Goal: Task Accomplishment & Management: Use online tool/utility

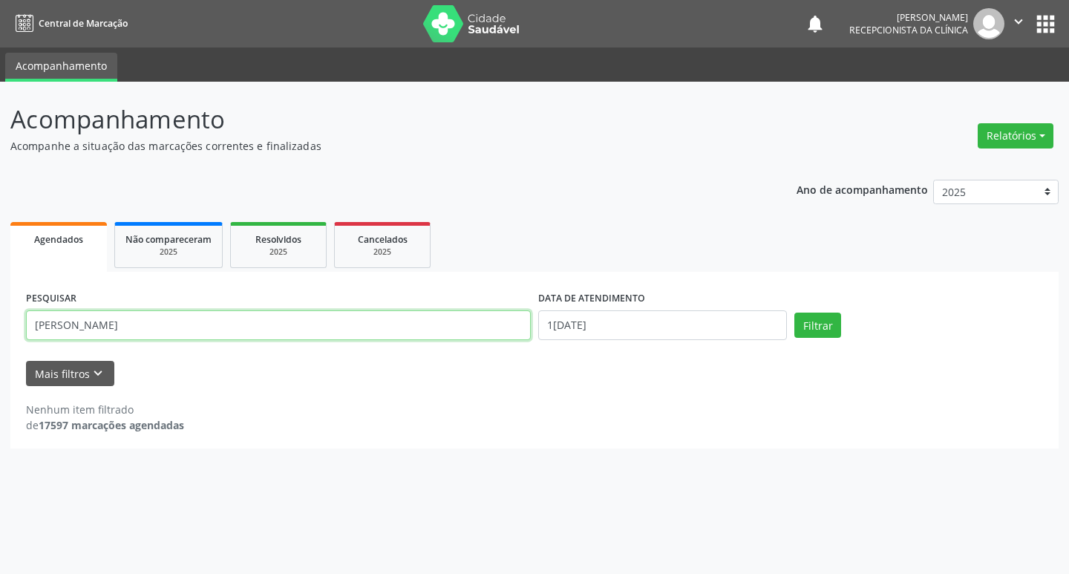
click at [241, 332] on input "[PERSON_NAME]" at bounding box center [278, 325] width 505 height 30
type input "e"
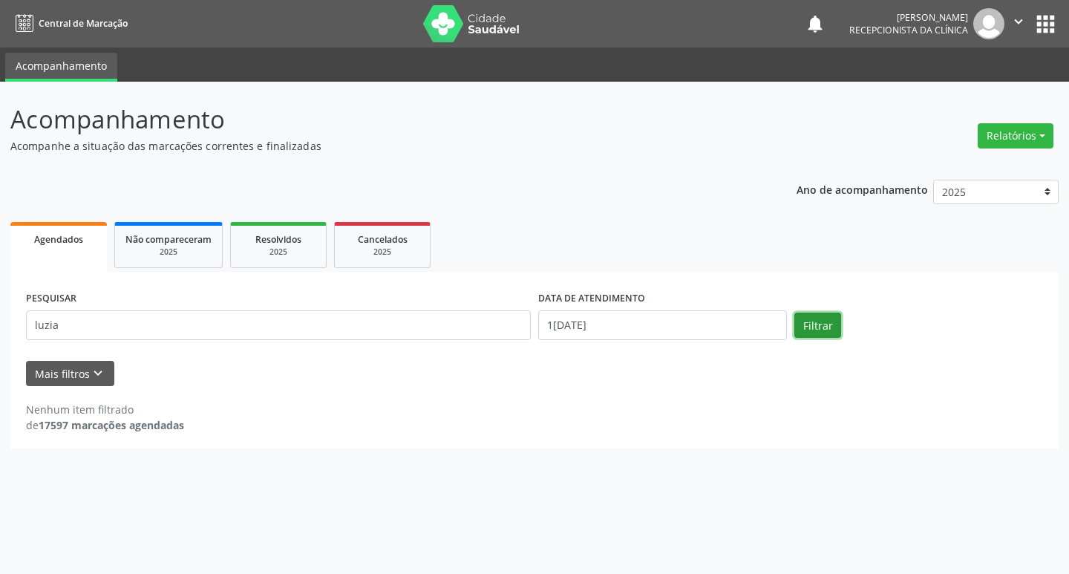
click at [822, 330] on button "Filtrar" at bounding box center [817, 325] width 47 height 25
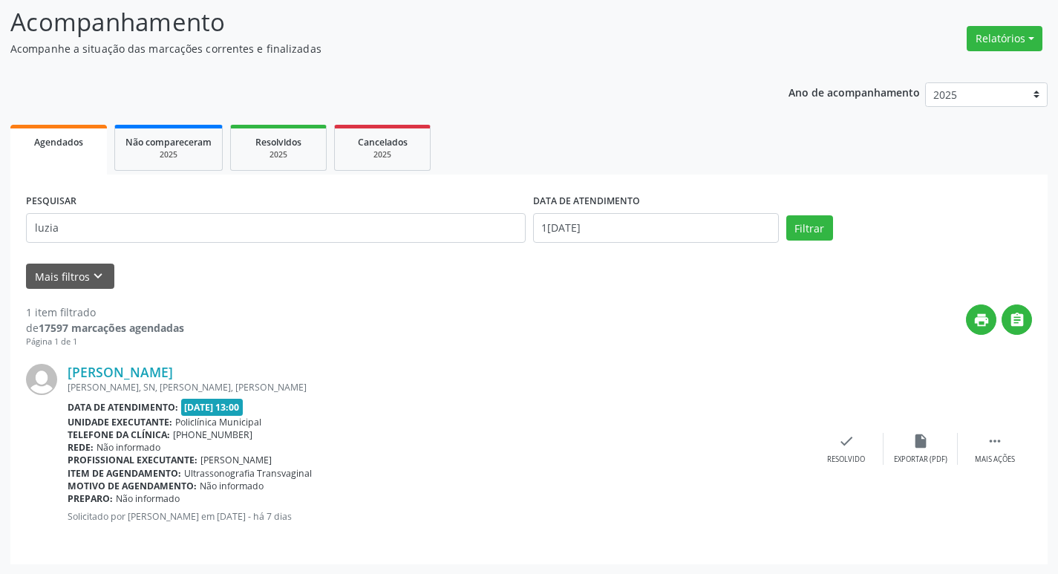
scroll to position [98, 0]
click at [832, 442] on div "check Resolvido" at bounding box center [846, 448] width 74 height 32
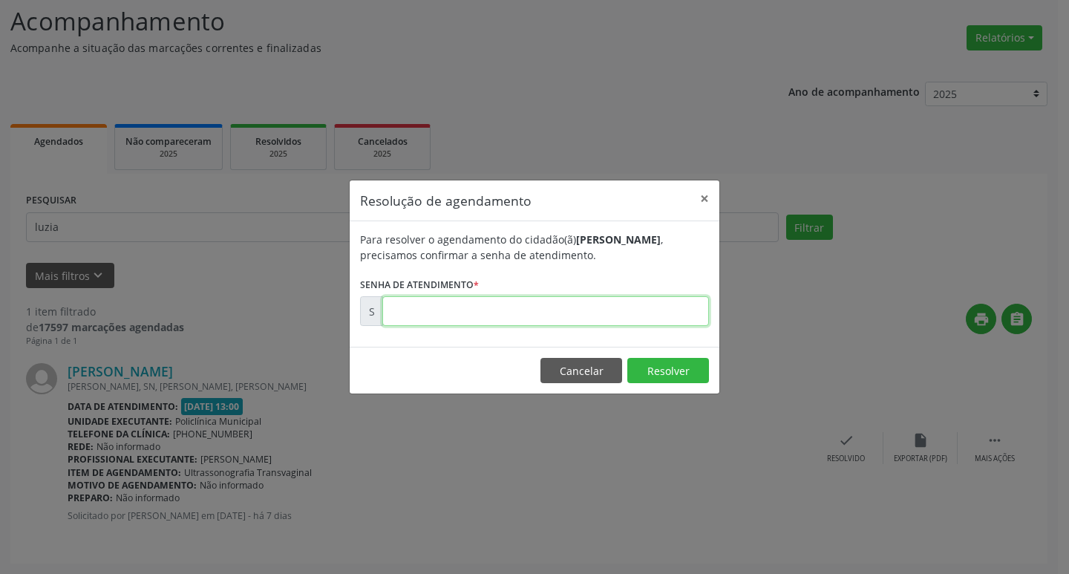
click at [567, 319] on input "text" at bounding box center [545, 311] width 327 height 30
click at [708, 198] on button "×" at bounding box center [705, 198] width 30 height 36
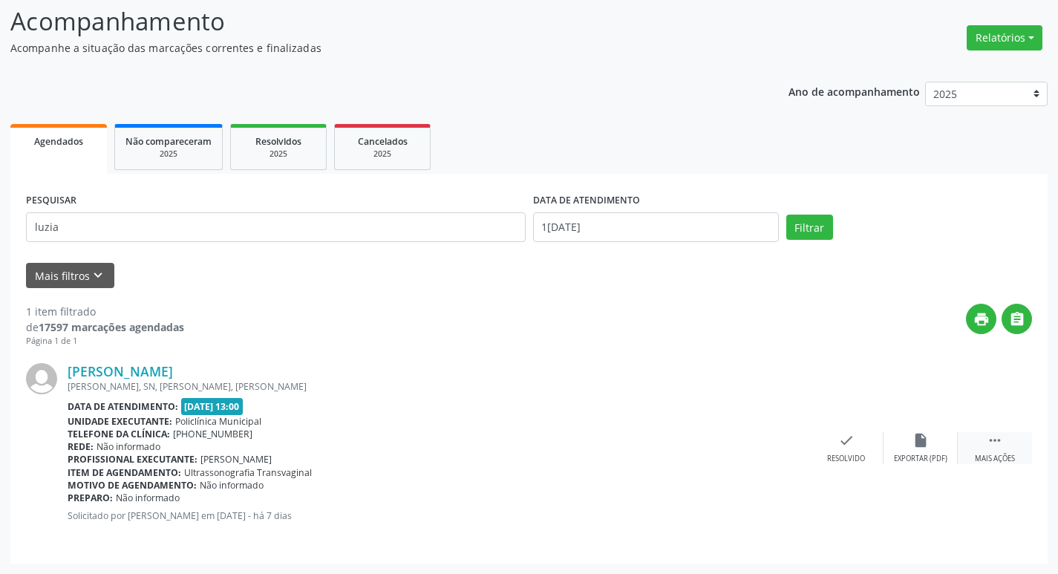
click at [969, 451] on div " Mais ações" at bounding box center [995, 448] width 74 height 32
click at [774, 455] on div "Imprimir" at bounding box center [771, 459] width 33 height 10
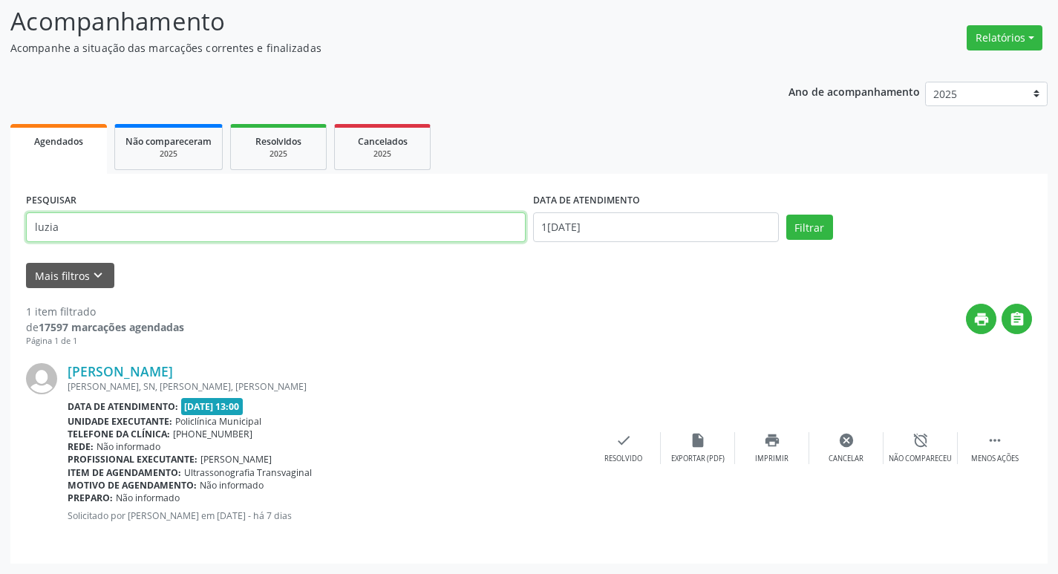
click at [293, 232] on input "luzia" at bounding box center [276, 227] width 500 height 30
drag, startPoint x: 461, startPoint y: 225, endPoint x: 497, endPoint y: 256, distance: 47.9
click at [485, 241] on input "luzia" at bounding box center [276, 227] width 500 height 30
type input "l"
click at [611, 440] on div "check Resolvido" at bounding box center [624, 448] width 74 height 32
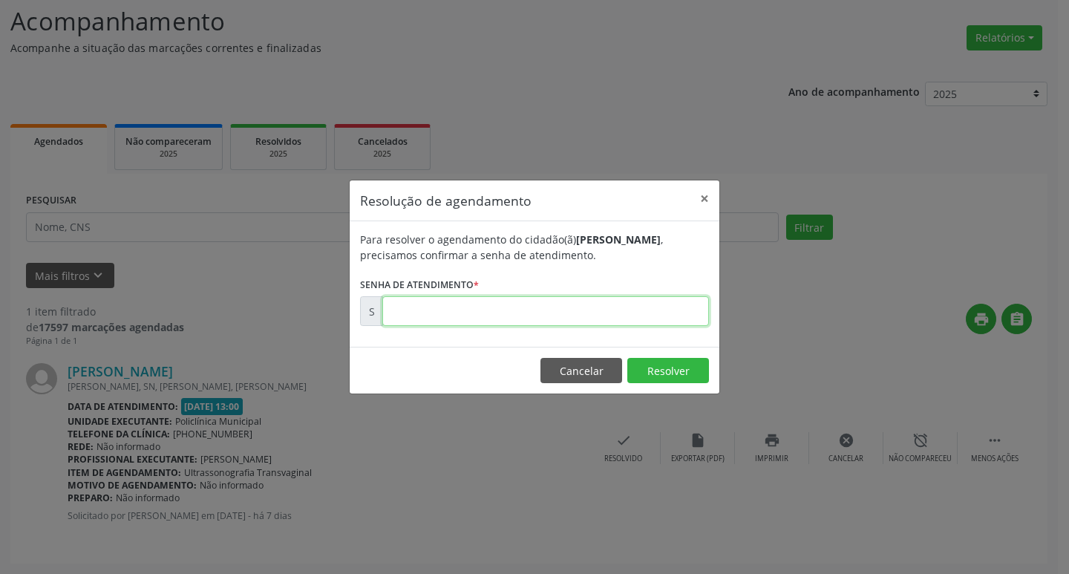
drag, startPoint x: 506, startPoint y: 309, endPoint x: 523, endPoint y: 313, distance: 17.6
click at [506, 308] on input "text" at bounding box center [545, 311] width 327 height 30
type input "00170213"
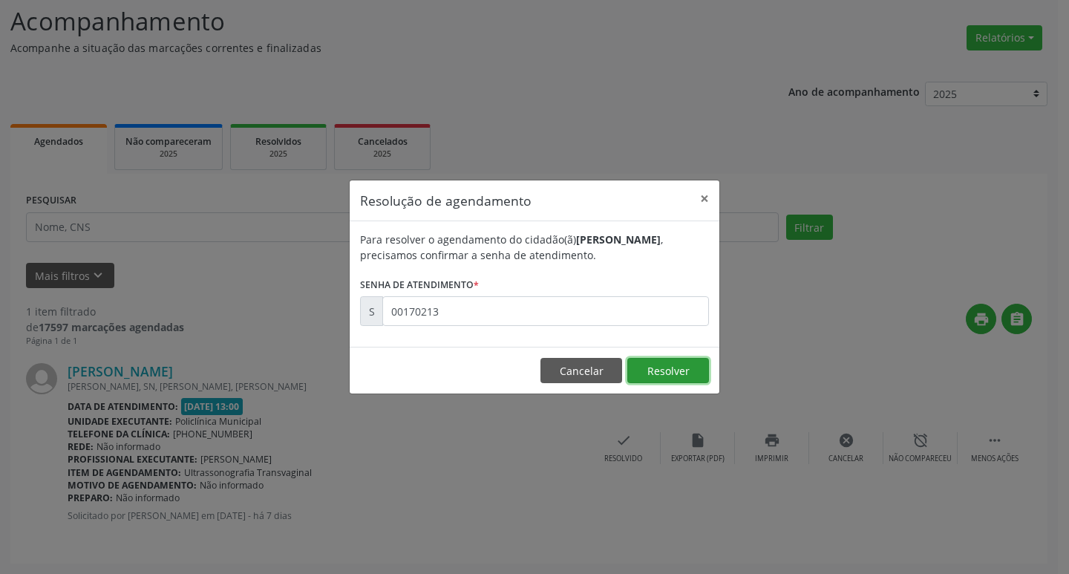
click at [641, 360] on button "Resolver" at bounding box center [668, 370] width 82 height 25
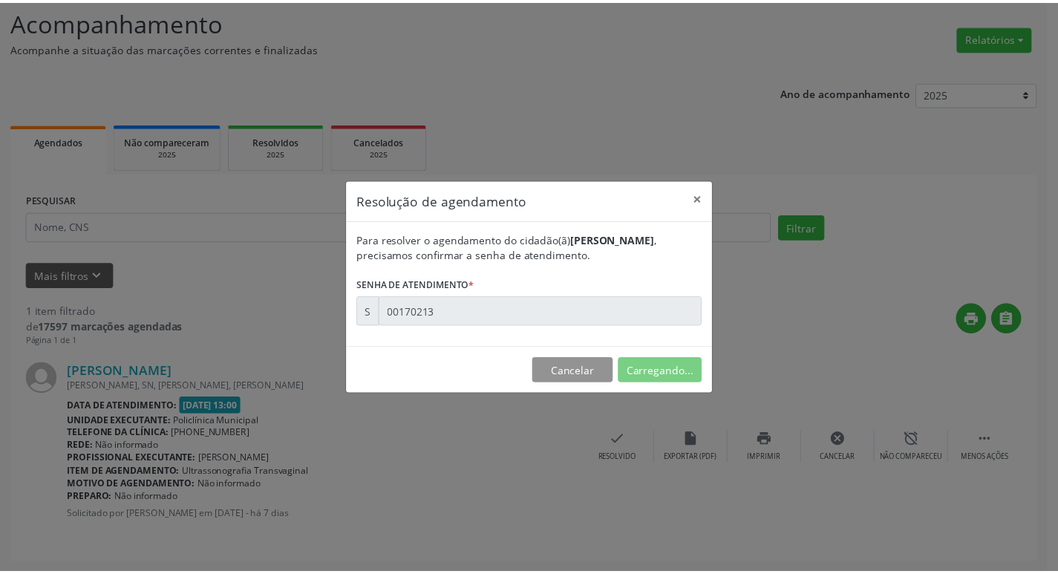
scroll to position [0, 0]
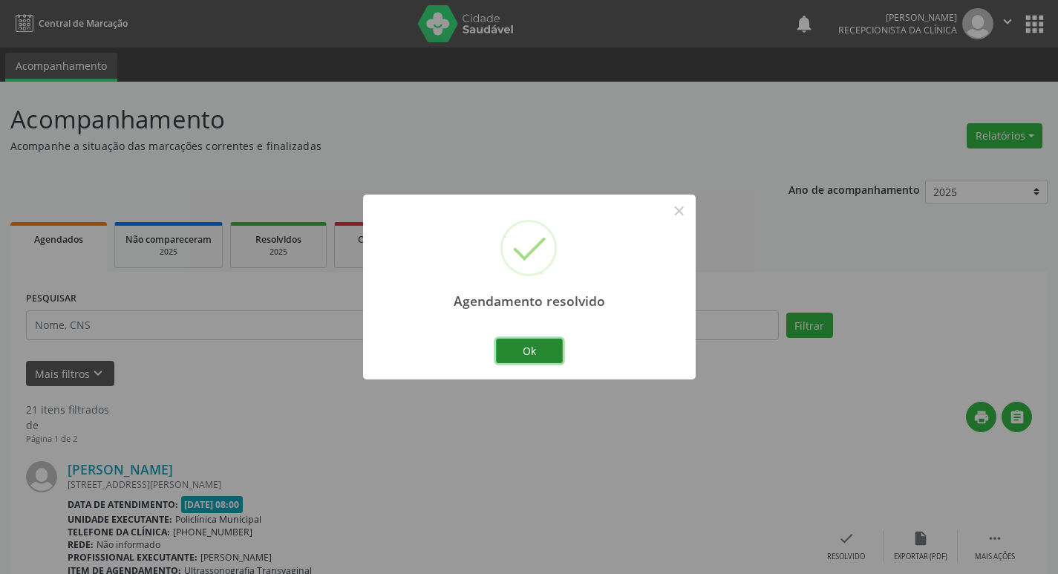
click at [558, 351] on button "Ok" at bounding box center [529, 351] width 67 height 25
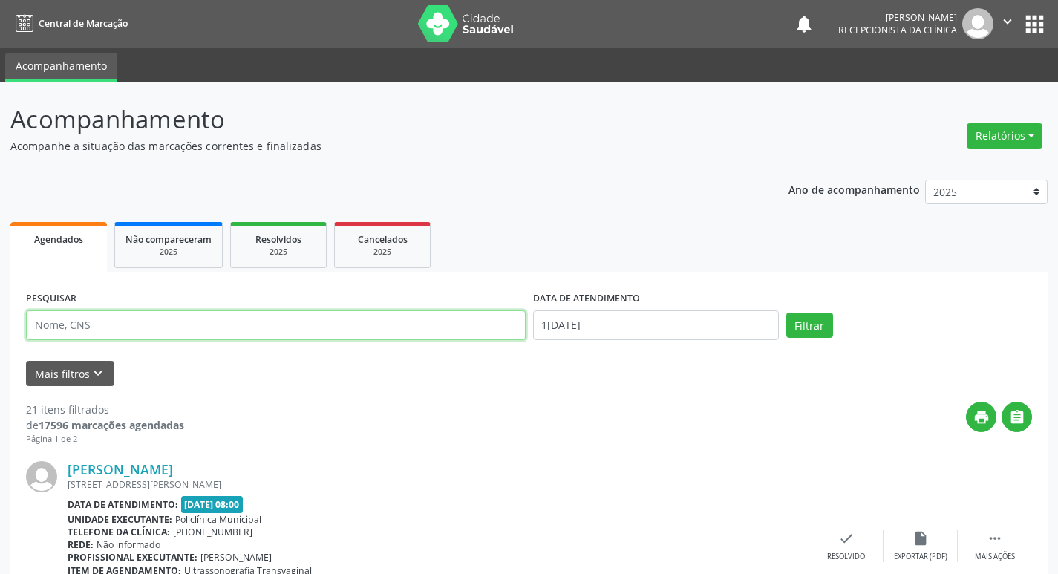
click at [156, 335] on input "text" at bounding box center [276, 325] width 500 height 30
type input "elizete"
click at [820, 330] on button "Filtrar" at bounding box center [809, 325] width 47 height 25
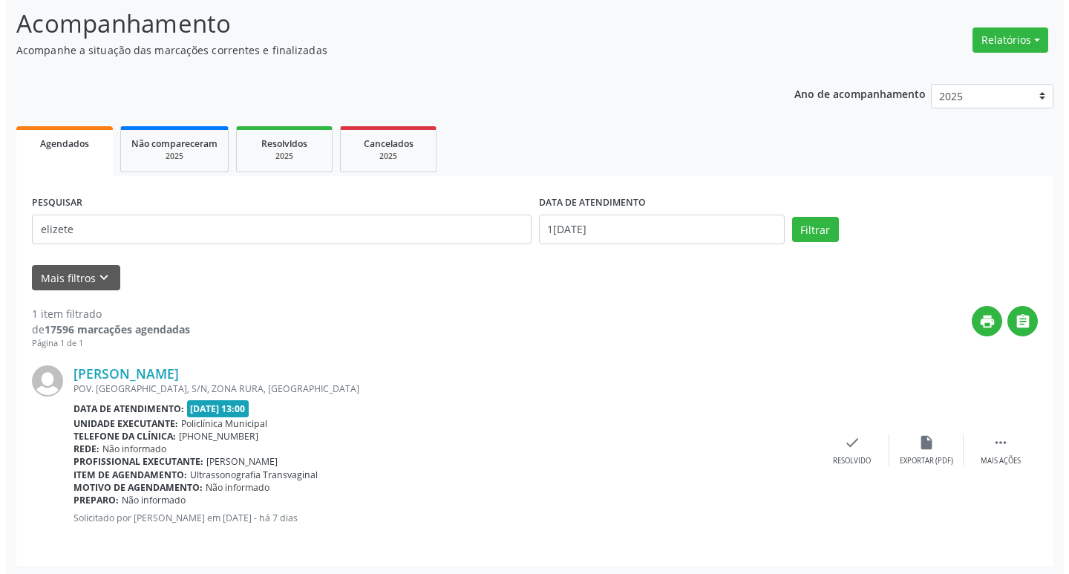
scroll to position [98, 0]
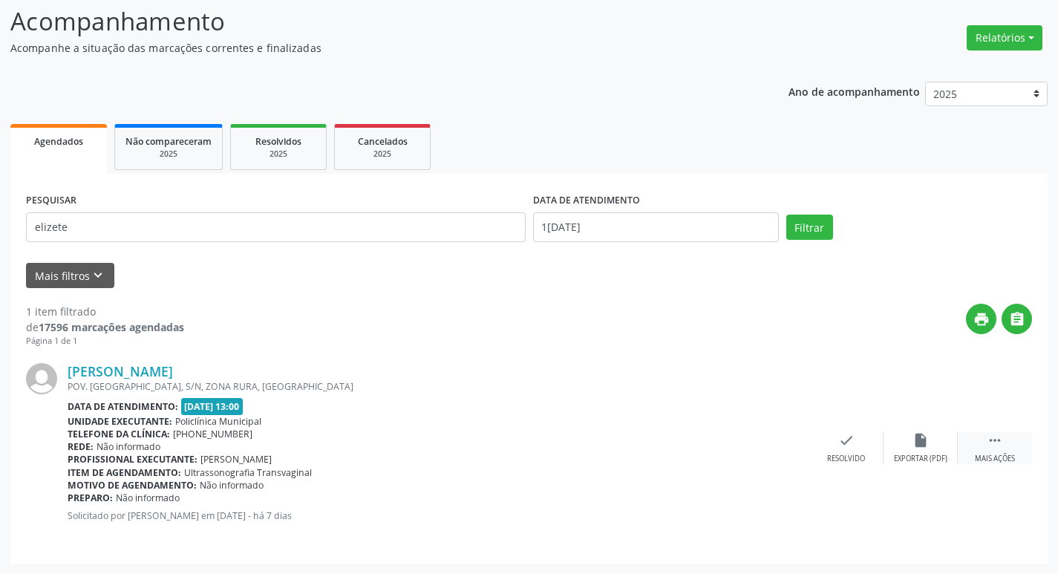
click at [973, 449] on div " Mais ações" at bounding box center [995, 448] width 74 height 32
click at [786, 454] on div "Imprimir" at bounding box center [771, 459] width 33 height 10
click at [627, 449] on div "check Resolvido" at bounding box center [624, 448] width 74 height 32
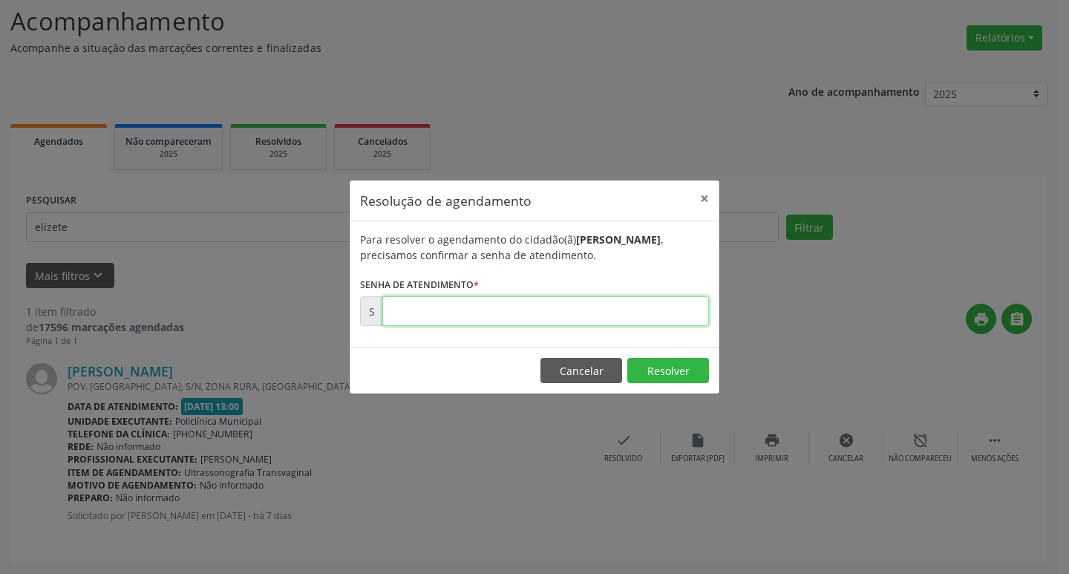
drag, startPoint x: 531, startPoint y: 303, endPoint x: 531, endPoint y: 316, distance: 13.4
click at [531, 306] on input "text" at bounding box center [545, 311] width 327 height 30
type input "00170219"
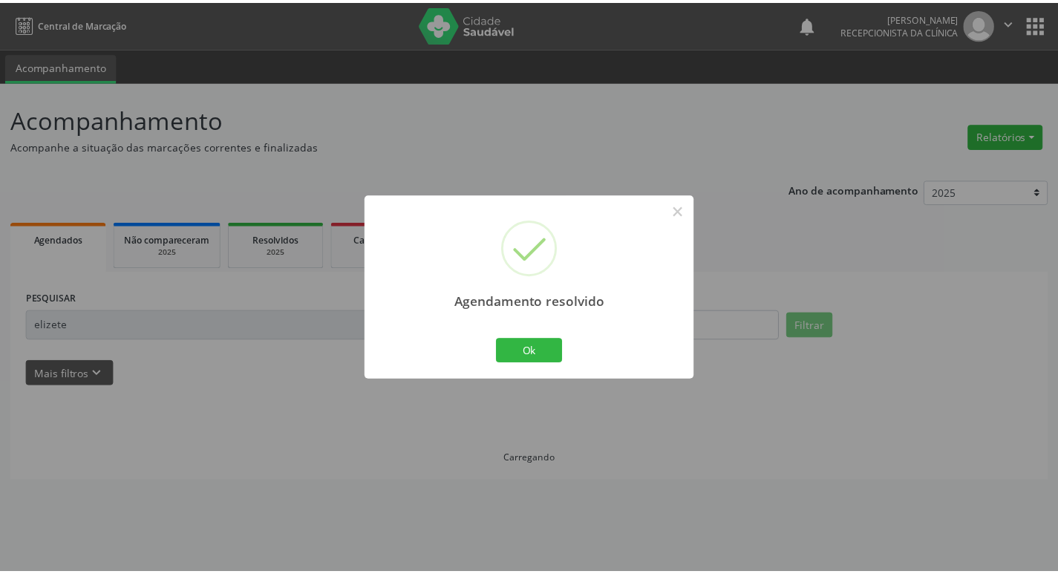
scroll to position [0, 0]
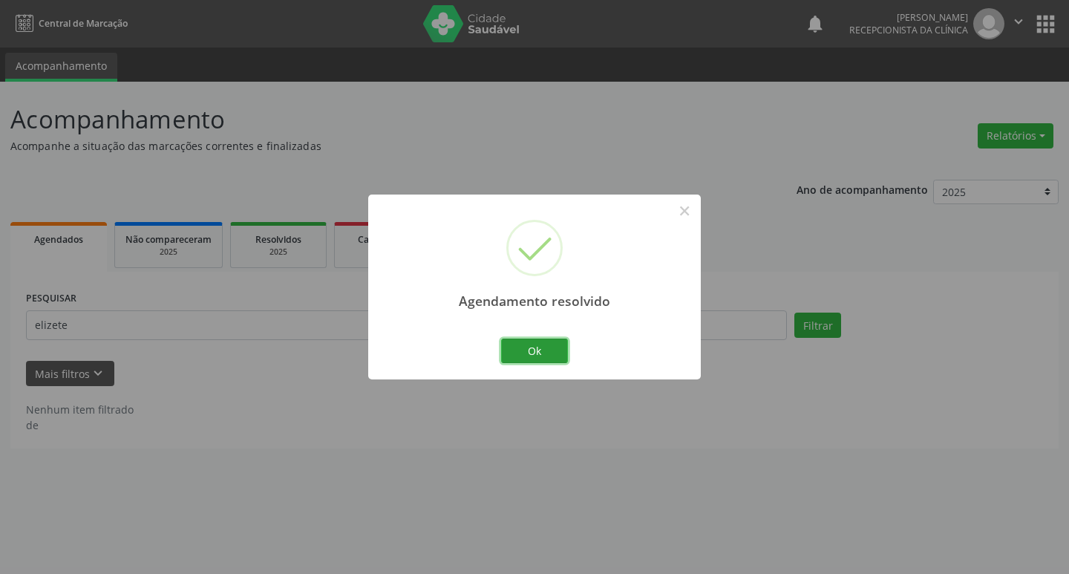
click at [535, 344] on button "Ok" at bounding box center [534, 351] width 67 height 25
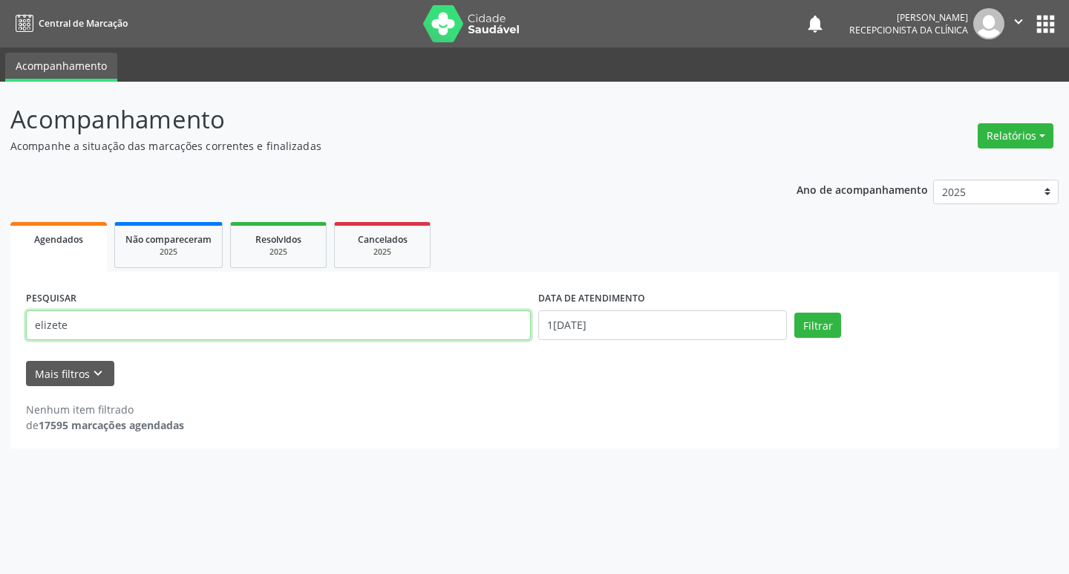
click at [285, 325] on input "elizete" at bounding box center [278, 325] width 505 height 30
type input "e"
type input "[PERSON_NAME]"
click at [829, 331] on button "Filtrar" at bounding box center [817, 325] width 47 height 25
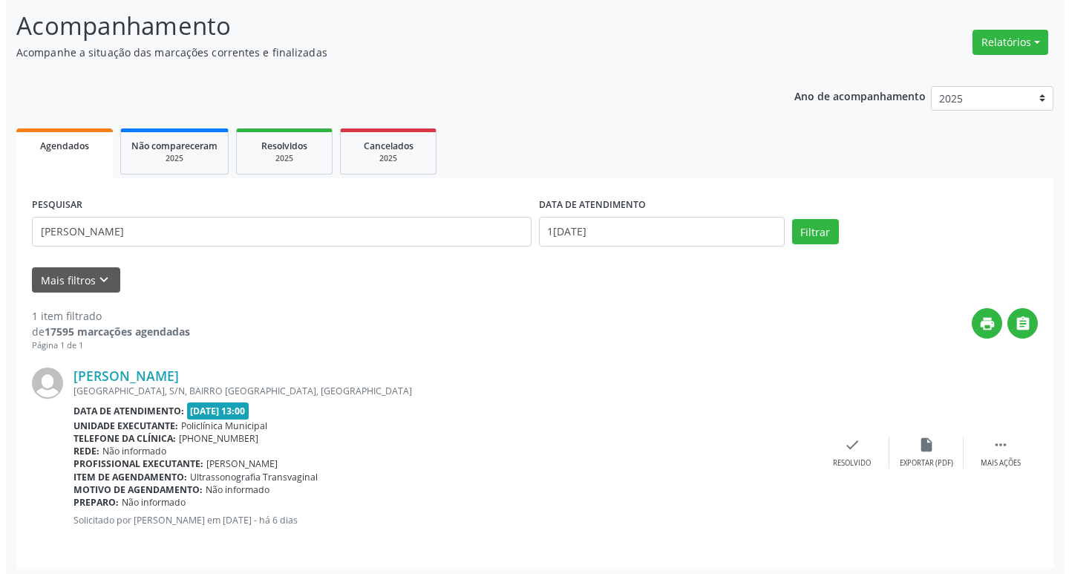
scroll to position [98, 0]
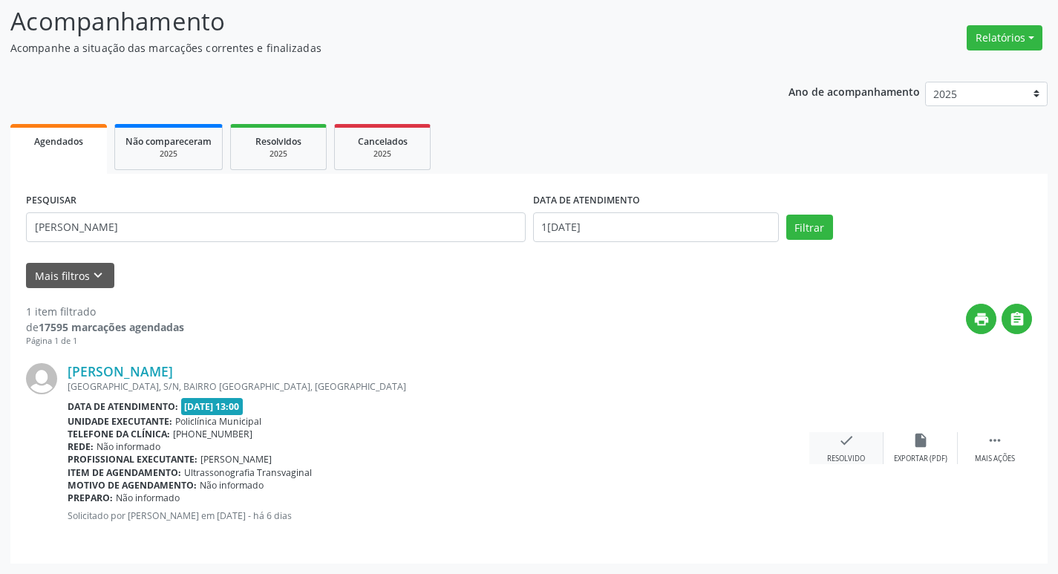
click at [834, 451] on div "check Resolvido" at bounding box center [846, 448] width 74 height 32
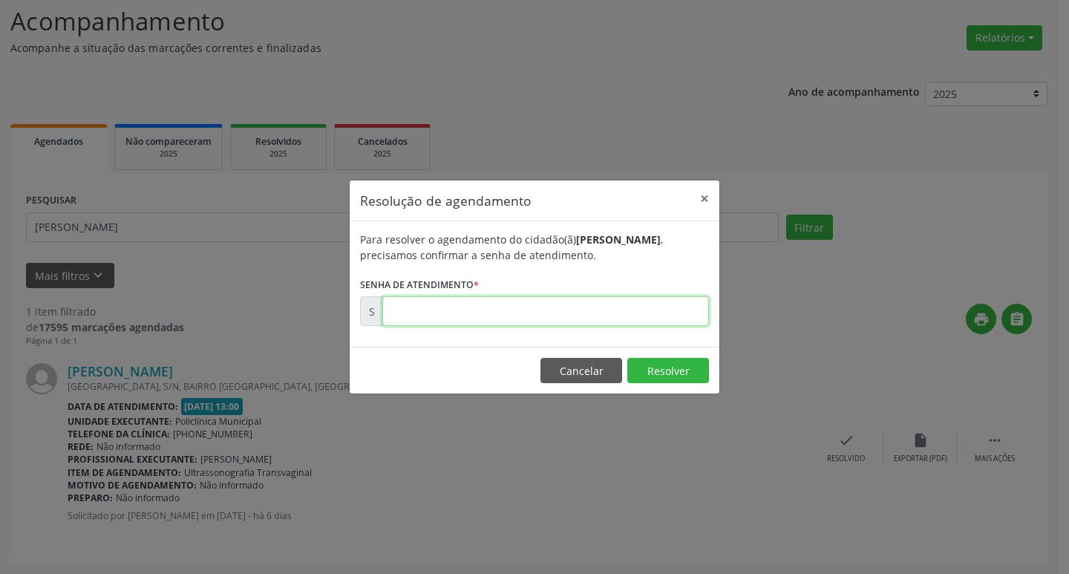
drag, startPoint x: 641, startPoint y: 307, endPoint x: 647, endPoint y: 312, distance: 7.9
click at [647, 312] on input "text" at bounding box center [545, 311] width 327 height 30
type input "00170552"
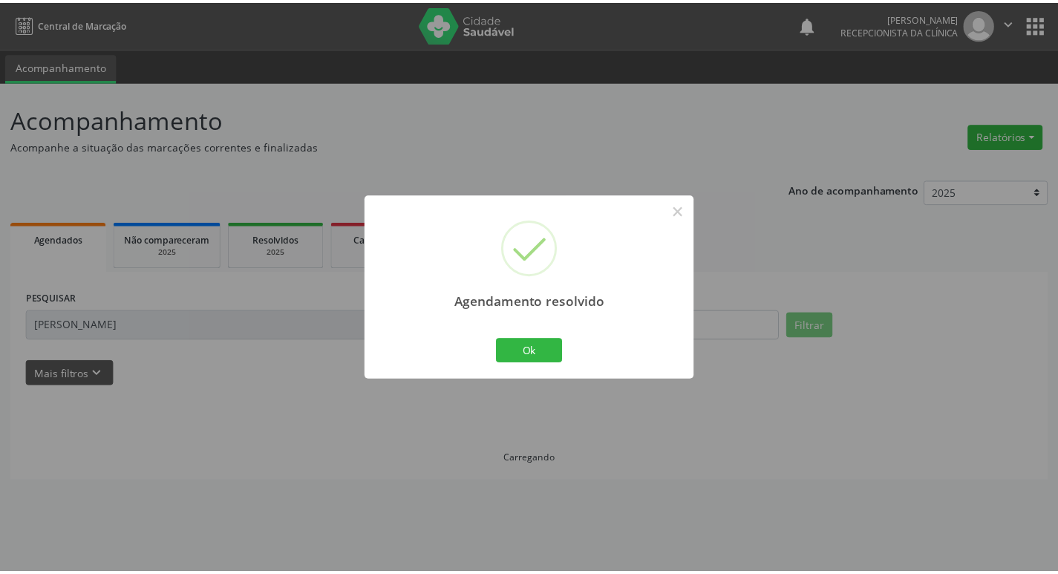
scroll to position [0, 0]
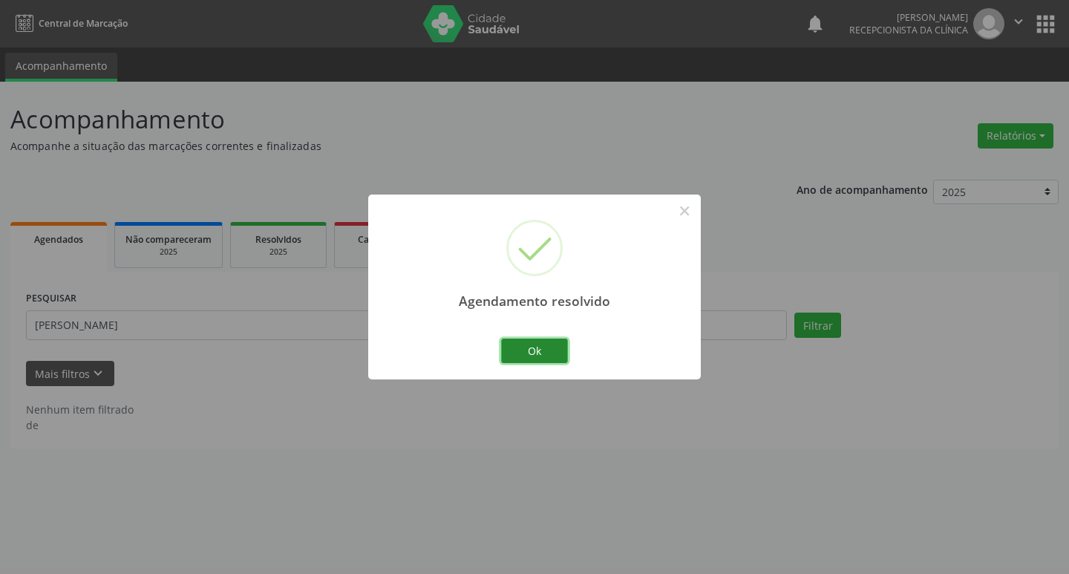
click at [537, 345] on button "Ok" at bounding box center [534, 351] width 67 height 25
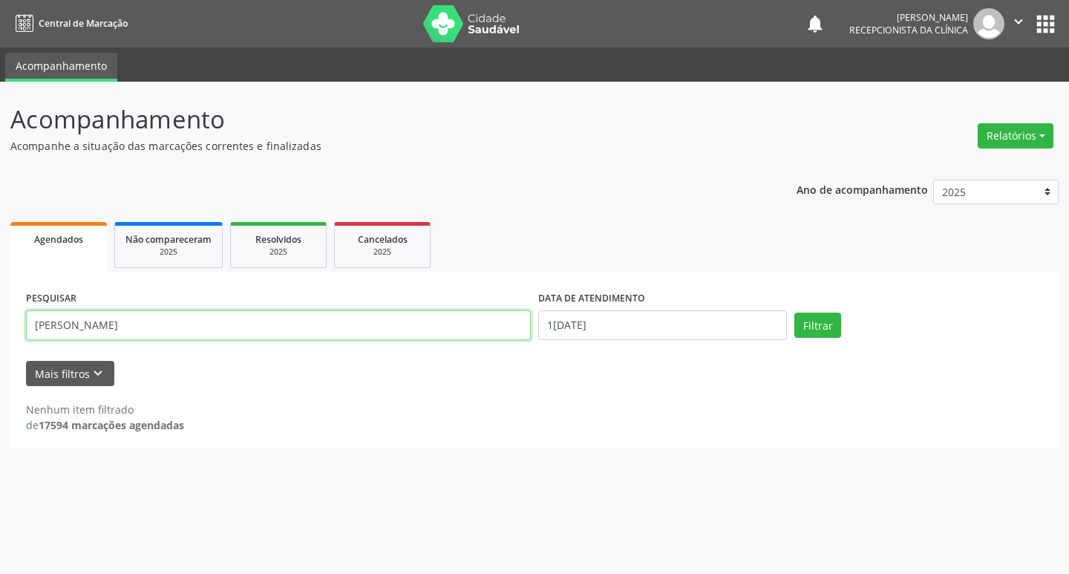
click at [127, 329] on input "[PERSON_NAME]" at bounding box center [278, 325] width 505 height 30
type input "m"
type input "[PERSON_NAME]"
click at [803, 322] on button "Filtrar" at bounding box center [817, 325] width 47 height 25
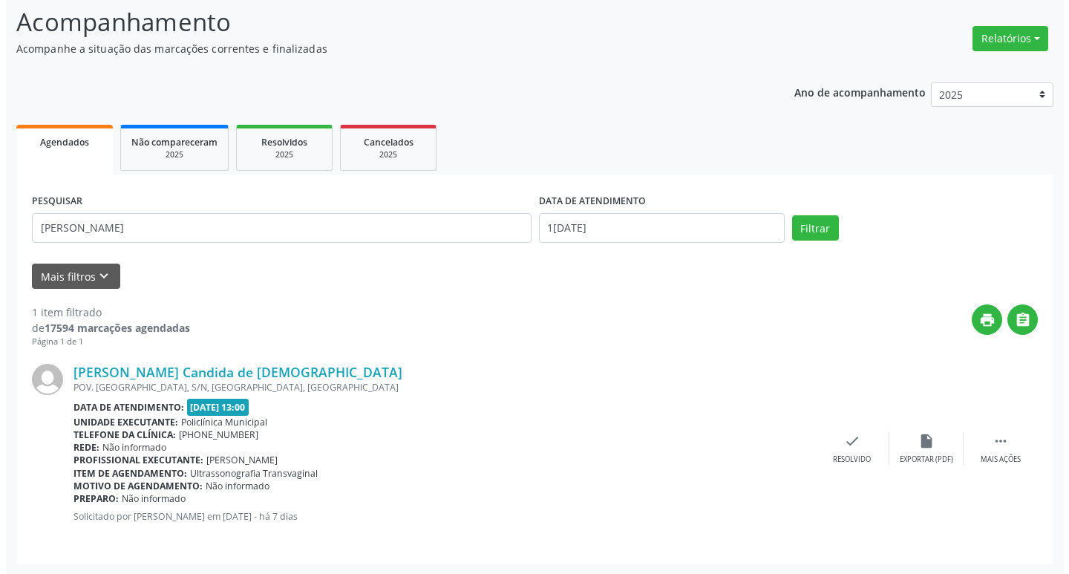
scroll to position [98, 0]
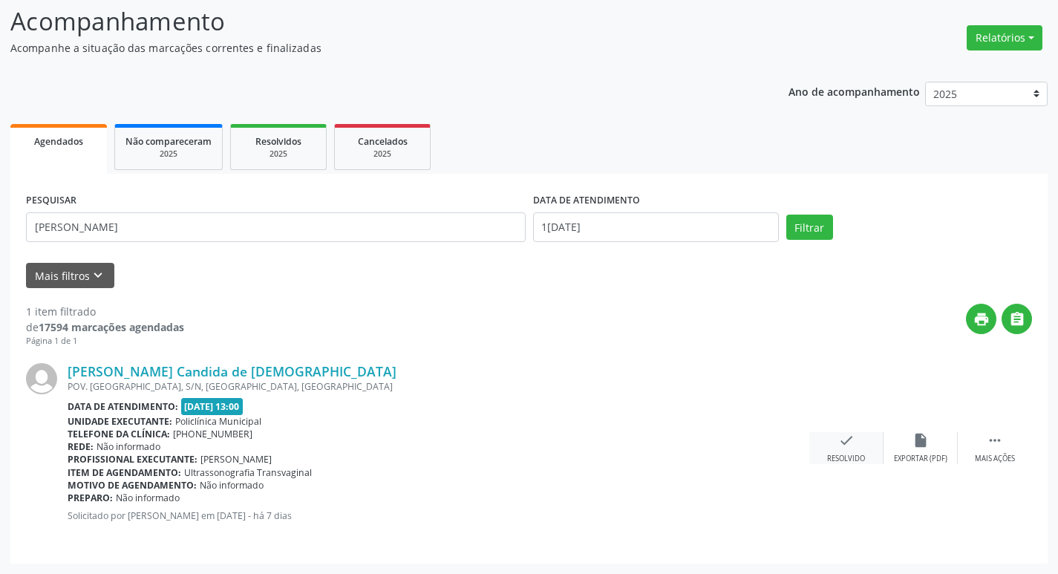
click at [843, 444] on icon "check" at bounding box center [846, 440] width 16 height 16
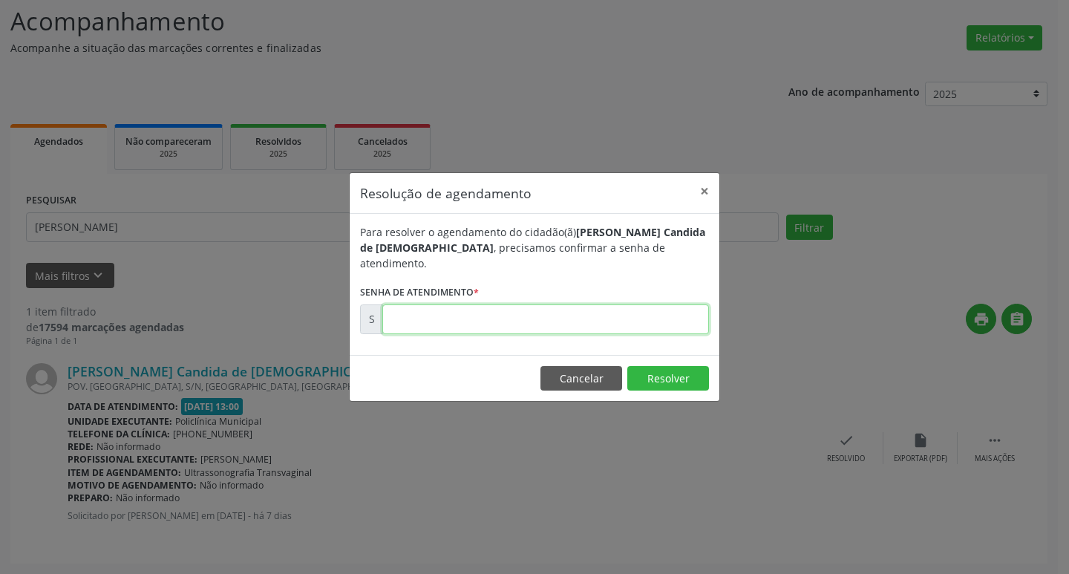
click at [522, 315] on input "text" at bounding box center [545, 319] width 327 height 30
click at [786, 399] on div "Resolução de agendamento × Para resolver o agendamento do cidadão(ã) [PERSON_NA…" at bounding box center [534, 287] width 1069 height 574
click at [979, 449] on div "Resolução de agendamento × Para resolver o agendamento do cidadão(ã) [PERSON_NA…" at bounding box center [534, 287] width 1069 height 574
drag, startPoint x: 983, startPoint y: 452, endPoint x: 907, endPoint y: 442, distance: 76.4
click at [976, 459] on div "Resolução de agendamento × Para resolver o agendamento do cidadão(ã) [PERSON_NA…" at bounding box center [534, 287] width 1069 height 574
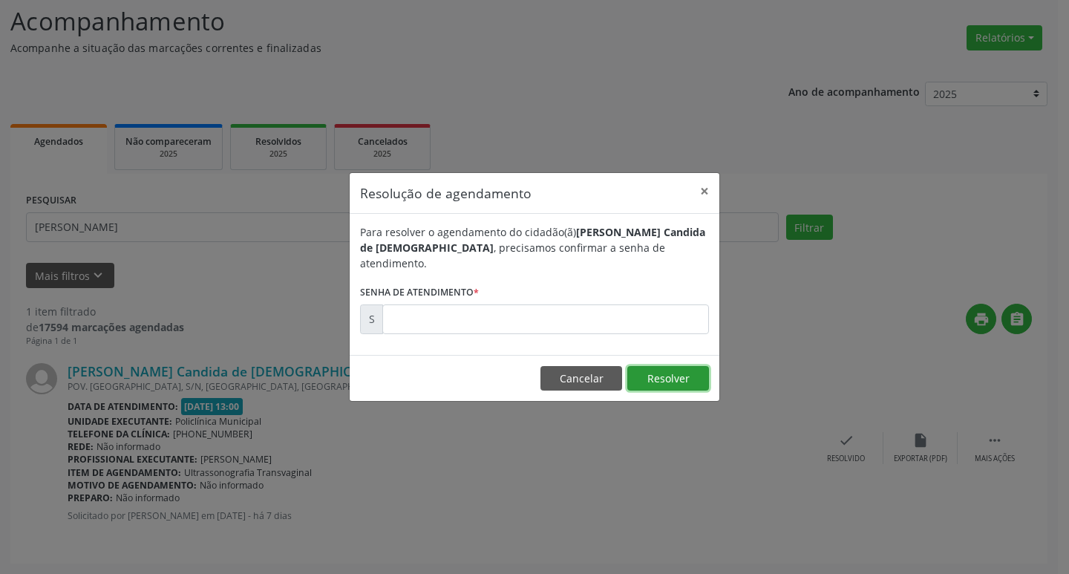
click at [688, 377] on button "Resolver" at bounding box center [668, 378] width 82 height 25
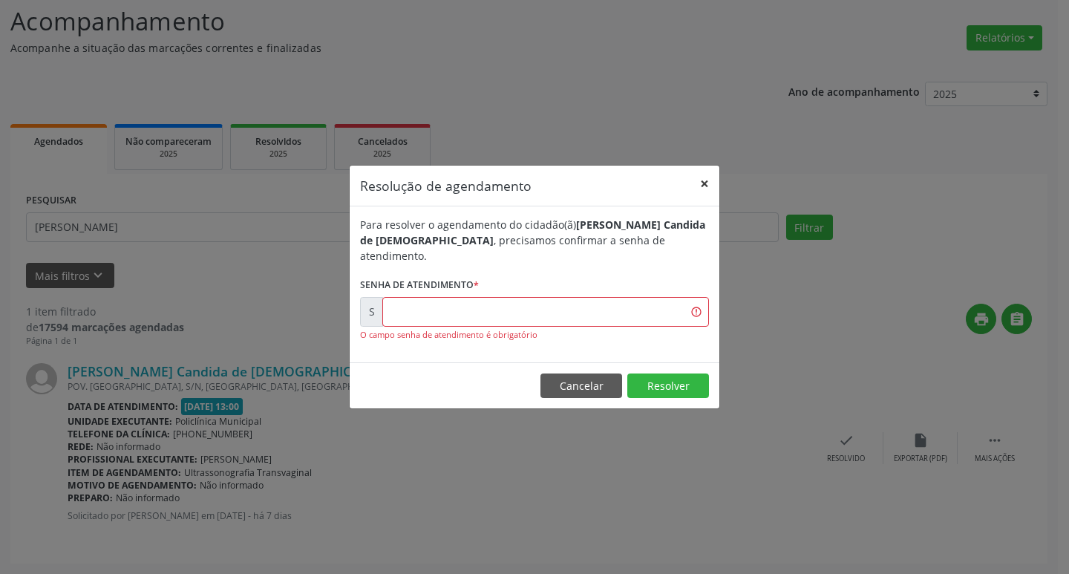
click at [697, 190] on button "×" at bounding box center [705, 184] width 30 height 36
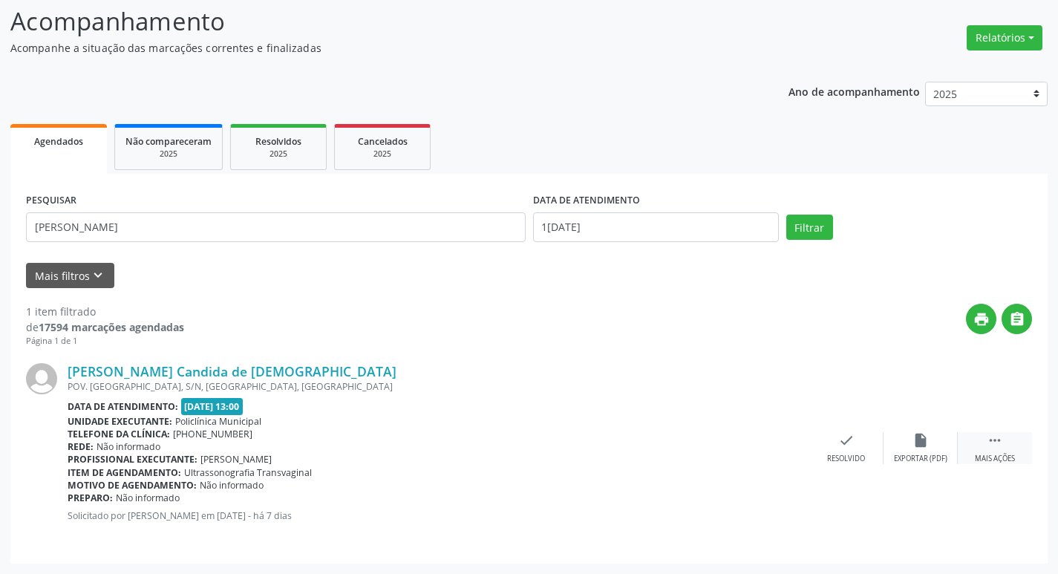
click at [991, 457] on div "Mais ações" at bounding box center [995, 459] width 40 height 10
click at [779, 448] on div "print Imprimir" at bounding box center [772, 448] width 74 height 32
click at [640, 438] on div "check Resolvido" at bounding box center [624, 448] width 74 height 32
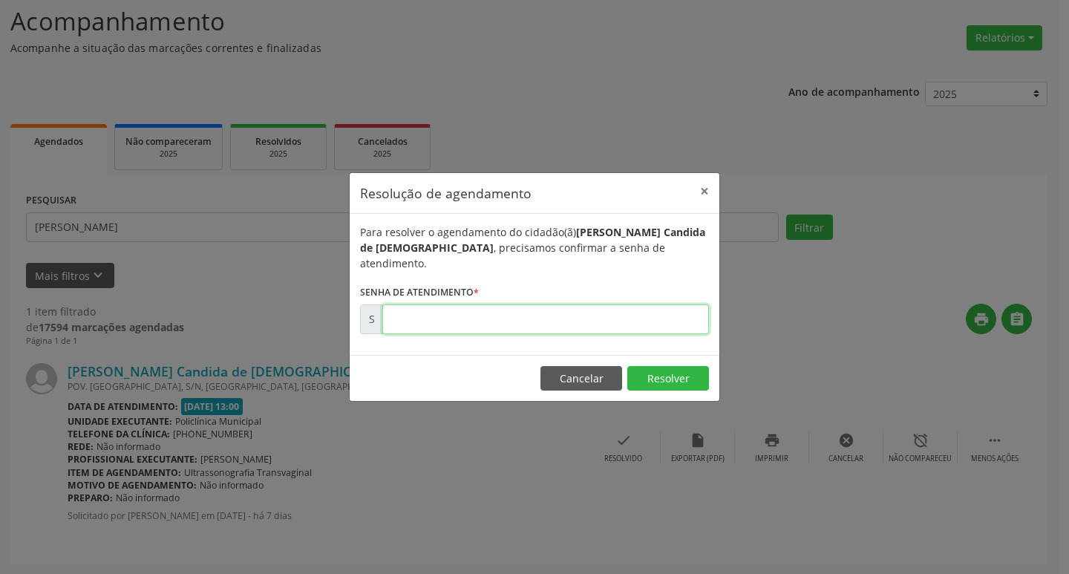
click at [526, 318] on input "text" at bounding box center [545, 319] width 327 height 30
type input "00170224"
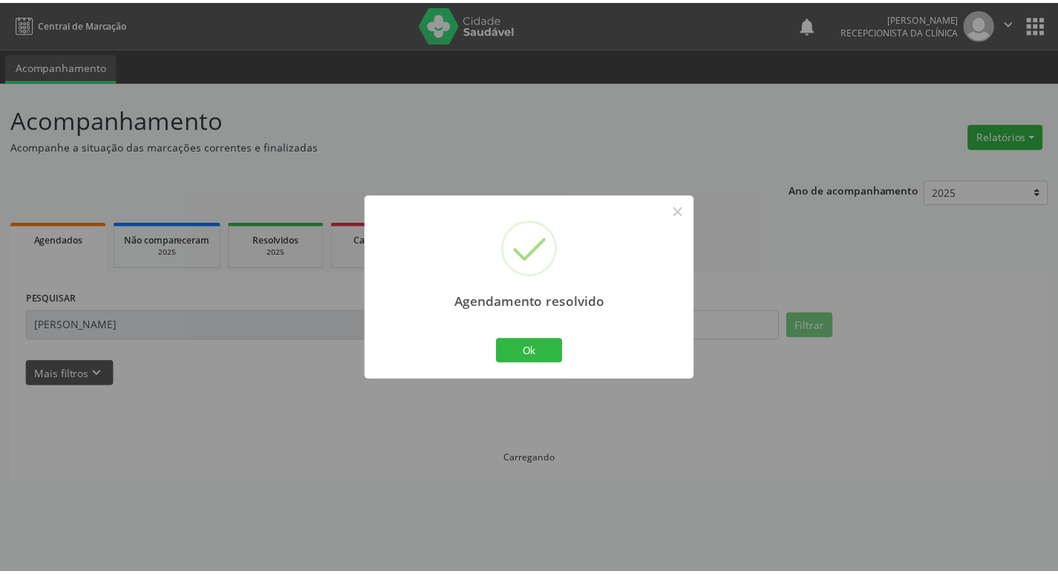
scroll to position [0, 0]
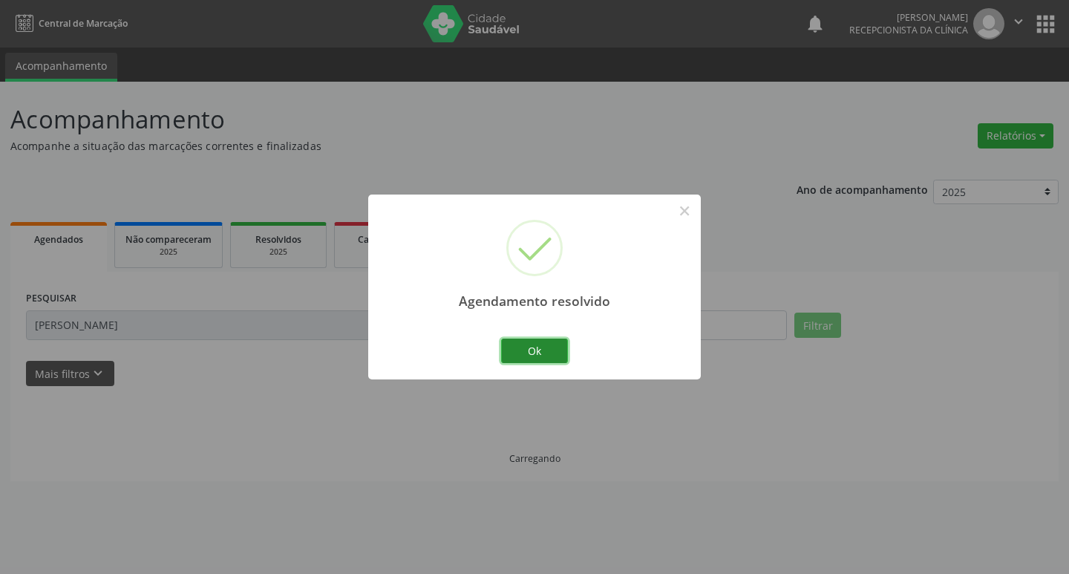
click at [558, 346] on button "Ok" at bounding box center [534, 351] width 67 height 25
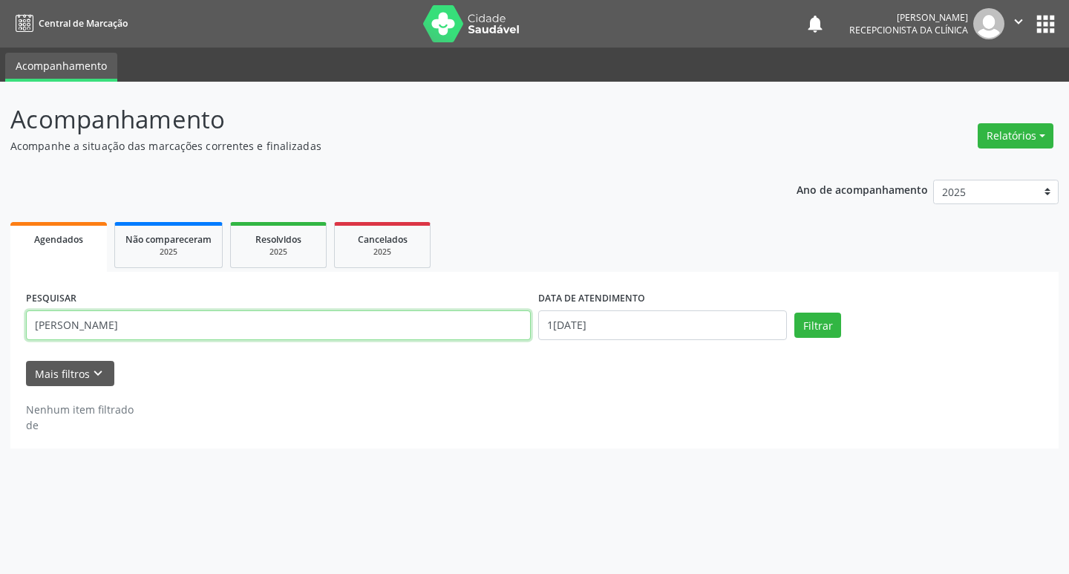
drag, startPoint x: 213, startPoint y: 319, endPoint x: 229, endPoint y: 330, distance: 19.2
click at [229, 330] on input "[PERSON_NAME]" at bounding box center [278, 325] width 505 height 30
type input "j"
type input "marizelma"
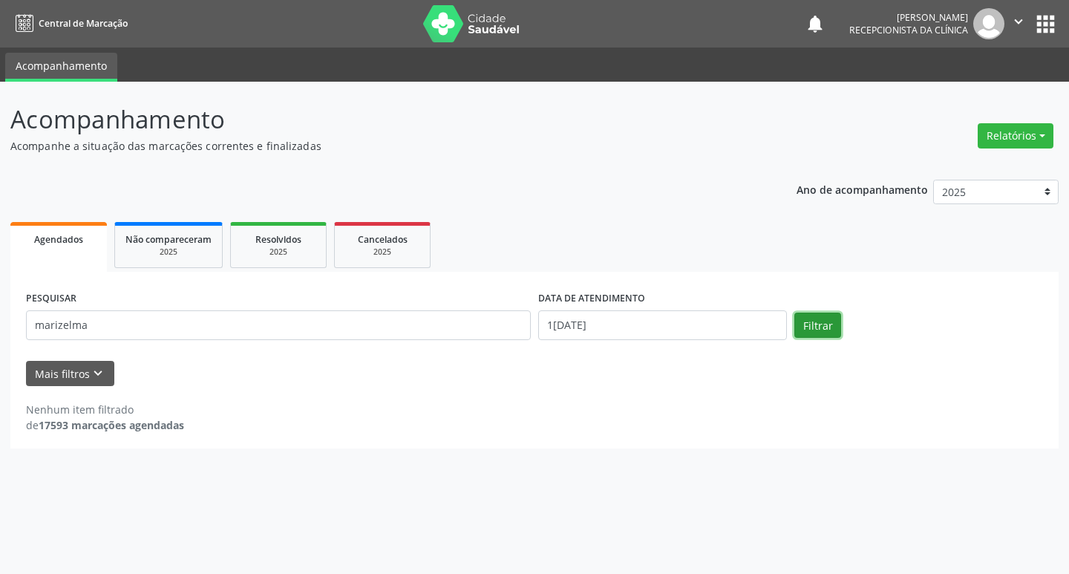
click at [801, 322] on button "Filtrar" at bounding box center [817, 325] width 47 height 25
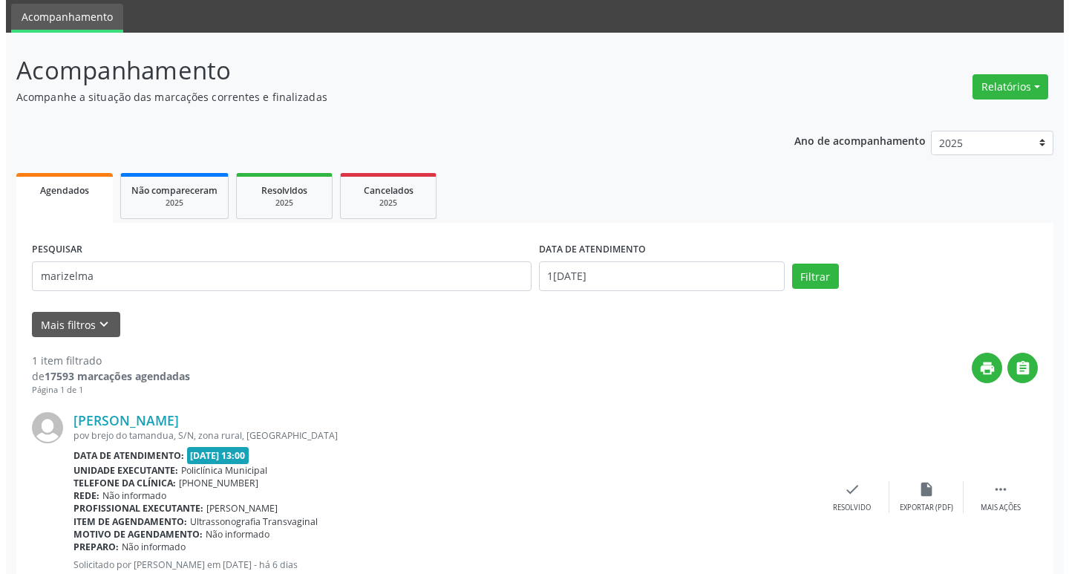
scroll to position [98, 0]
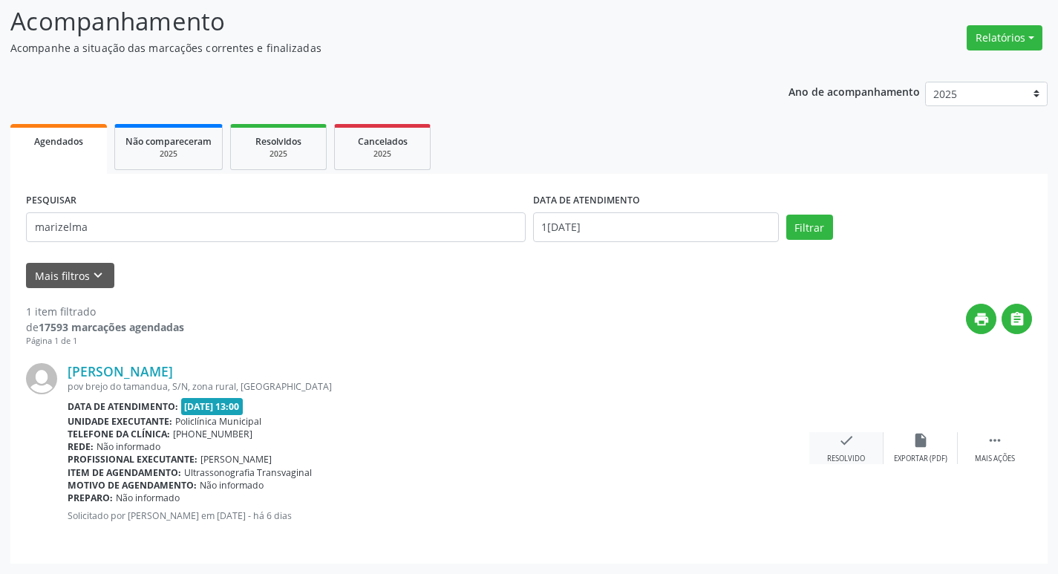
click at [843, 451] on div "check Resolvido" at bounding box center [846, 448] width 74 height 32
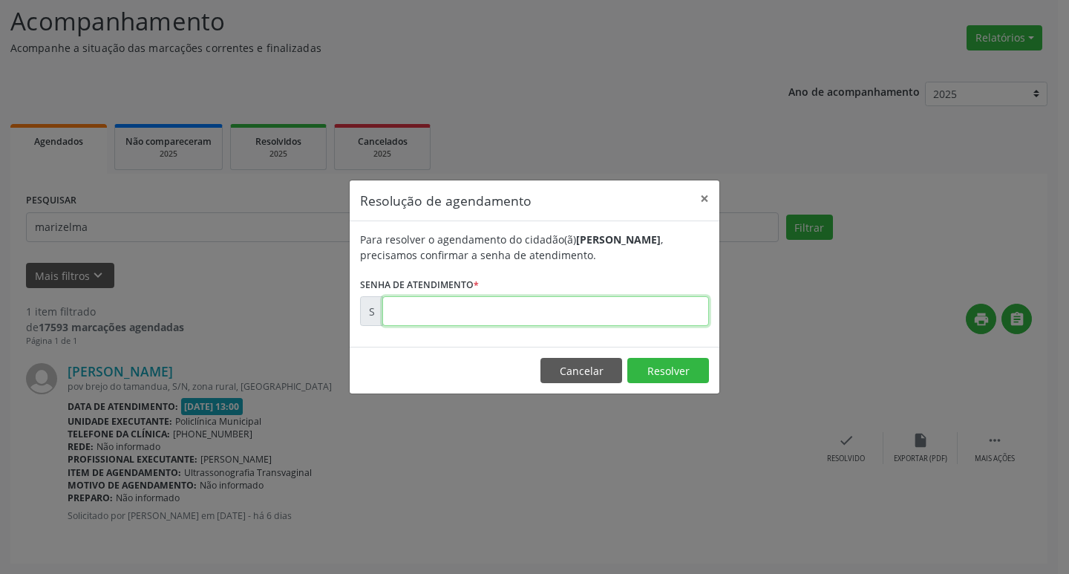
click at [443, 316] on input "text" at bounding box center [545, 311] width 327 height 30
type input "00170546"
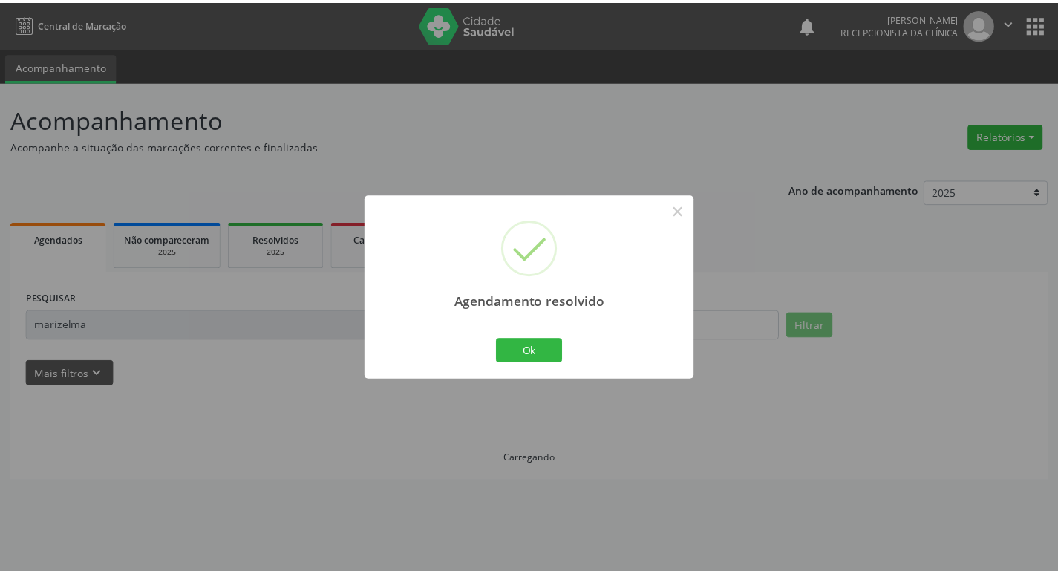
scroll to position [0, 0]
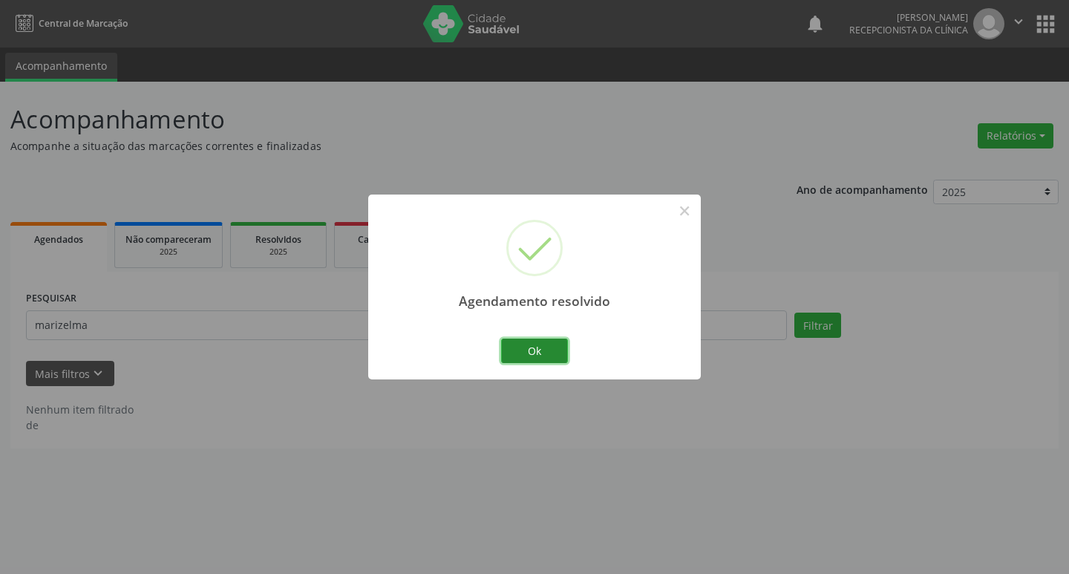
click at [535, 356] on button "Ok" at bounding box center [534, 351] width 67 height 25
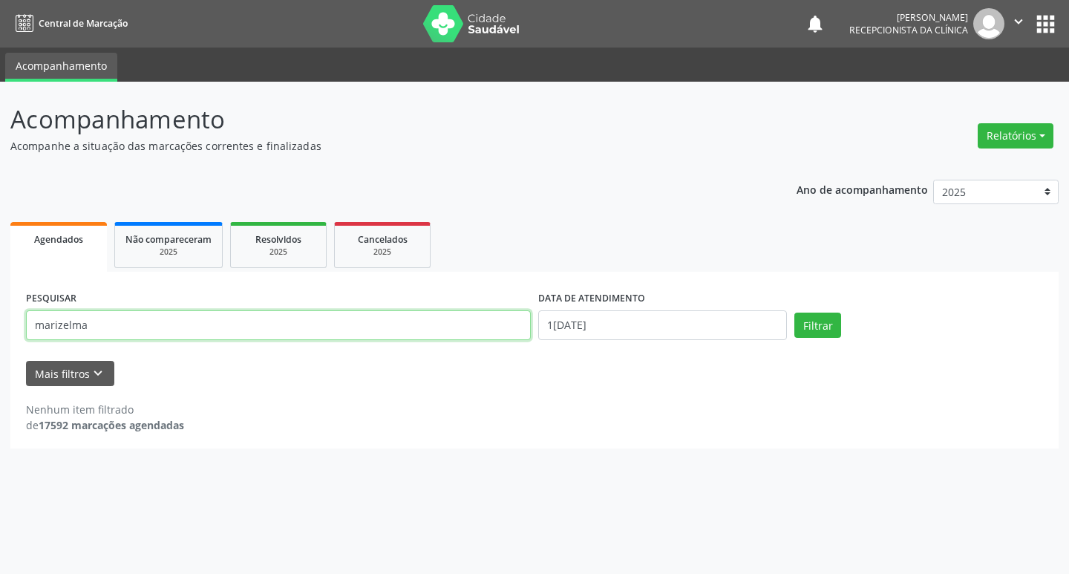
click at [276, 319] on input "marizelma" at bounding box center [278, 325] width 505 height 30
type input "m"
type input "jocelma"
click at [799, 331] on button "Filtrar" at bounding box center [817, 325] width 47 height 25
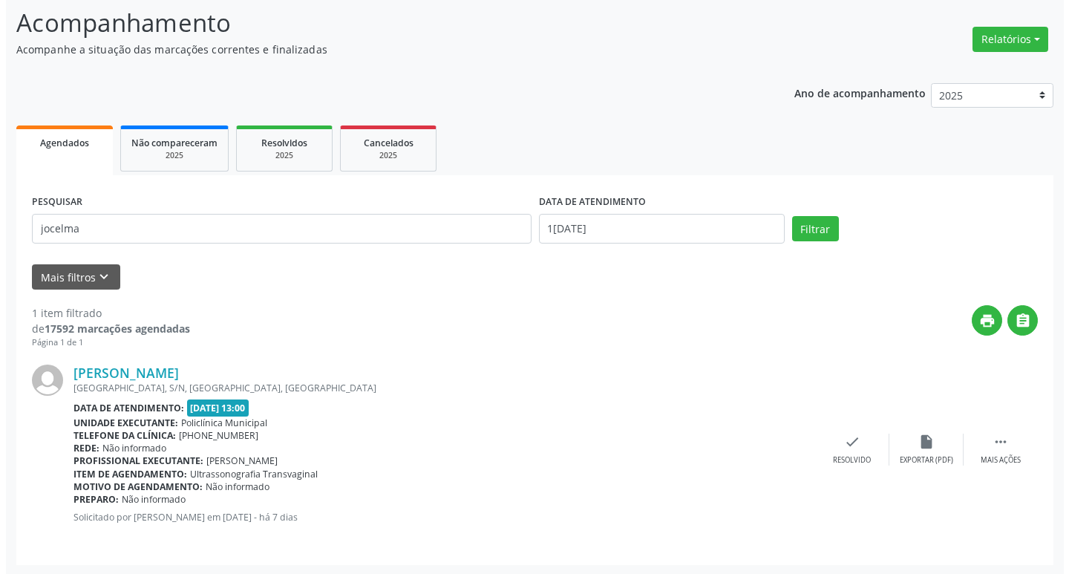
scroll to position [98, 0]
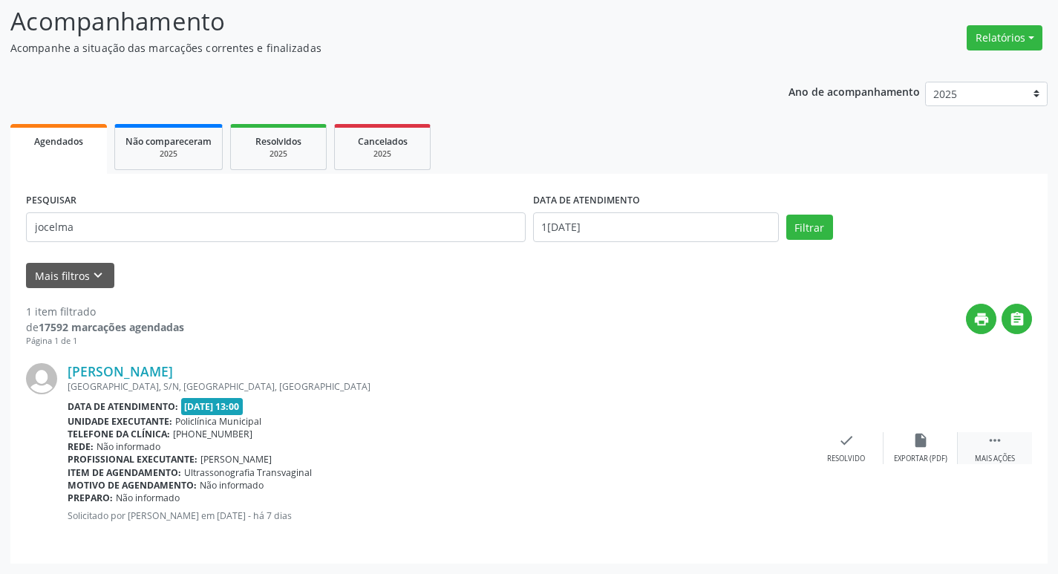
click at [985, 459] on div "Mais ações" at bounding box center [995, 459] width 40 height 10
click at [792, 449] on div "print Imprimir" at bounding box center [772, 448] width 74 height 32
click at [645, 462] on div "check Resolvido" at bounding box center [624, 448] width 74 height 32
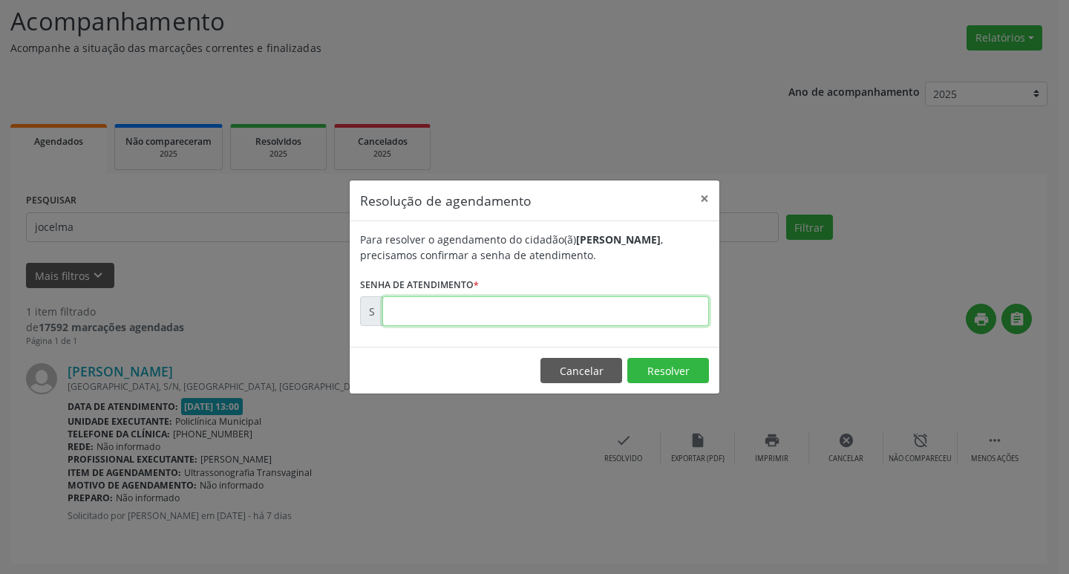
click at [538, 305] on input "text" at bounding box center [545, 311] width 327 height 30
type input "00170216"
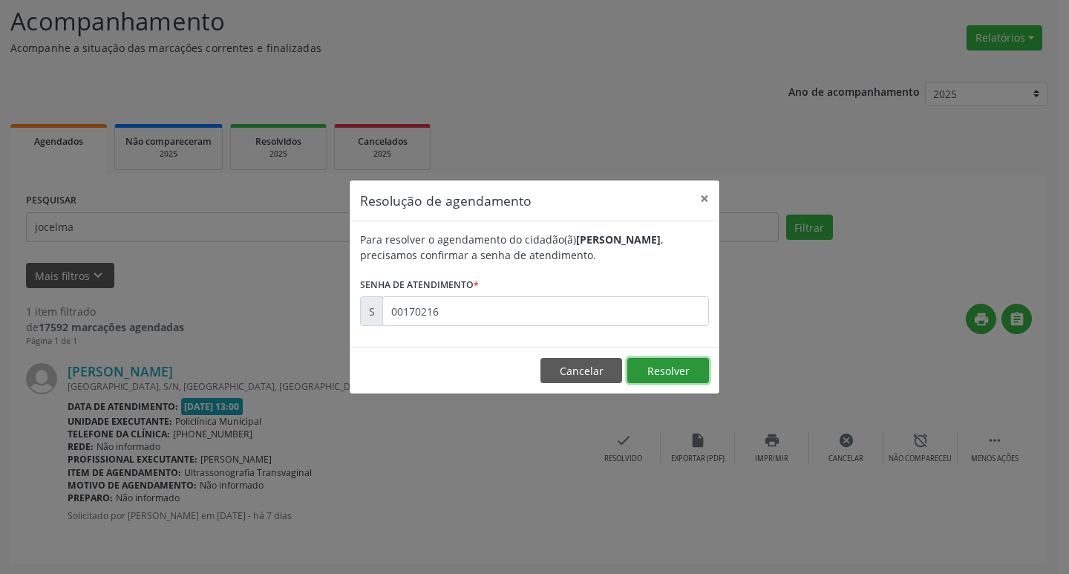
click at [688, 361] on button "Resolver" at bounding box center [668, 370] width 82 height 25
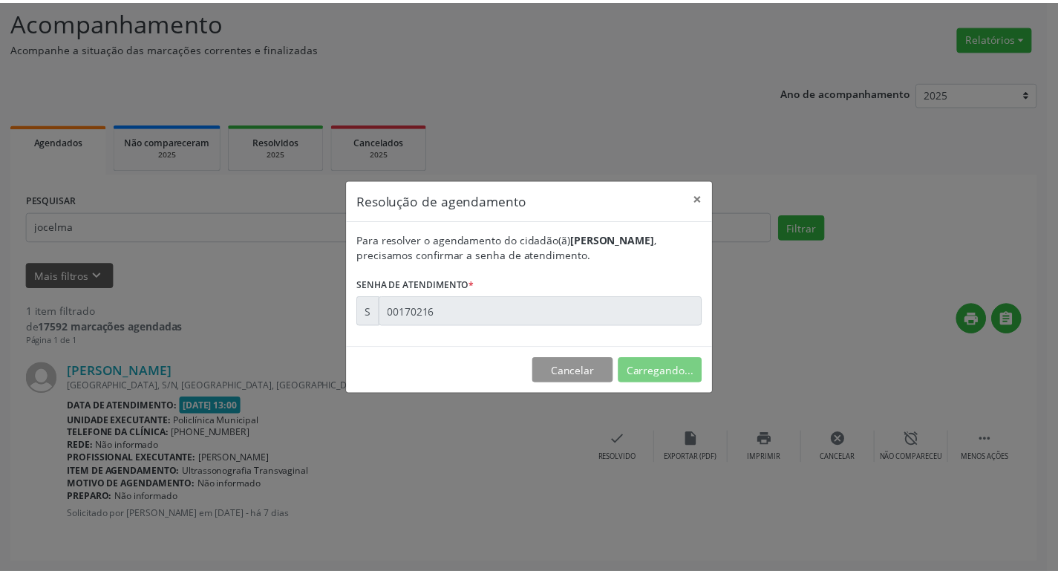
scroll to position [0, 0]
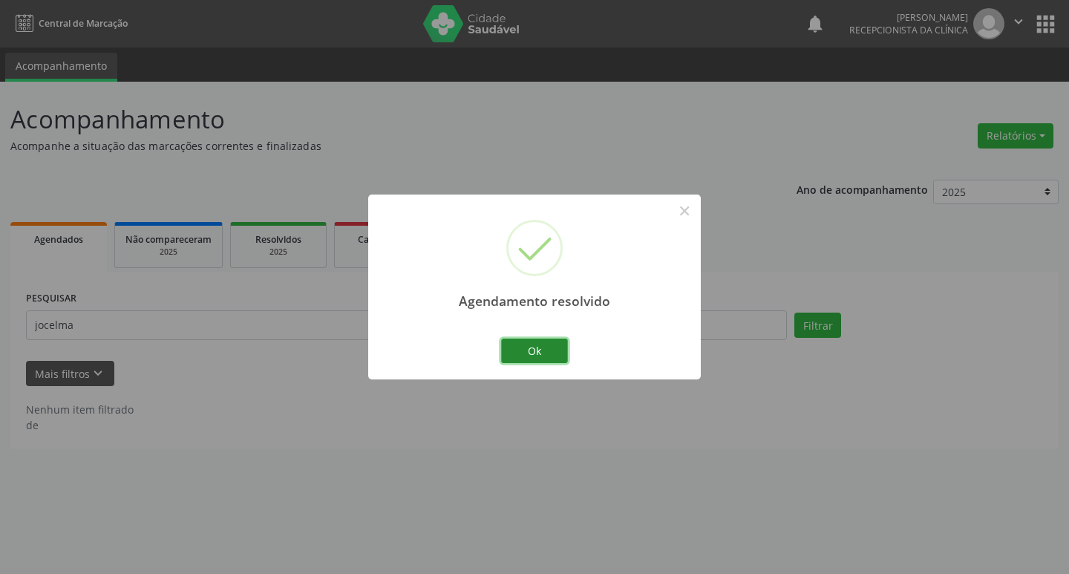
click at [504, 350] on button "Ok" at bounding box center [534, 351] width 67 height 25
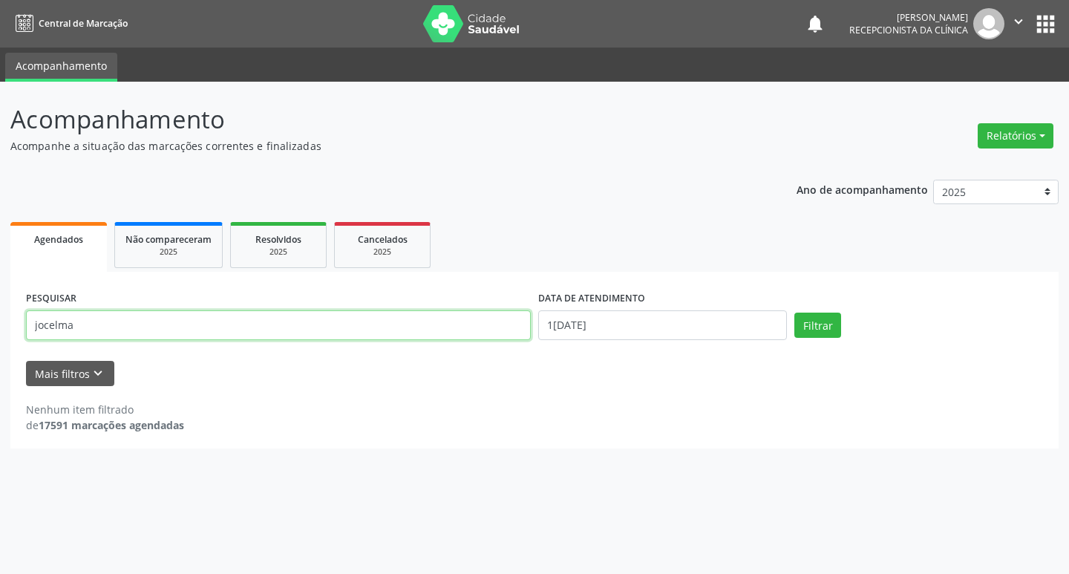
click at [125, 325] on input "jocelma" at bounding box center [278, 325] width 505 height 30
type input "j"
type input "marilene"
click at [818, 320] on button "Filtrar" at bounding box center [817, 325] width 47 height 25
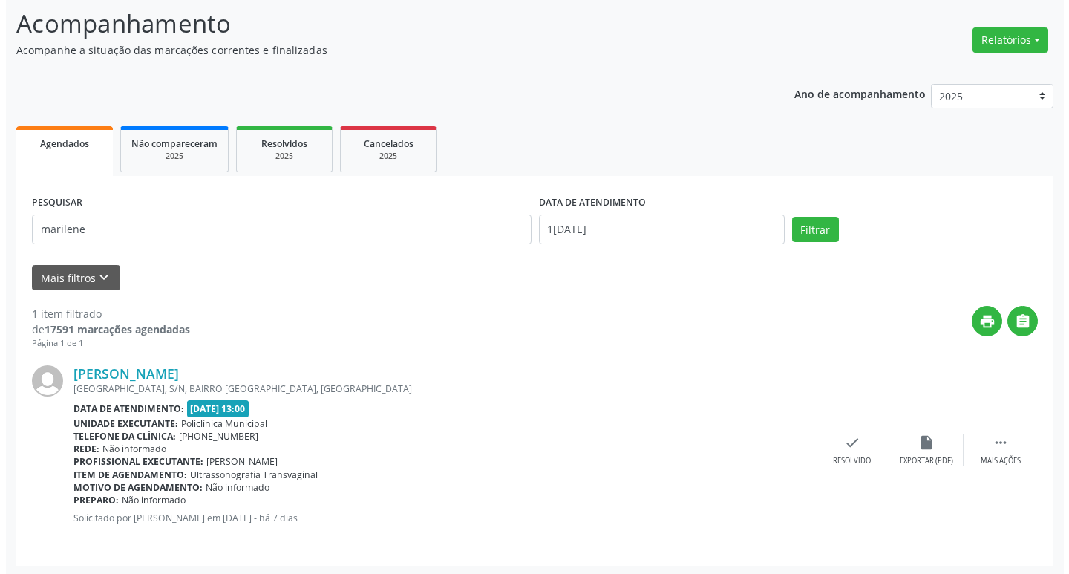
scroll to position [98, 0]
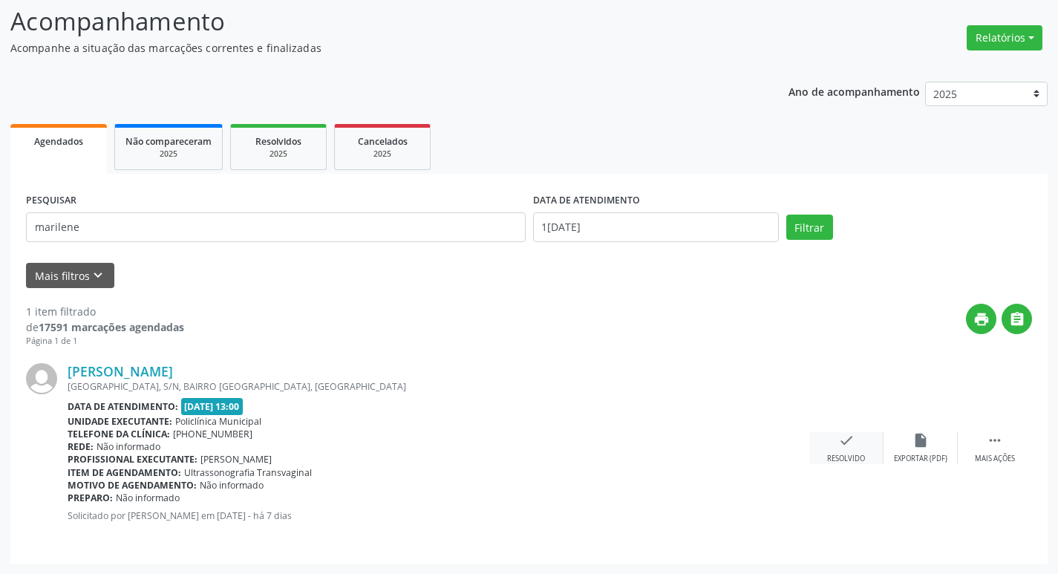
click at [850, 454] on div "Resolvido" at bounding box center [846, 459] width 38 height 10
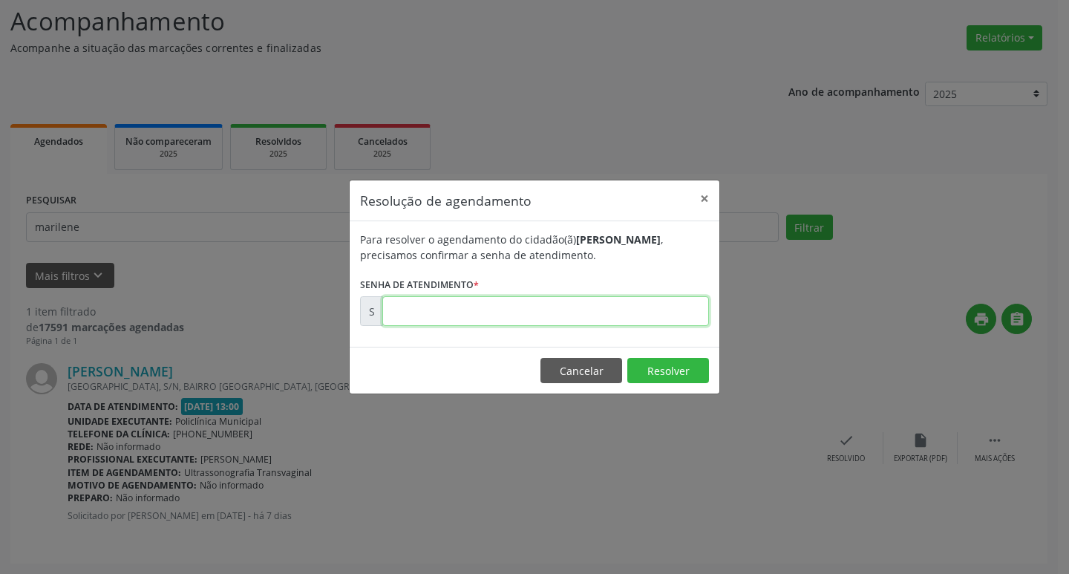
click at [679, 308] on input "text" at bounding box center [545, 311] width 327 height 30
click at [699, 200] on button "×" at bounding box center [705, 198] width 30 height 36
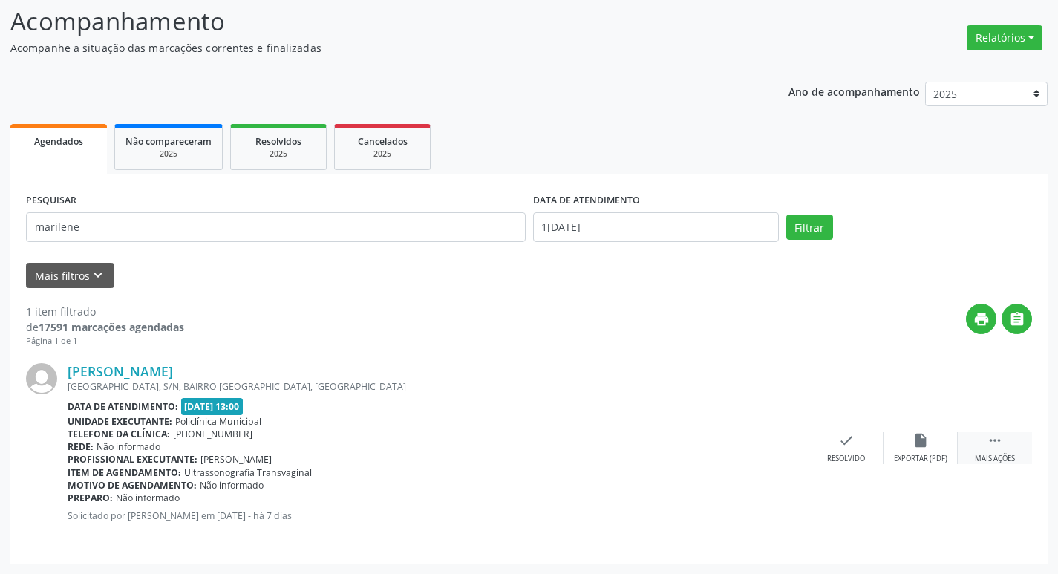
click at [976, 460] on div "Mais ações" at bounding box center [995, 459] width 40 height 10
click at [775, 457] on div "Imprimir" at bounding box center [771, 459] width 33 height 10
click at [641, 451] on div "check Resolvido" at bounding box center [624, 448] width 74 height 32
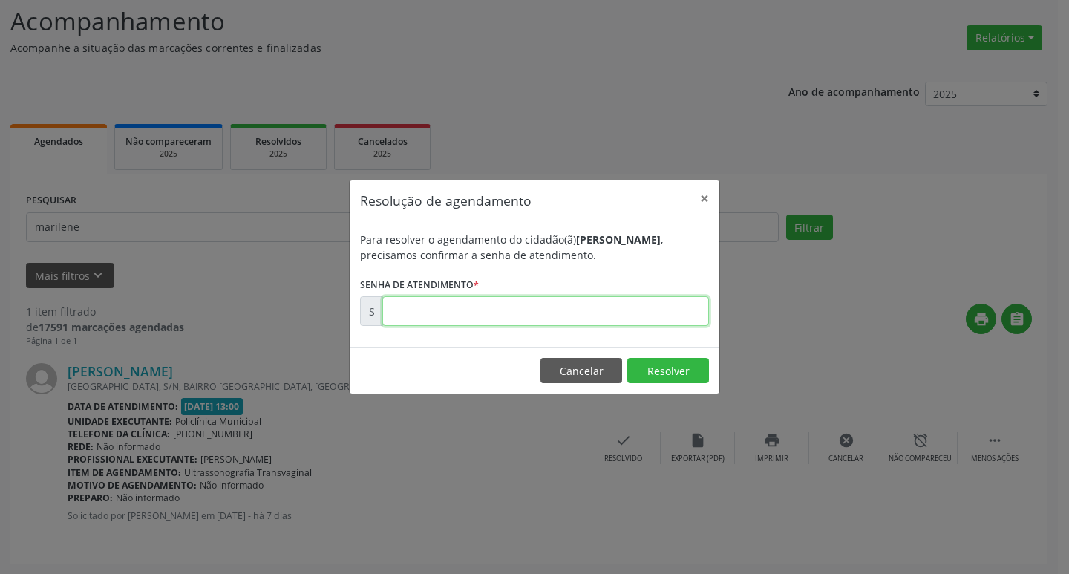
click at [471, 309] on input "text" at bounding box center [545, 311] width 327 height 30
type input "00170214"
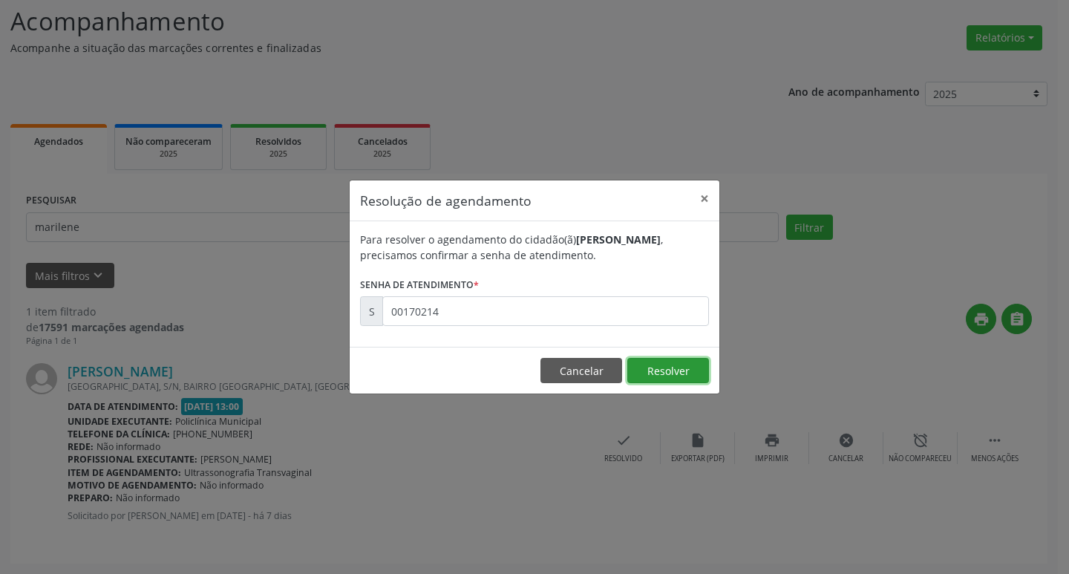
click at [658, 376] on button "Resolver" at bounding box center [668, 370] width 82 height 25
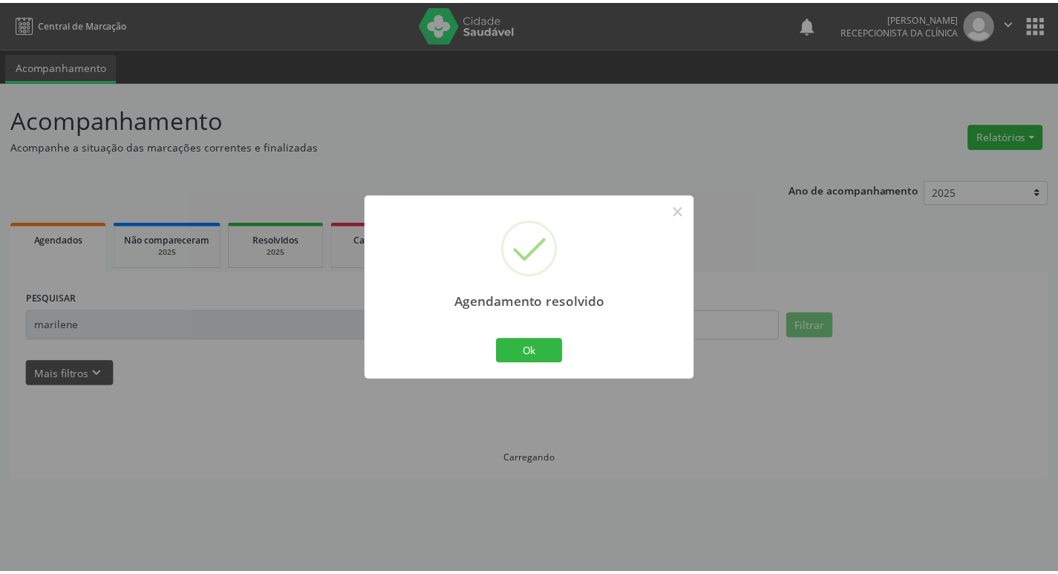
scroll to position [0, 0]
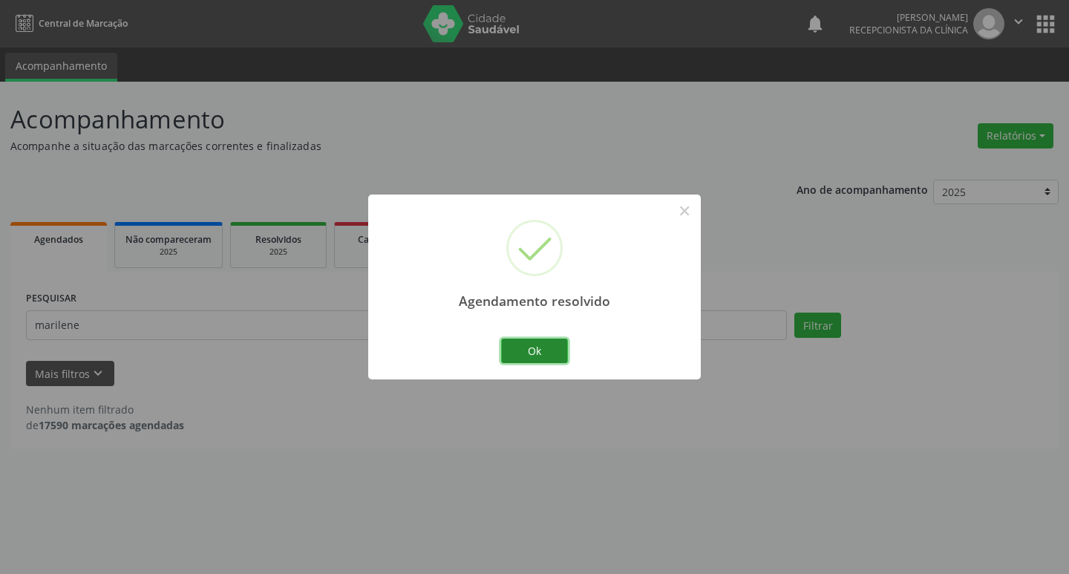
click at [563, 349] on button "Ok" at bounding box center [534, 351] width 67 height 25
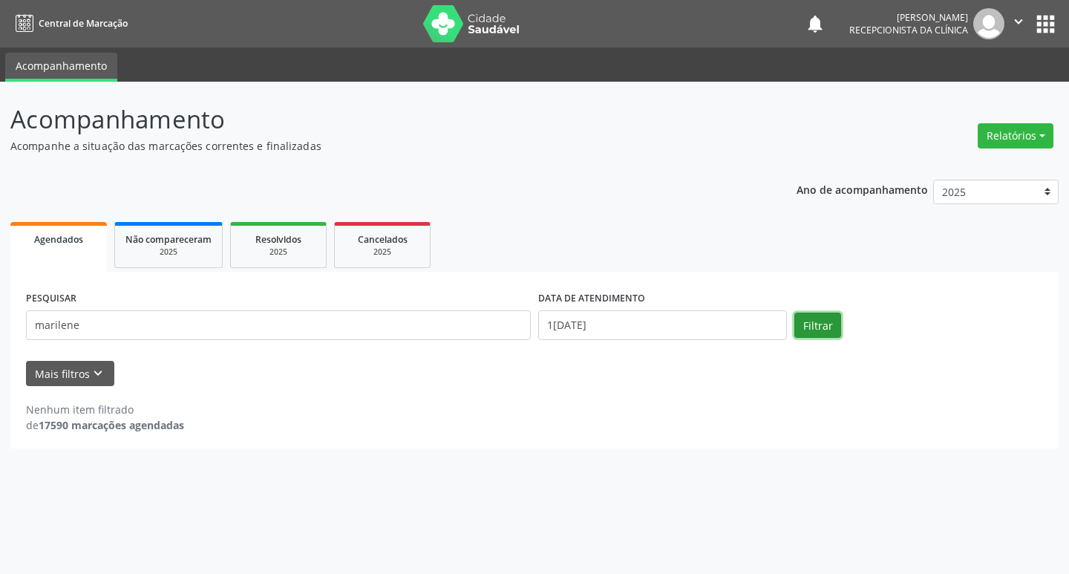
click at [822, 330] on button "Filtrar" at bounding box center [817, 325] width 47 height 25
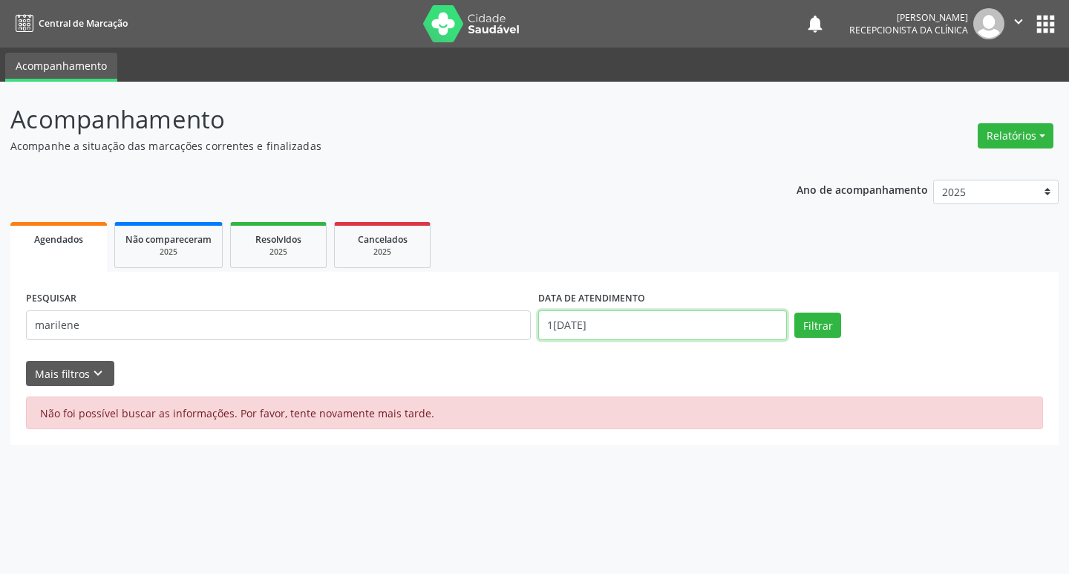
click at [611, 339] on input "1[DATE]" at bounding box center [662, 325] width 249 height 30
click at [189, 277] on div "PESQUISAR marilene DATA DE ATENDIMENTO [DATE] Filtrar UNIDADE DE REFERÊNCIA Sel…" at bounding box center [534, 358] width 1048 height 173
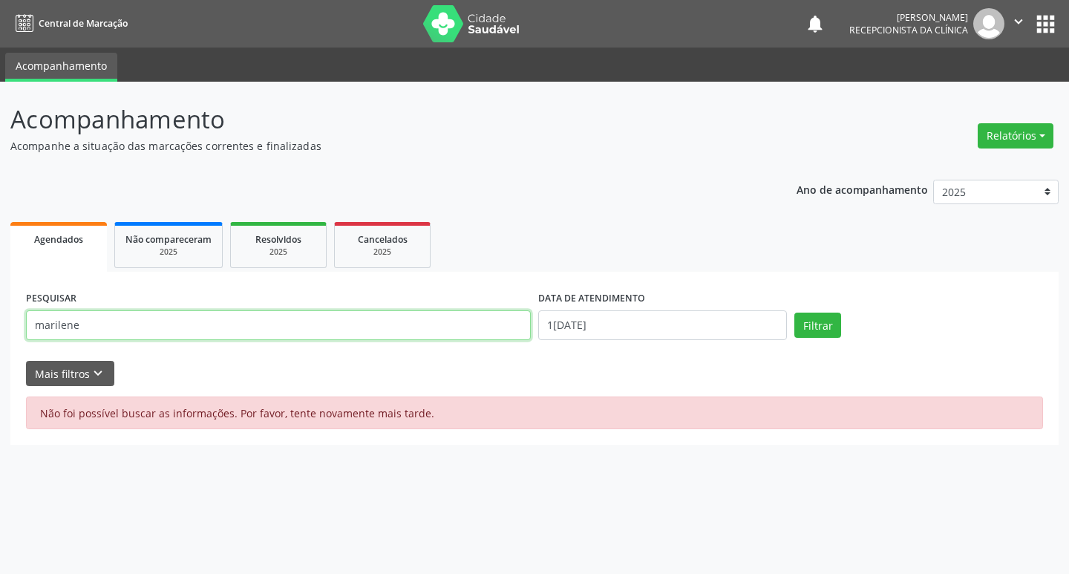
click at [155, 322] on input "marilene" at bounding box center [278, 325] width 505 height 30
click at [821, 316] on button "Filtrar" at bounding box center [817, 325] width 47 height 25
click at [123, 322] on input "marilene" at bounding box center [278, 325] width 505 height 30
type input "m"
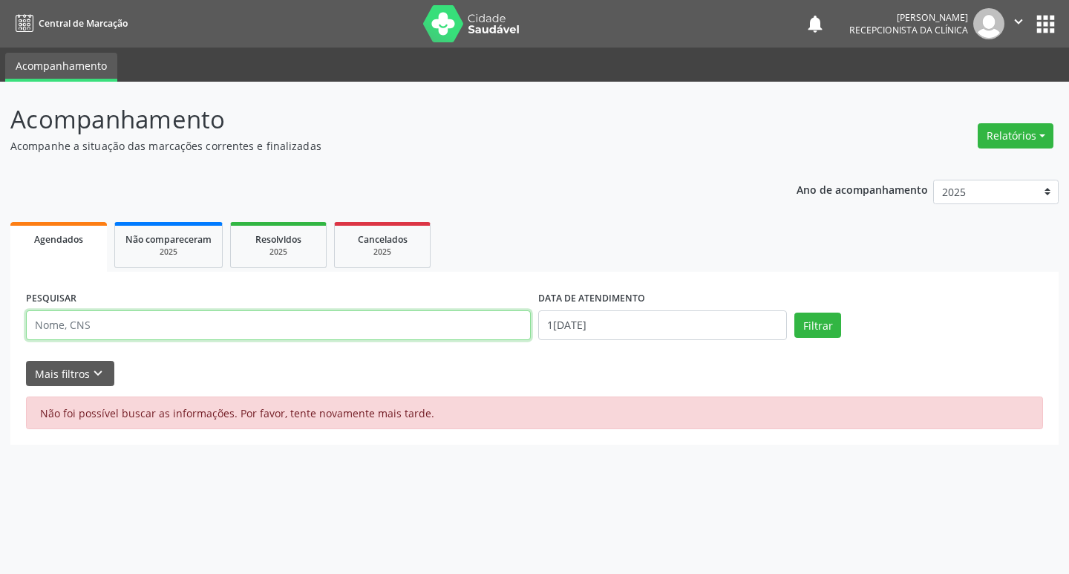
click at [123, 322] on input "text" at bounding box center [278, 325] width 505 height 30
click at [807, 324] on button "Filtrar" at bounding box center [817, 325] width 47 height 25
click at [197, 328] on input "[PERSON_NAME]" at bounding box center [278, 325] width 505 height 30
type input "m"
type input "vanuza"
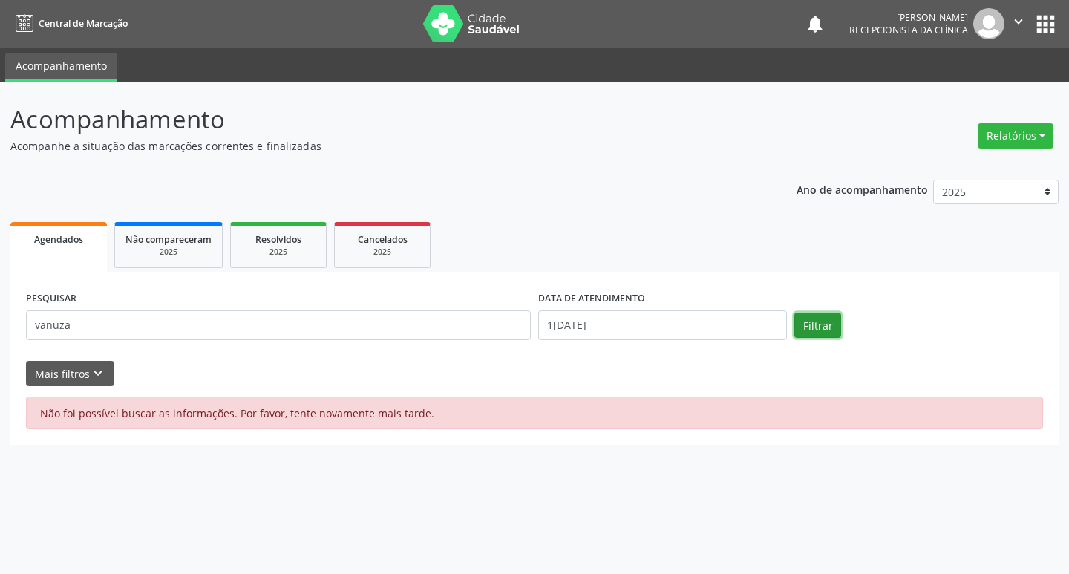
click at [810, 331] on button "Filtrar" at bounding box center [817, 325] width 47 height 25
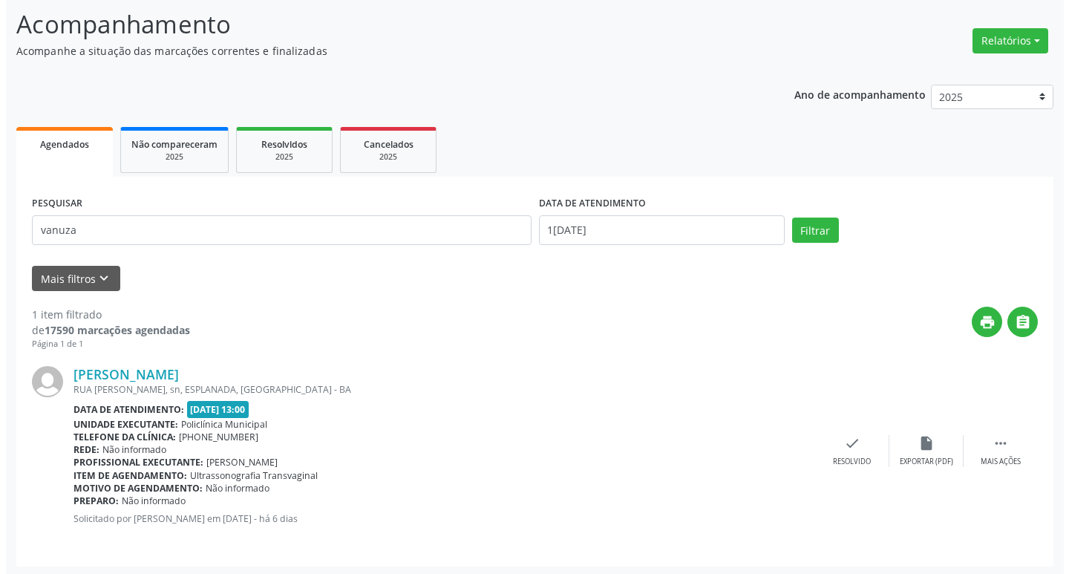
scroll to position [98, 0]
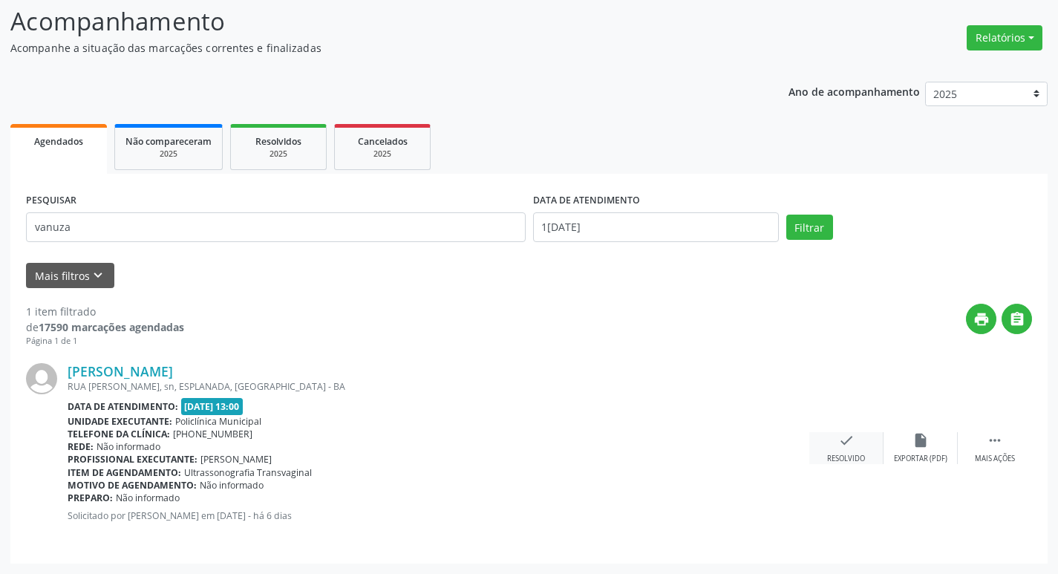
click at [864, 451] on div "check Resolvido" at bounding box center [846, 448] width 74 height 32
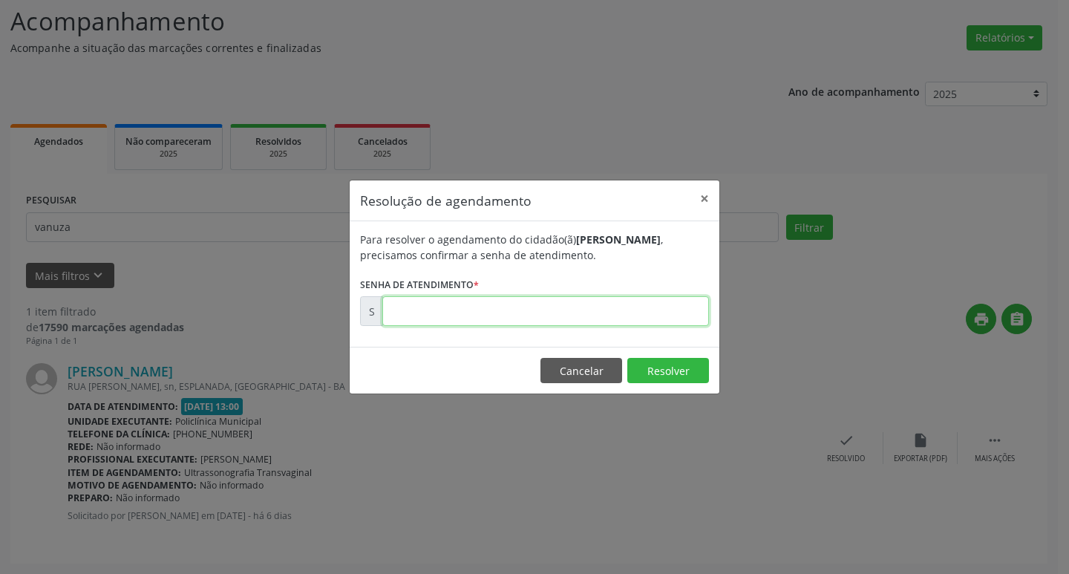
drag, startPoint x: 603, startPoint y: 315, endPoint x: 614, endPoint y: 311, distance: 11.7
click at [603, 315] on input "text" at bounding box center [545, 311] width 327 height 30
type input "00170553"
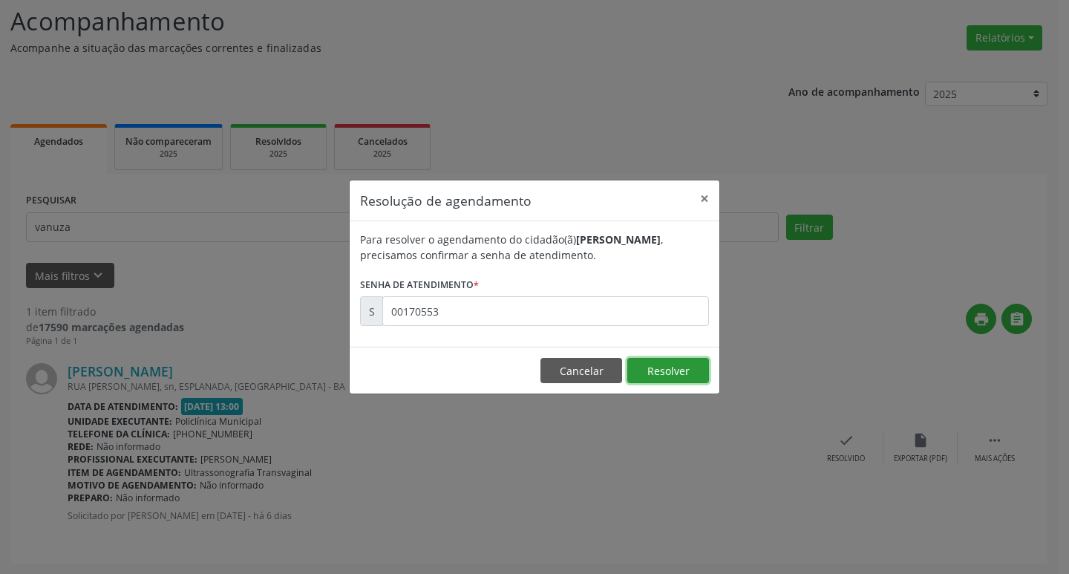
click at [694, 368] on button "Resolver" at bounding box center [668, 370] width 82 height 25
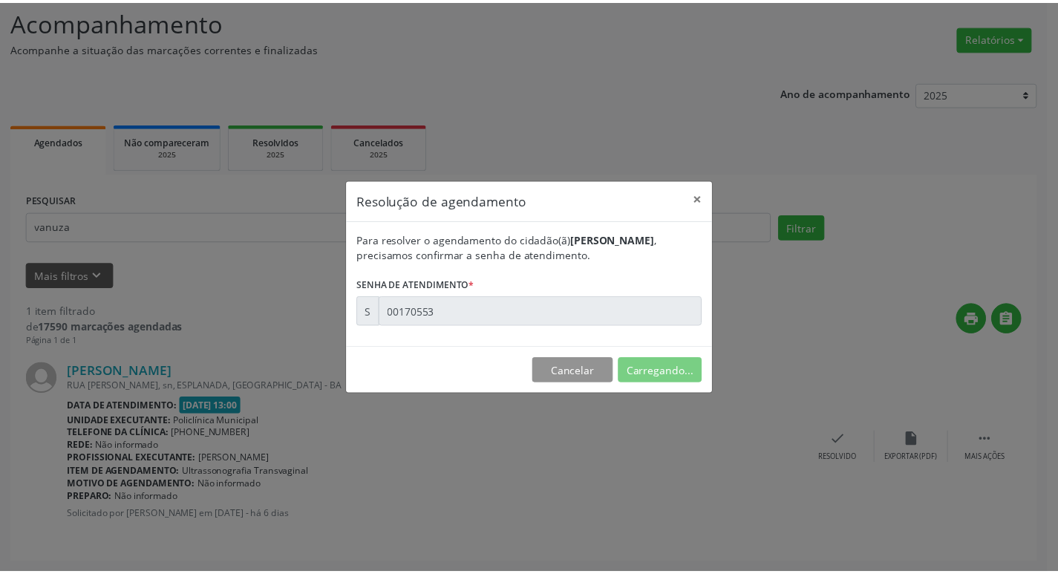
scroll to position [0, 0]
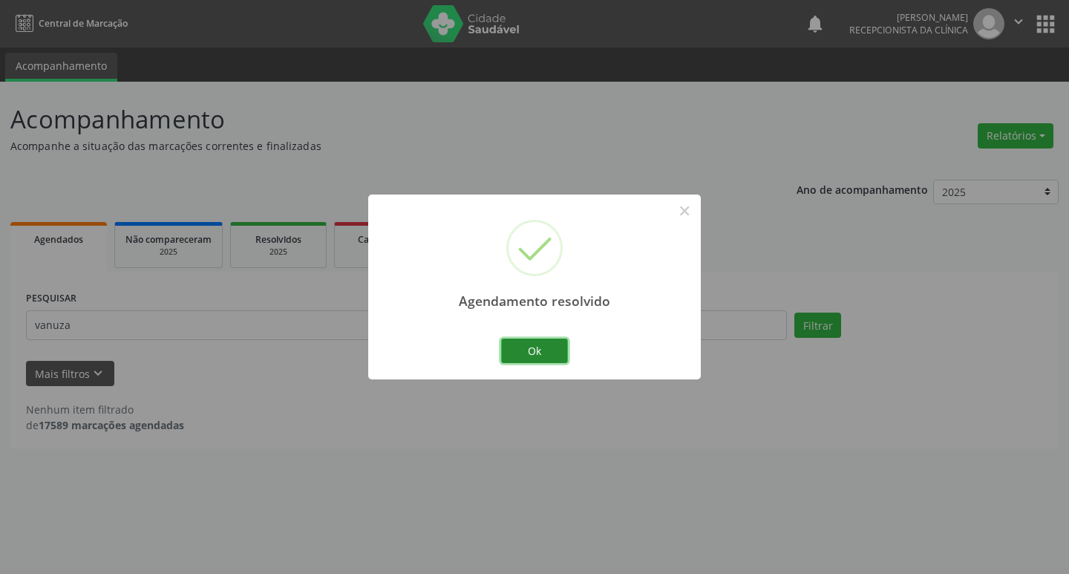
click at [531, 345] on button "Ok" at bounding box center [534, 351] width 67 height 25
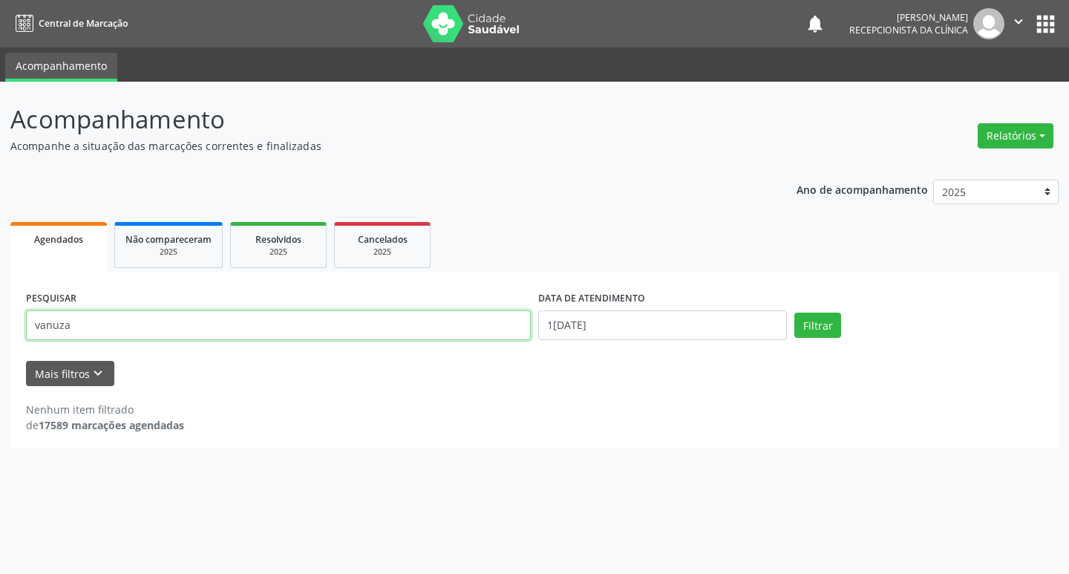
click at [108, 333] on input "vanuza" at bounding box center [278, 325] width 505 height 30
type input "v"
type input "[PERSON_NAME]"
click at [806, 320] on button "Filtrar" at bounding box center [817, 325] width 47 height 25
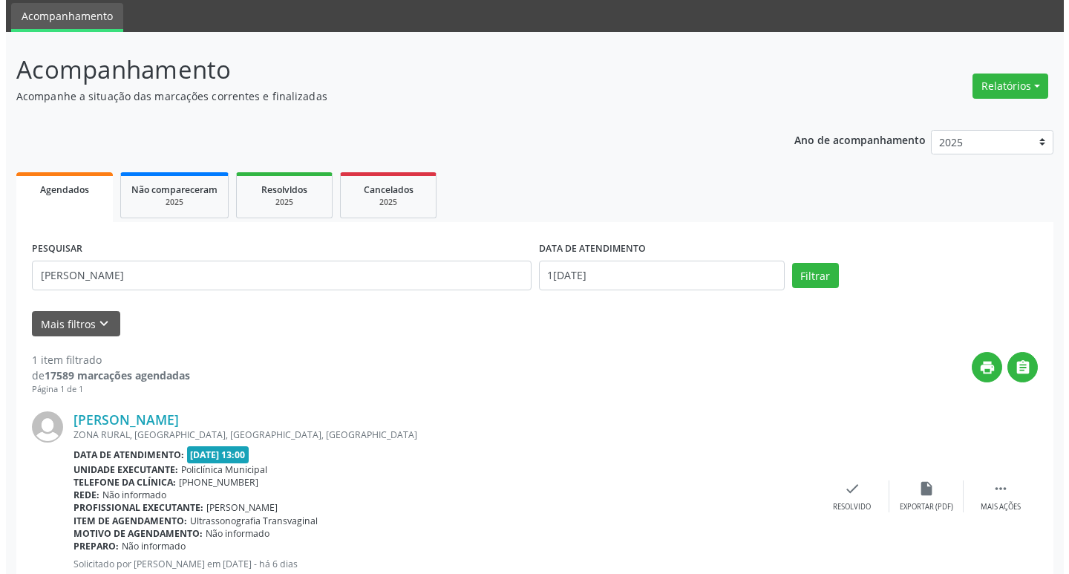
scroll to position [98, 0]
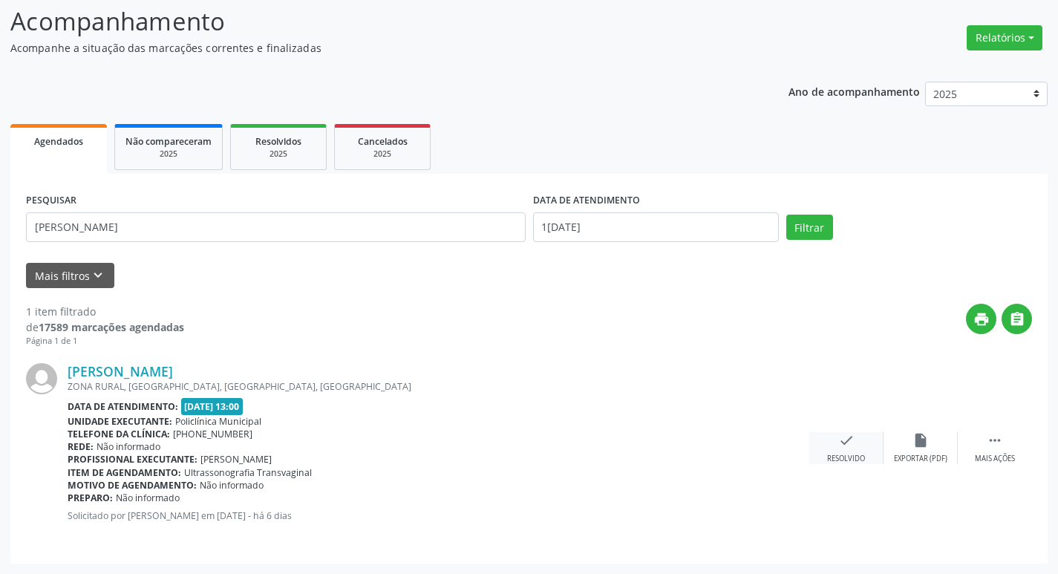
click at [846, 434] on icon "check" at bounding box center [846, 440] width 16 height 16
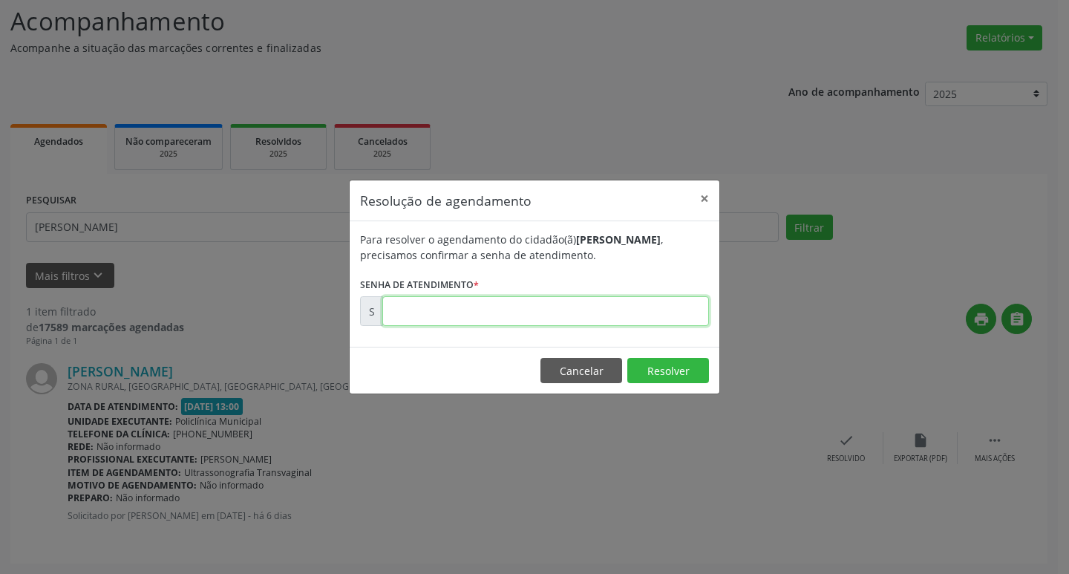
click at [557, 314] on input "text" at bounding box center [545, 311] width 327 height 30
type input "00170557"
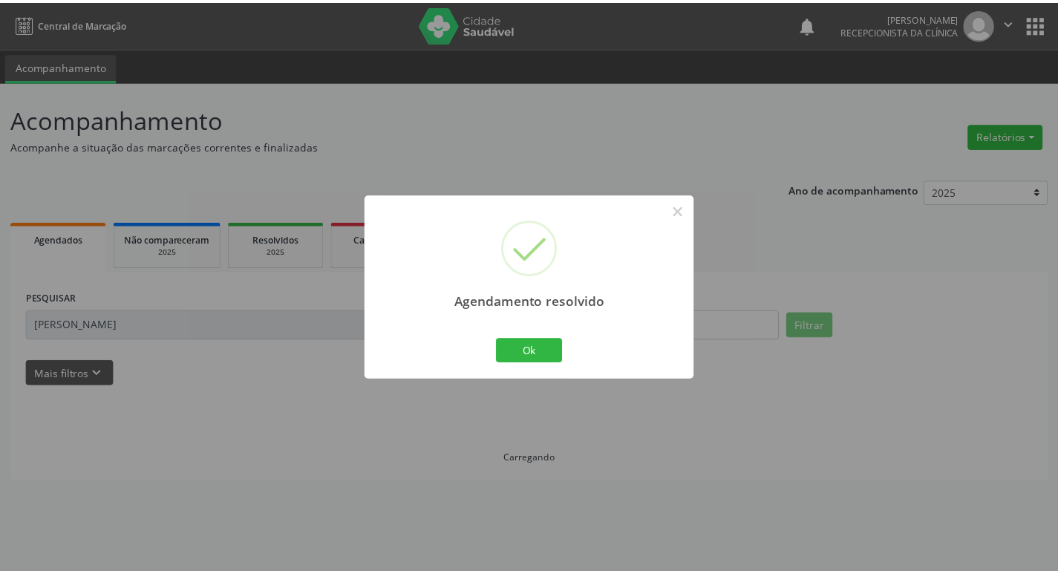
scroll to position [0, 0]
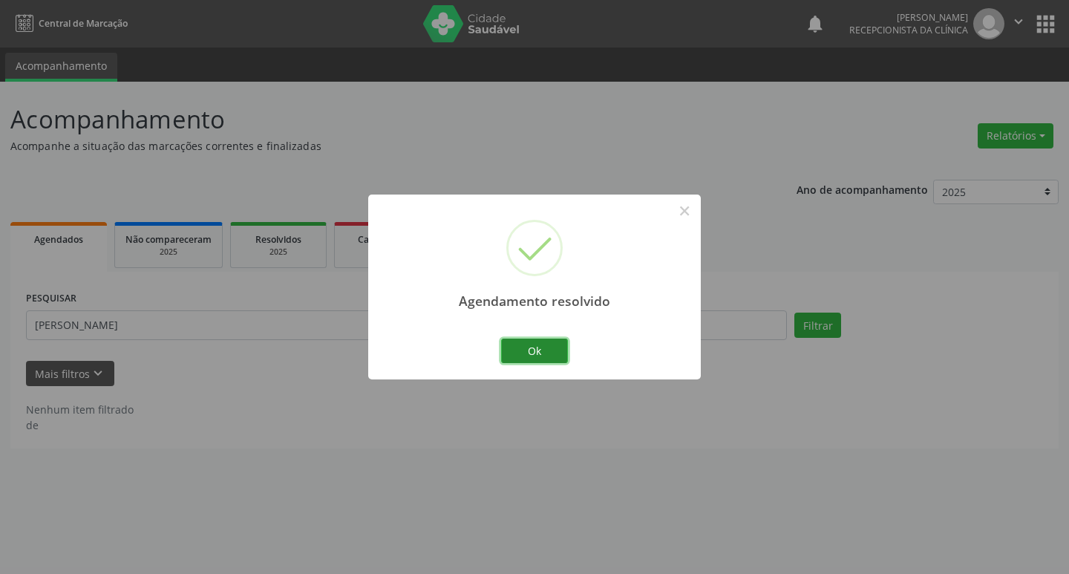
click at [515, 347] on button "Ok" at bounding box center [534, 351] width 67 height 25
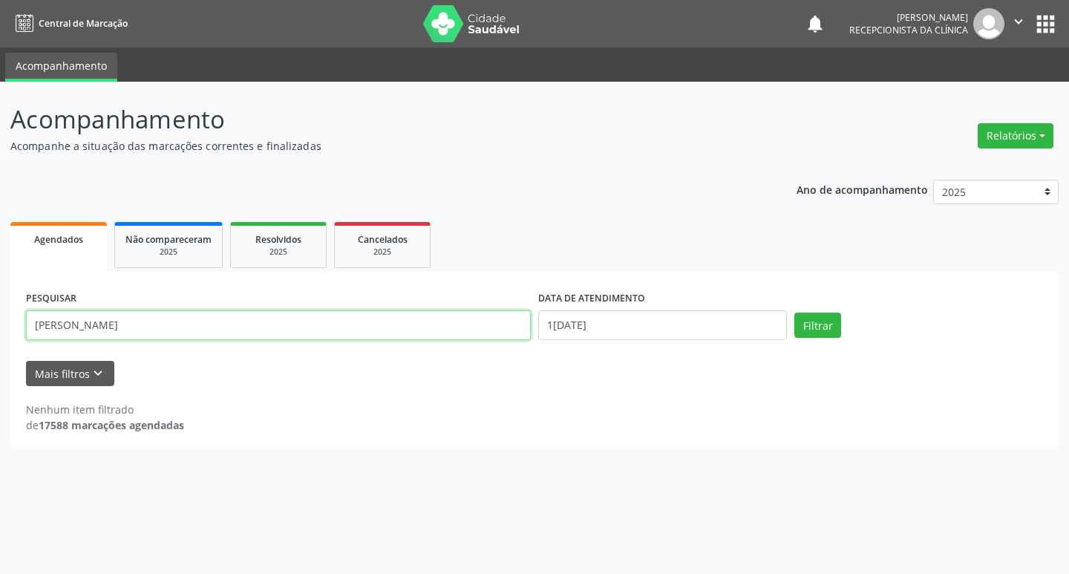
click at [314, 322] on input "[PERSON_NAME]" at bounding box center [278, 325] width 505 height 30
type input "m"
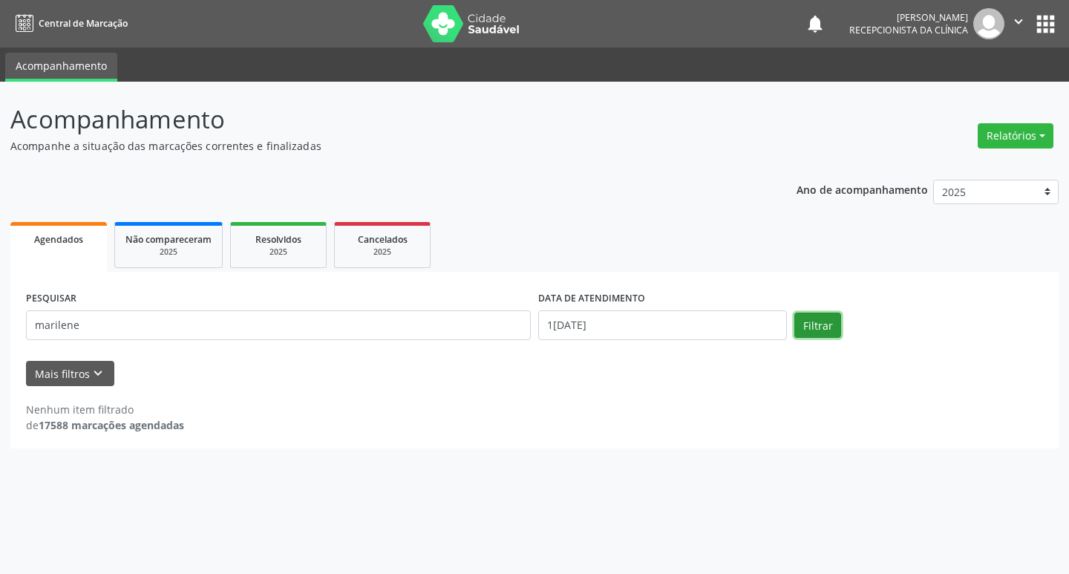
click at [832, 321] on button "Filtrar" at bounding box center [817, 325] width 47 height 25
click at [207, 324] on input "marilene" at bounding box center [278, 325] width 505 height 30
click at [801, 328] on button "Filtrar" at bounding box center [817, 325] width 47 height 25
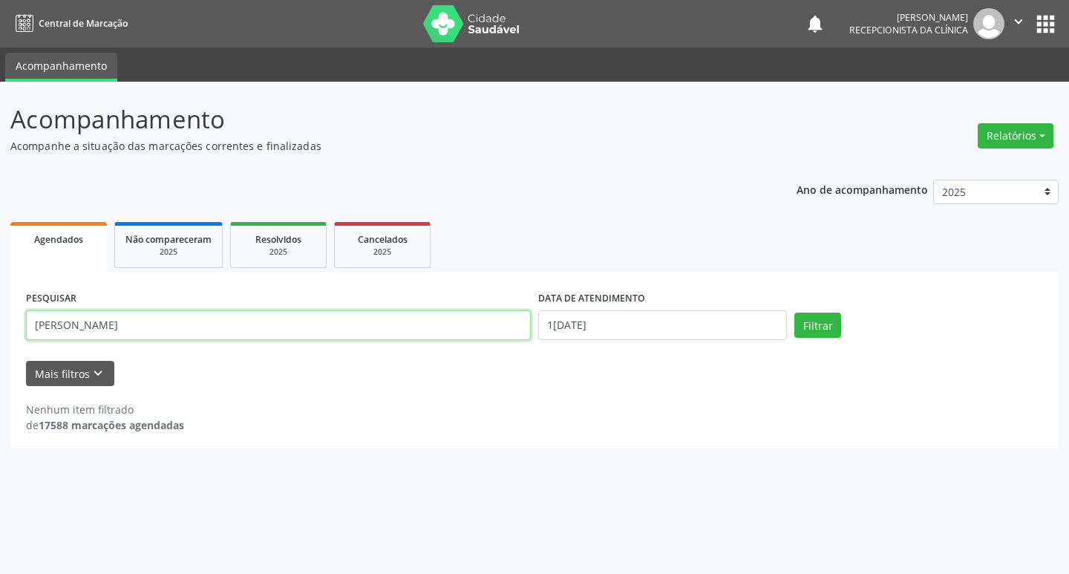
click at [125, 323] on input "[PERSON_NAME]" at bounding box center [278, 325] width 505 height 30
type input "m"
click at [278, 333] on input "marilene" at bounding box center [278, 325] width 505 height 30
click at [818, 320] on button "Filtrar" at bounding box center [817, 325] width 47 height 25
click at [341, 321] on input "[PERSON_NAME]" at bounding box center [278, 325] width 505 height 30
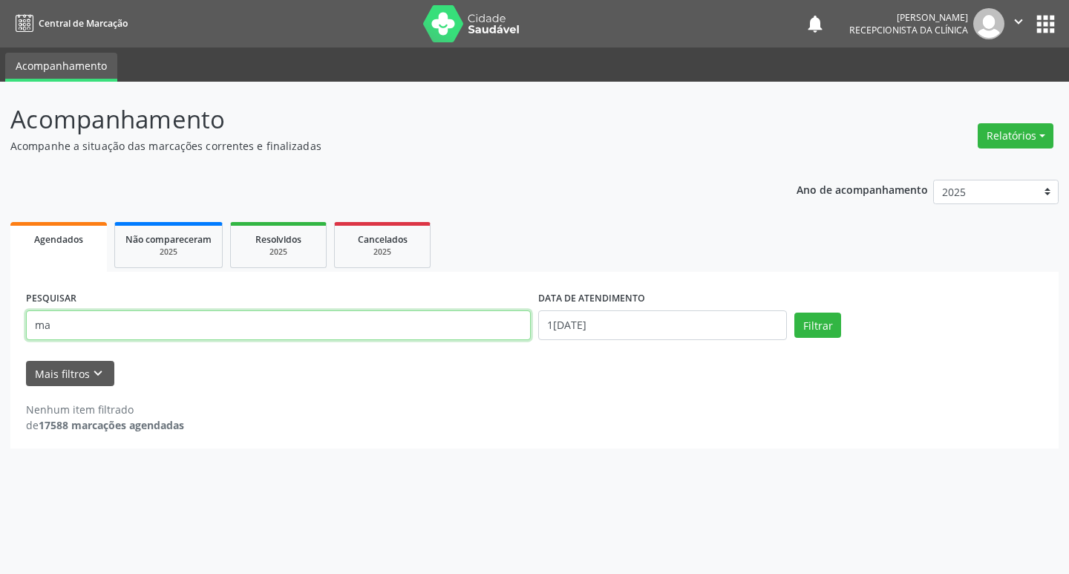
type input "m"
type input "eliane"
click at [797, 326] on button "Filtrar" at bounding box center [817, 325] width 47 height 25
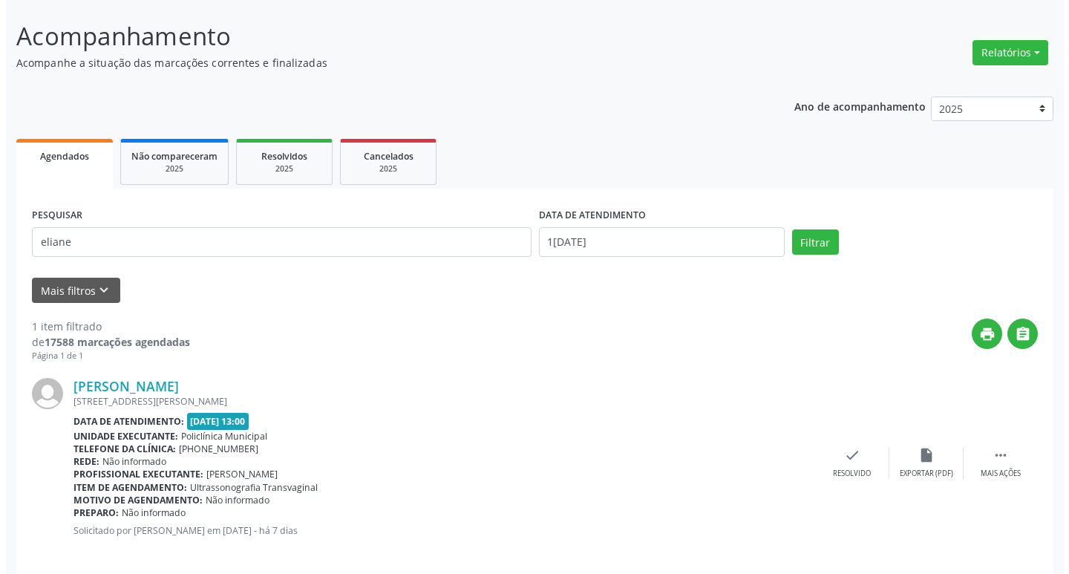
scroll to position [98, 0]
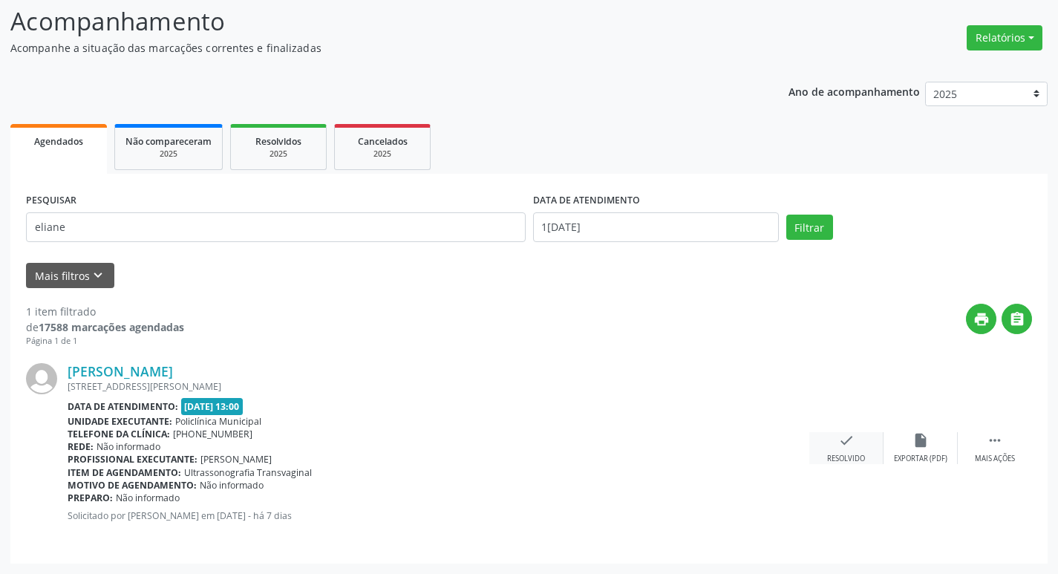
click at [847, 443] on icon "check" at bounding box center [846, 440] width 16 height 16
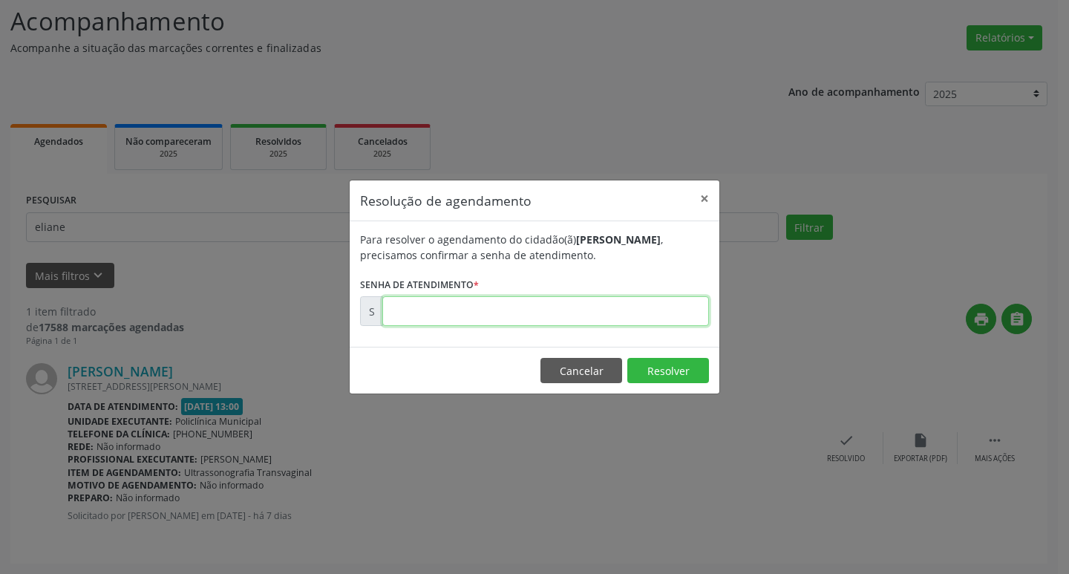
click at [627, 316] on input "text" at bounding box center [545, 311] width 327 height 30
click at [711, 195] on button "×" at bounding box center [705, 198] width 30 height 36
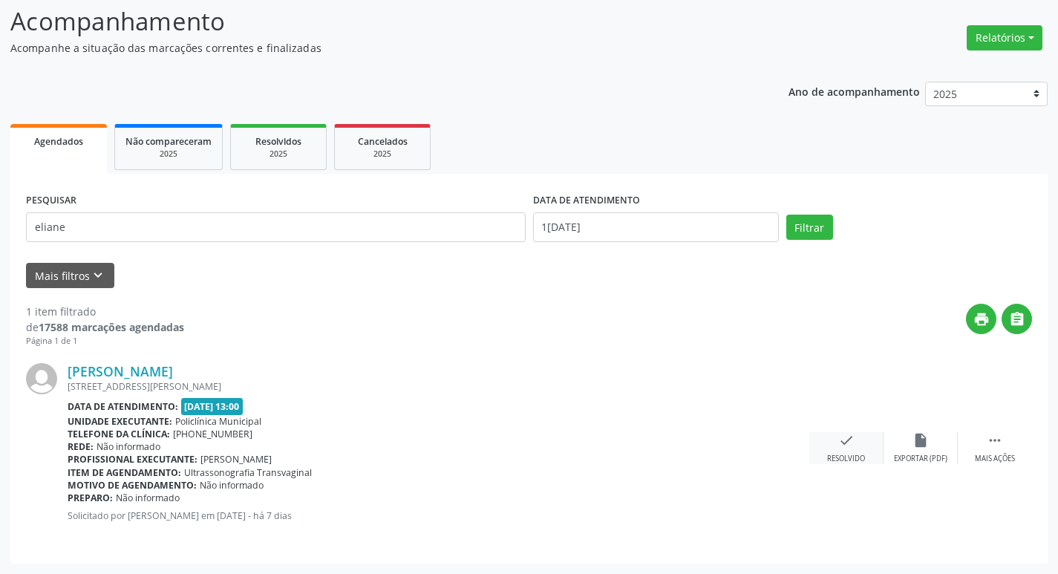
click at [835, 454] on div "Resolvido" at bounding box center [846, 459] width 38 height 10
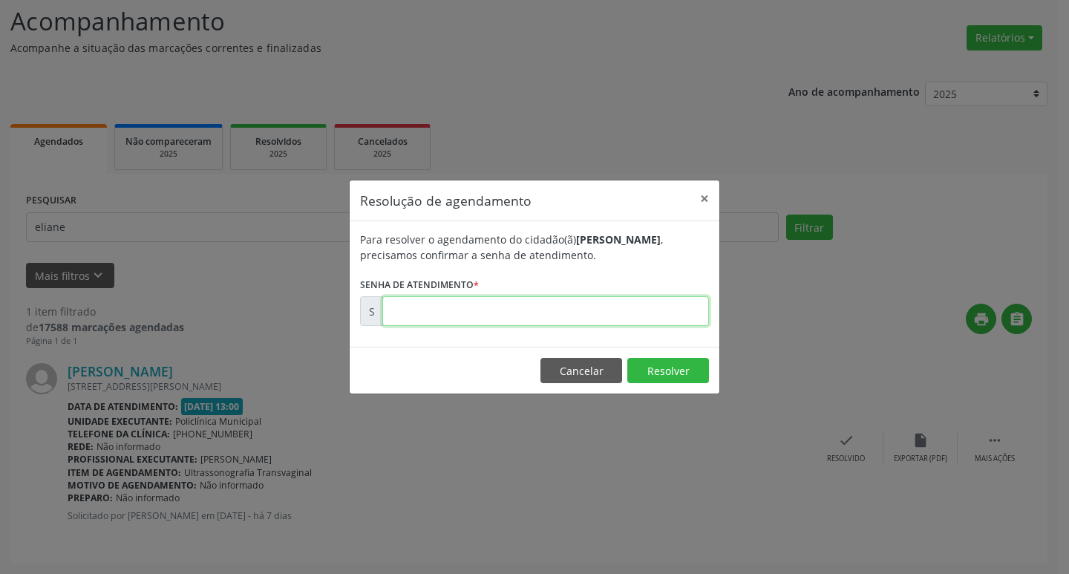
click at [549, 307] on input "text" at bounding box center [545, 311] width 327 height 30
click at [707, 201] on button "×" at bounding box center [705, 198] width 30 height 36
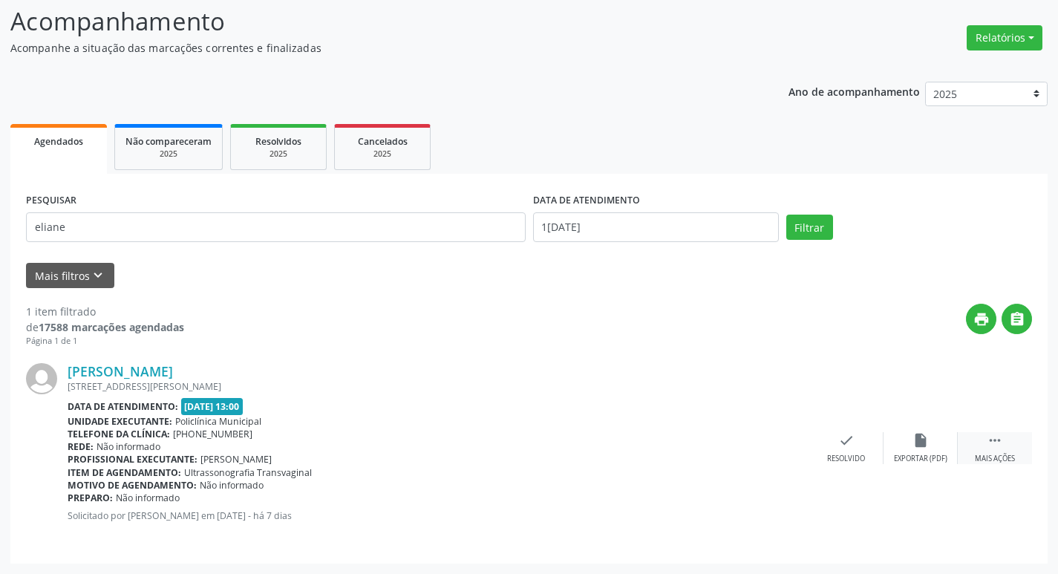
click at [996, 439] on icon "" at bounding box center [995, 440] width 16 height 16
click at [763, 449] on div "print Imprimir" at bounding box center [772, 448] width 74 height 32
click at [613, 454] on div "Resolvido" at bounding box center [623, 459] width 38 height 10
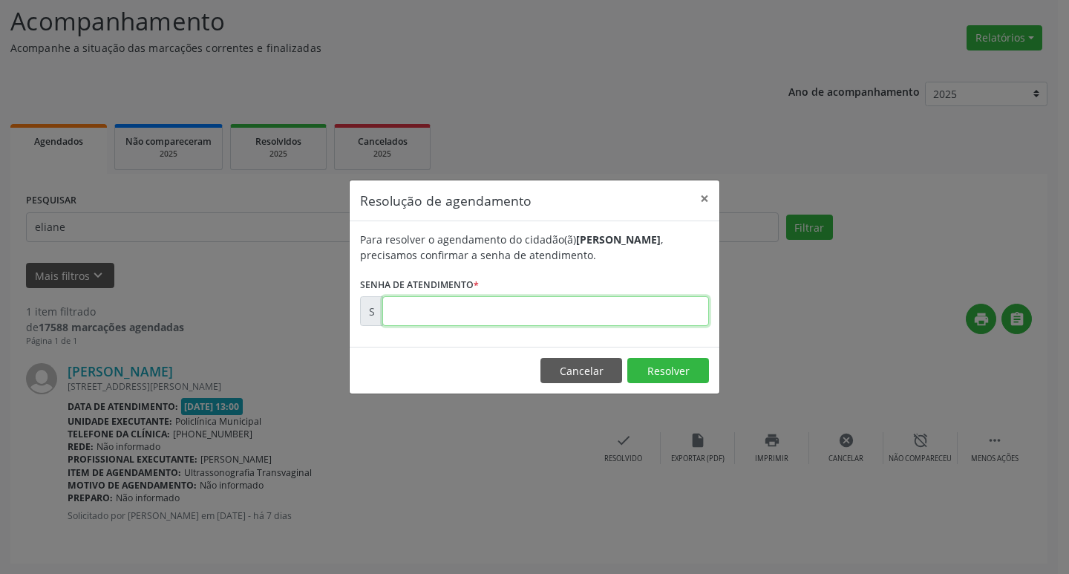
click at [599, 314] on input "text" at bounding box center [545, 311] width 327 height 30
type input "00170223"
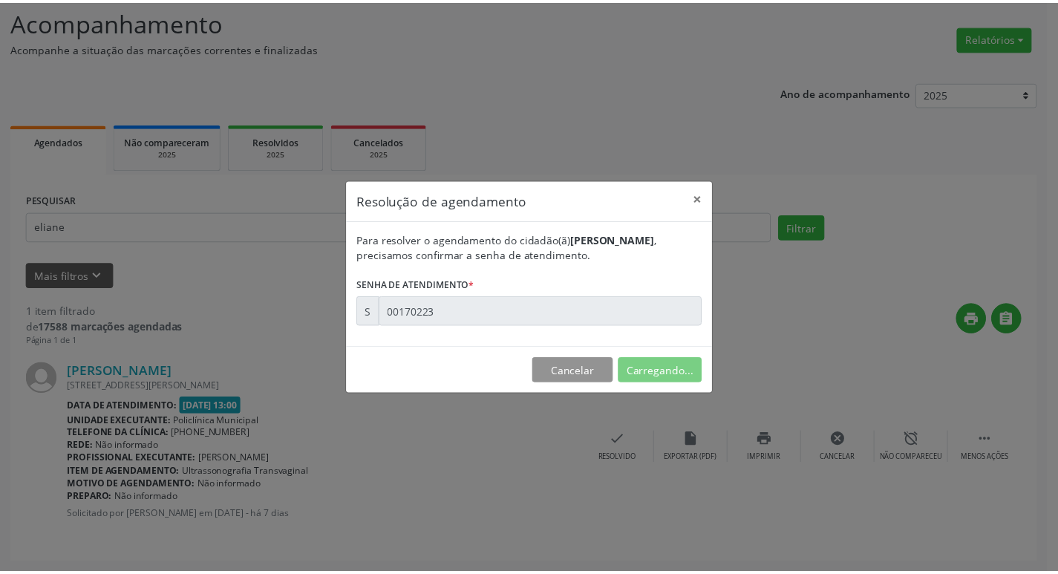
scroll to position [0, 0]
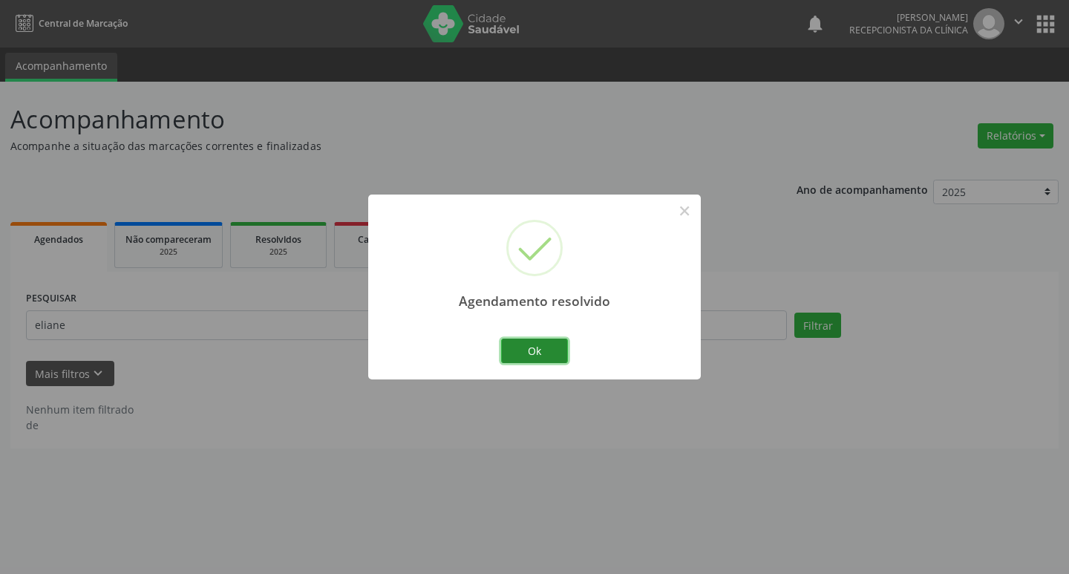
click at [511, 353] on button "Ok" at bounding box center [534, 351] width 67 height 25
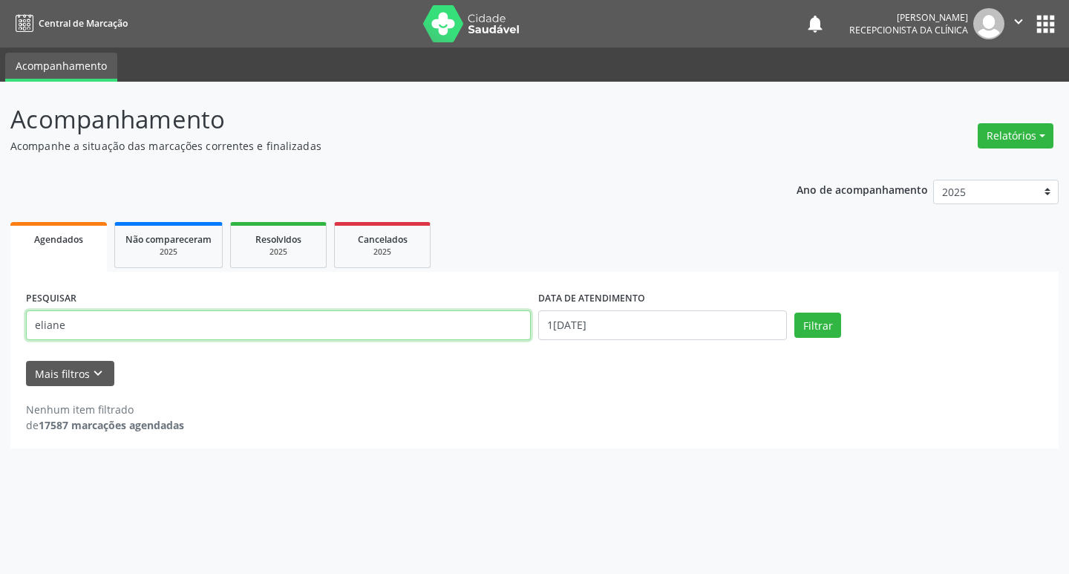
click at [340, 330] on input "eliane" at bounding box center [278, 325] width 505 height 30
type input "e"
type input "leidiana"
click at [817, 329] on button "Filtrar" at bounding box center [817, 325] width 47 height 25
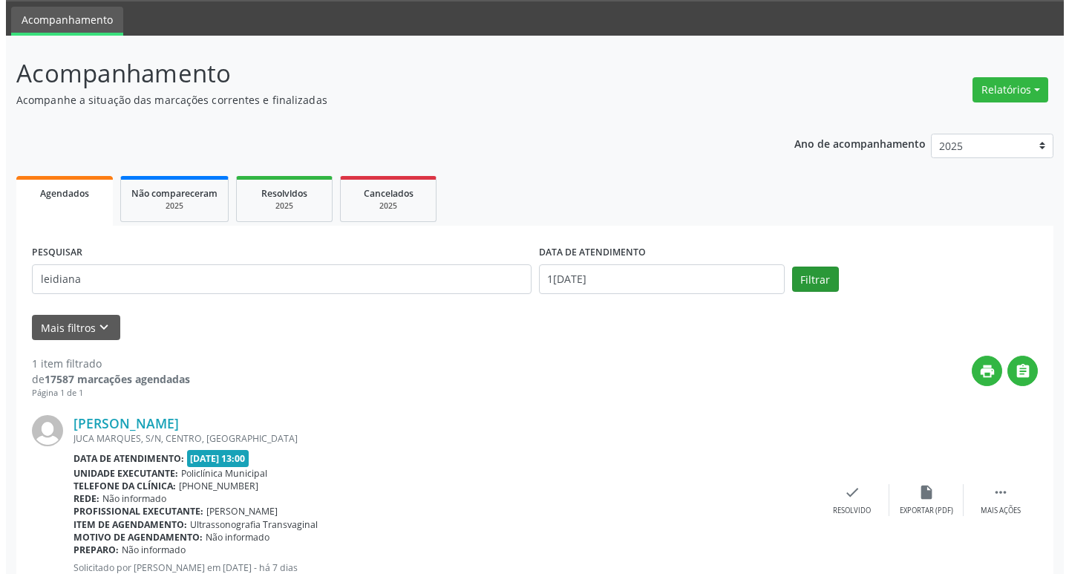
scroll to position [98, 0]
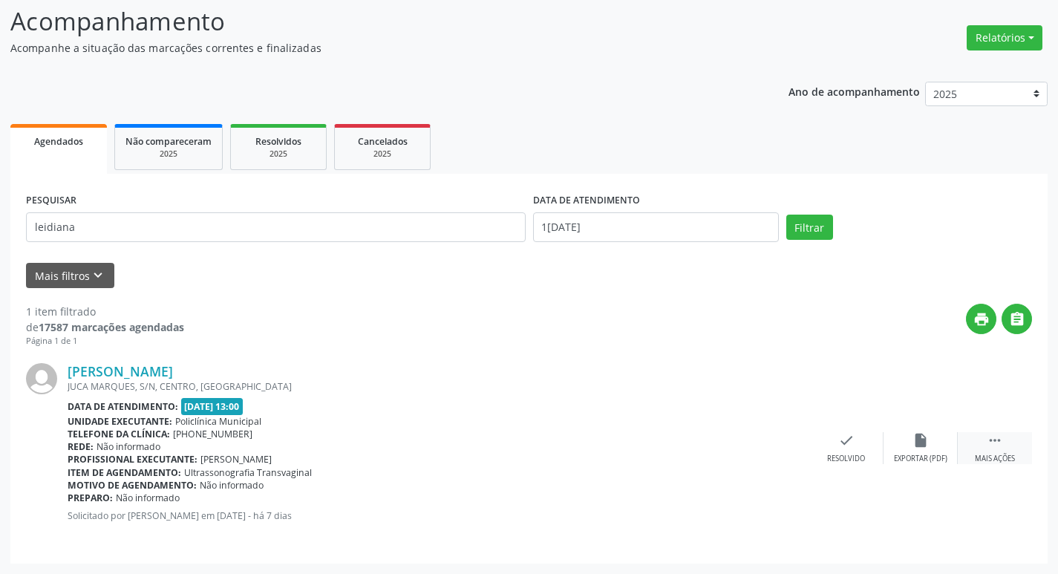
click at [993, 448] on div " Mais ações" at bounding box center [995, 448] width 74 height 32
click at [792, 439] on div "print Imprimir" at bounding box center [772, 448] width 74 height 32
click at [611, 454] on div "Resolvido" at bounding box center [623, 459] width 38 height 10
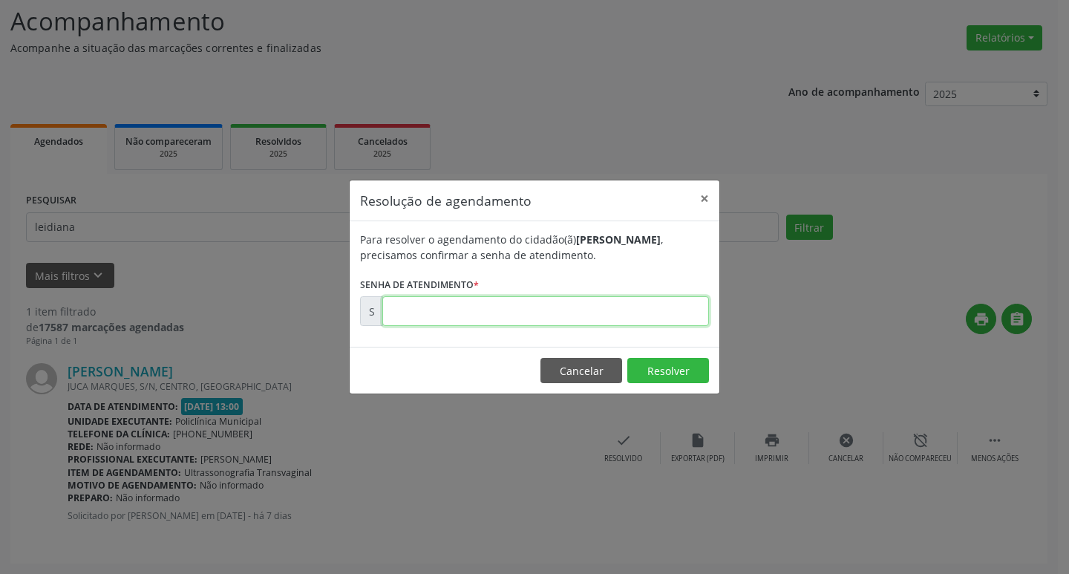
drag, startPoint x: 500, startPoint y: 313, endPoint x: 494, endPoint y: 310, distance: 7.6
click at [500, 313] on input "text" at bounding box center [545, 311] width 327 height 30
type input "00170222"
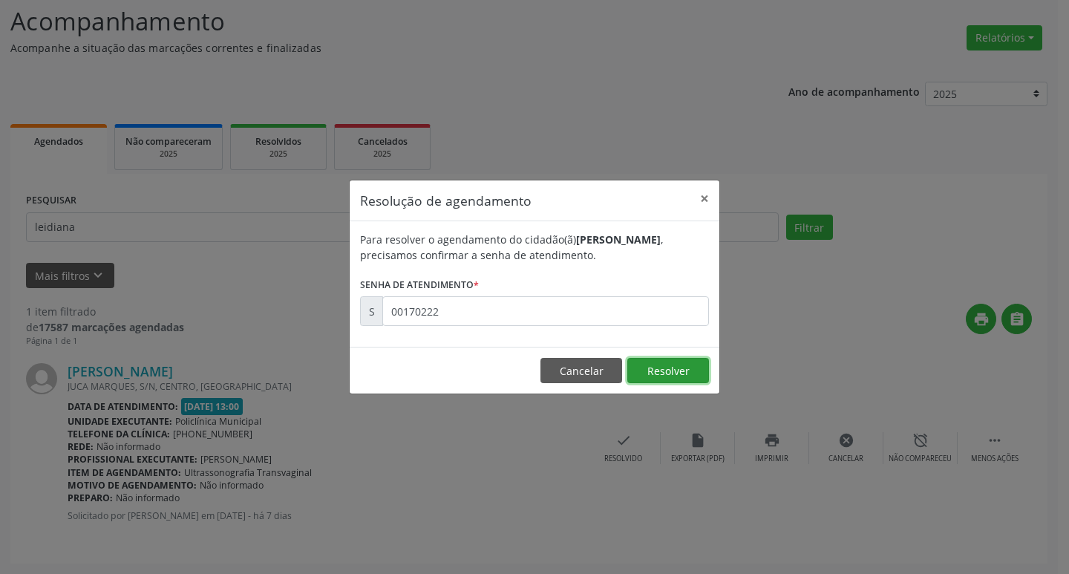
click at [646, 379] on button "Resolver" at bounding box center [668, 370] width 82 height 25
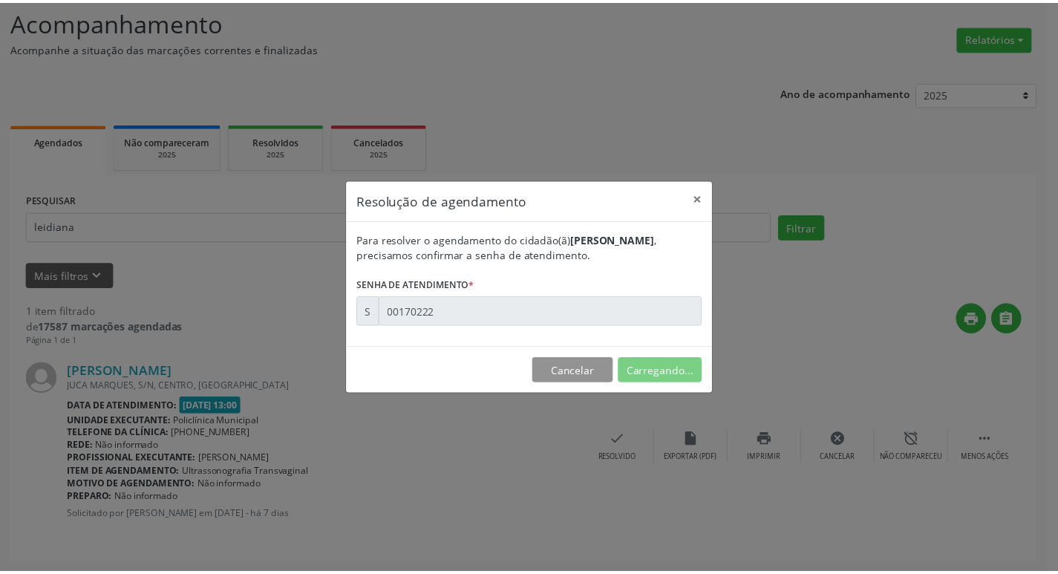
scroll to position [0, 0]
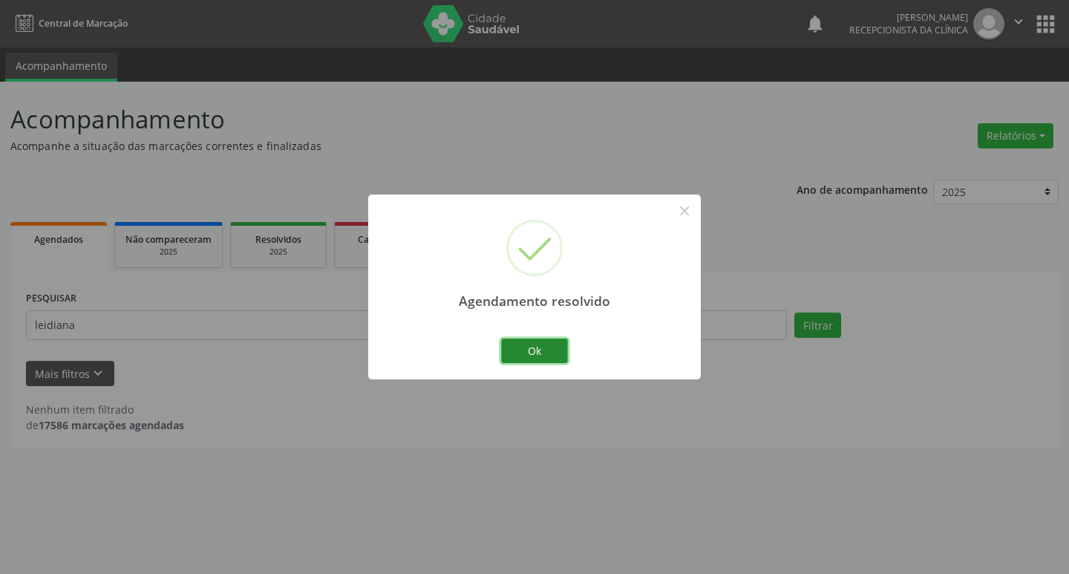
click at [554, 345] on button "Ok" at bounding box center [534, 351] width 67 height 25
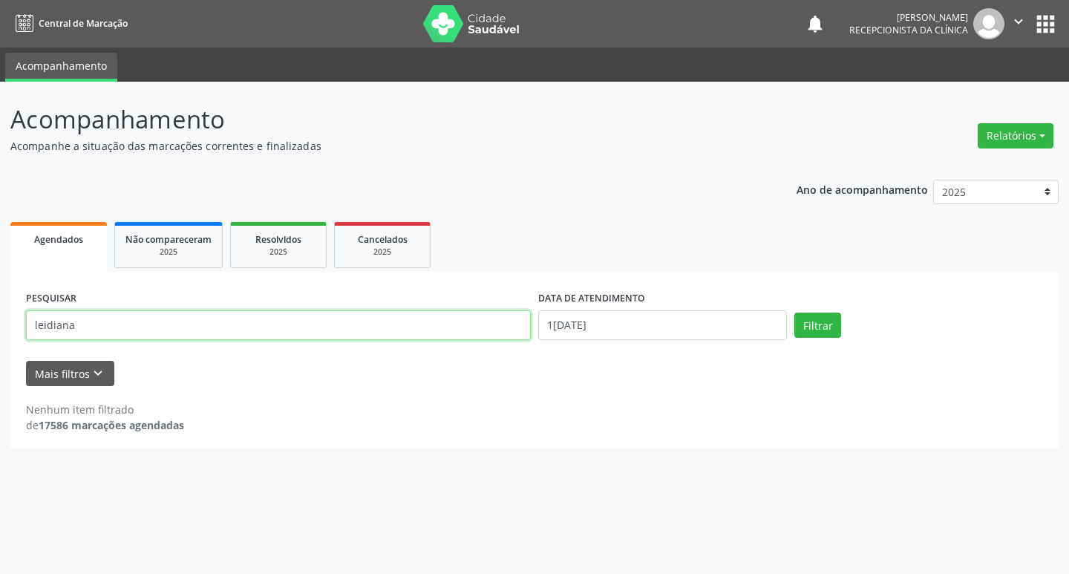
click at [327, 323] on input "leidiana" at bounding box center [278, 325] width 505 height 30
type input "l"
type input "dilma"
click at [822, 326] on button "Filtrar" at bounding box center [817, 325] width 47 height 25
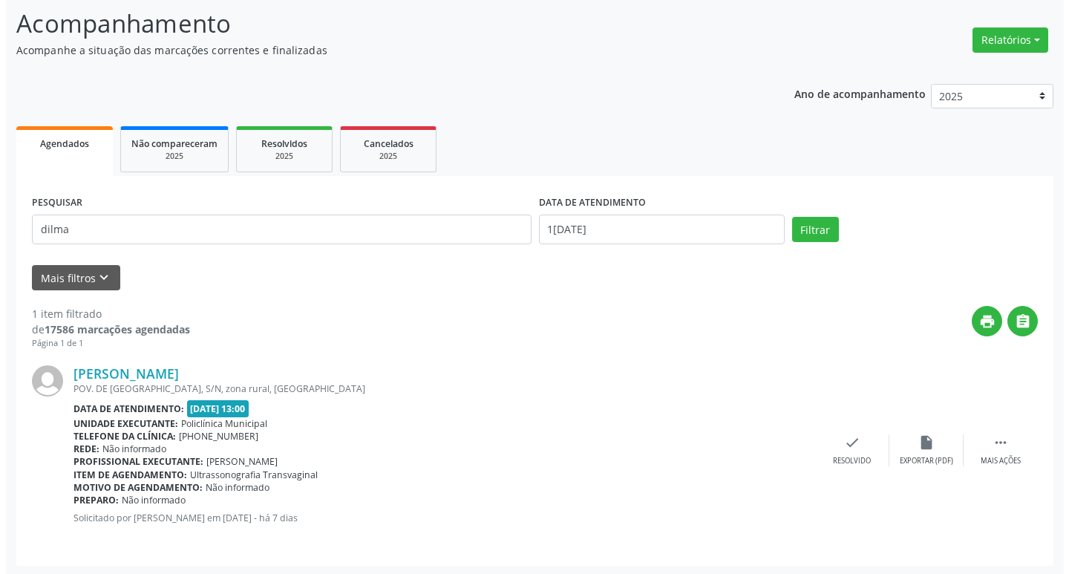
scroll to position [98, 0]
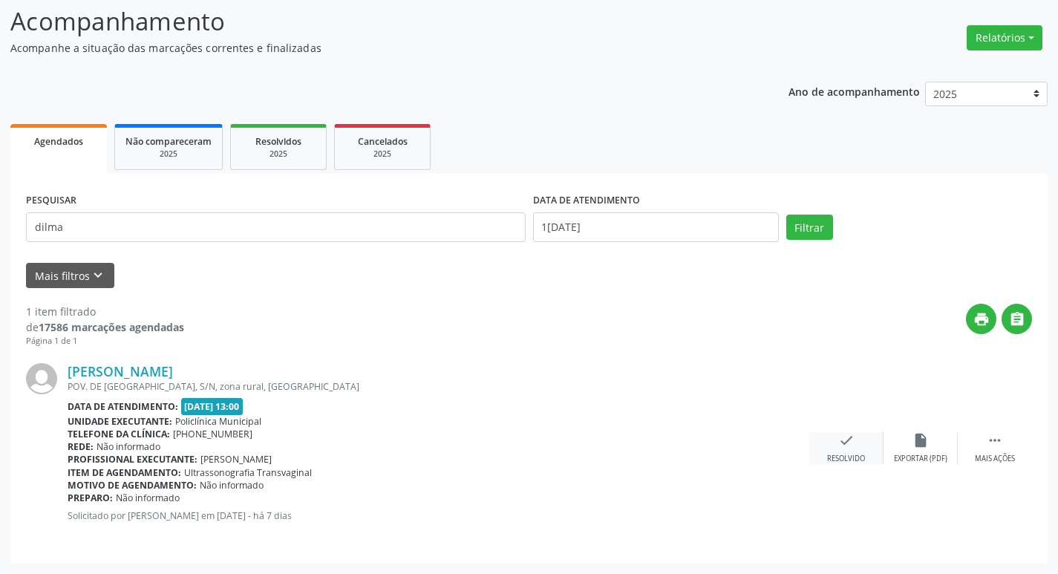
click at [851, 440] on icon "check" at bounding box center [846, 440] width 16 height 16
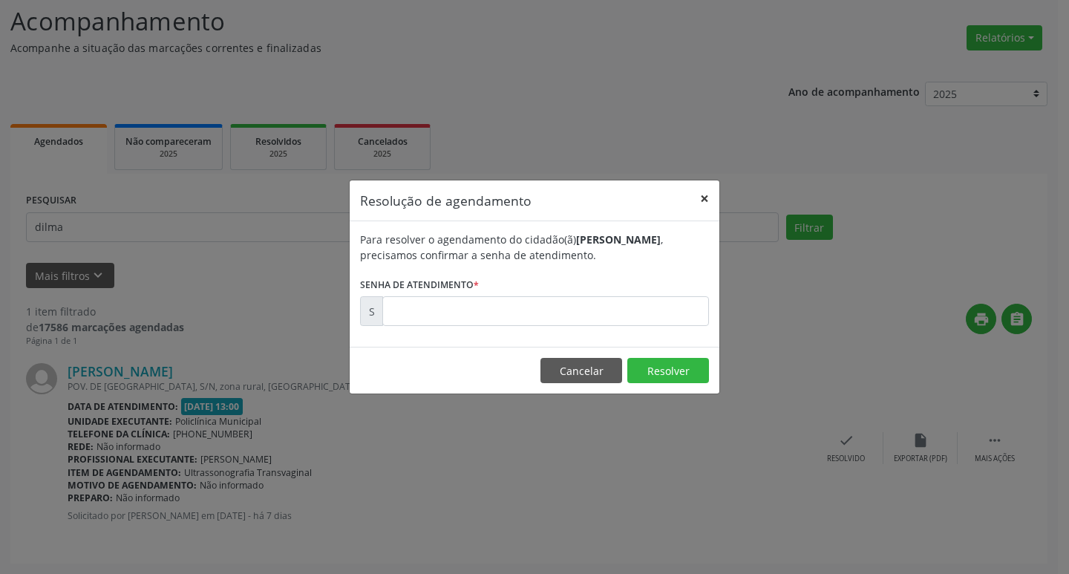
click at [702, 186] on button "×" at bounding box center [705, 198] width 30 height 36
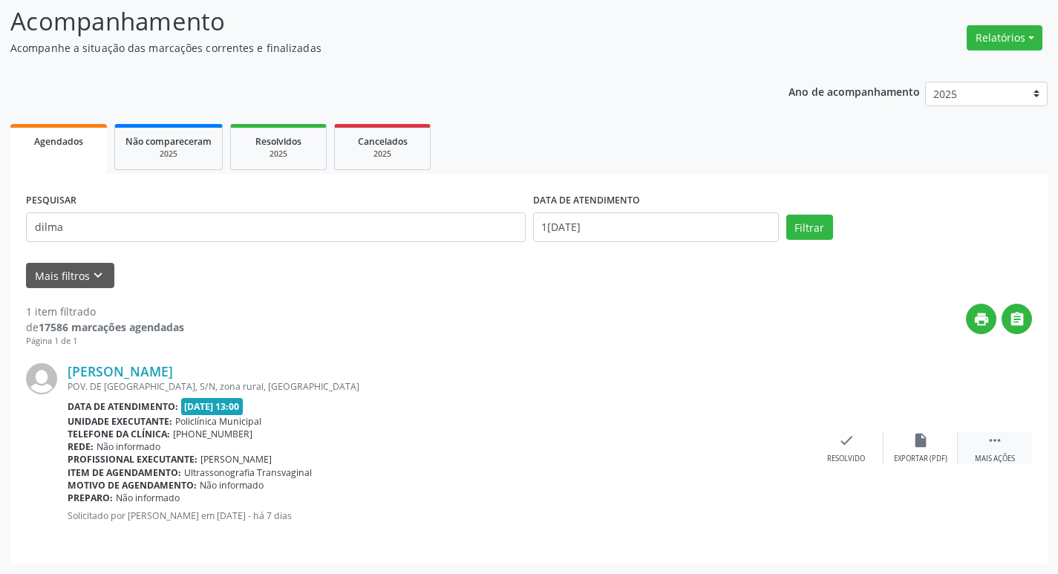
click at [990, 454] on div "Mais ações" at bounding box center [995, 459] width 40 height 10
click at [761, 449] on div "print Imprimir" at bounding box center [772, 448] width 74 height 32
click at [612, 456] on div "Resolvido" at bounding box center [623, 459] width 38 height 10
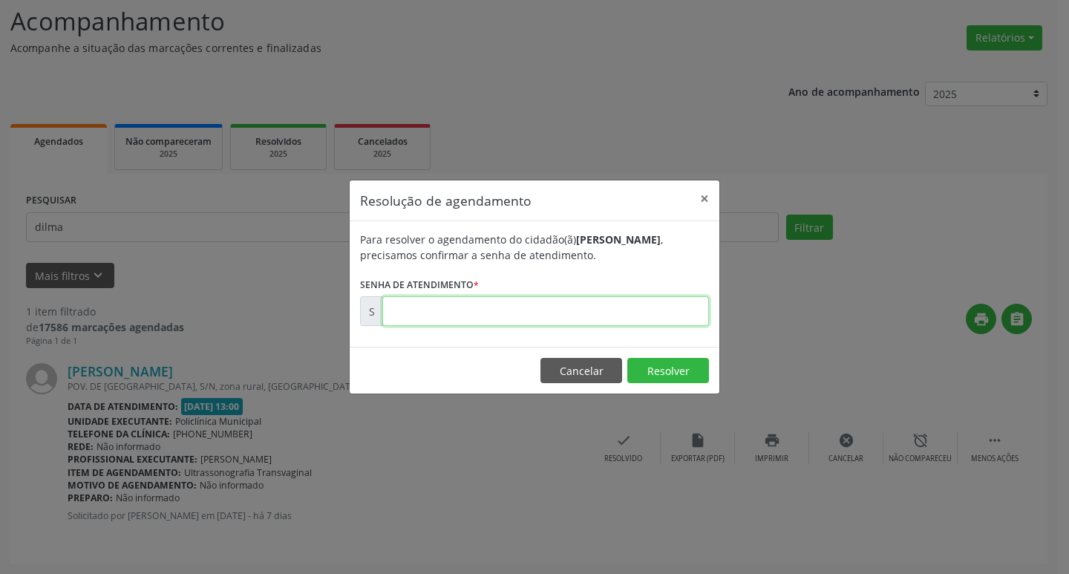
click at [567, 311] on input "text" at bounding box center [545, 311] width 327 height 30
type input "00170226"
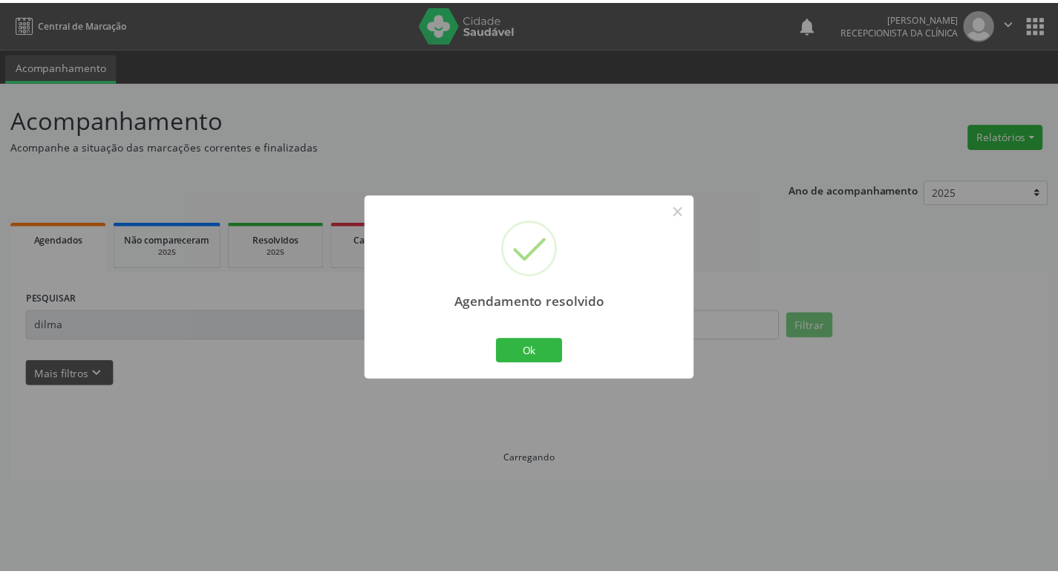
scroll to position [0, 0]
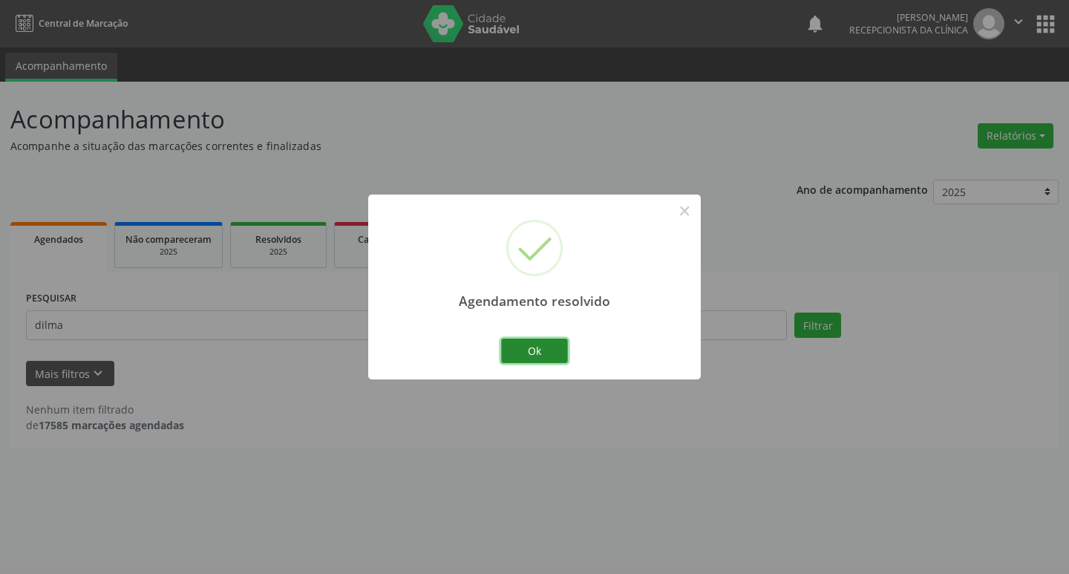
click at [562, 346] on button "Ok" at bounding box center [534, 351] width 67 height 25
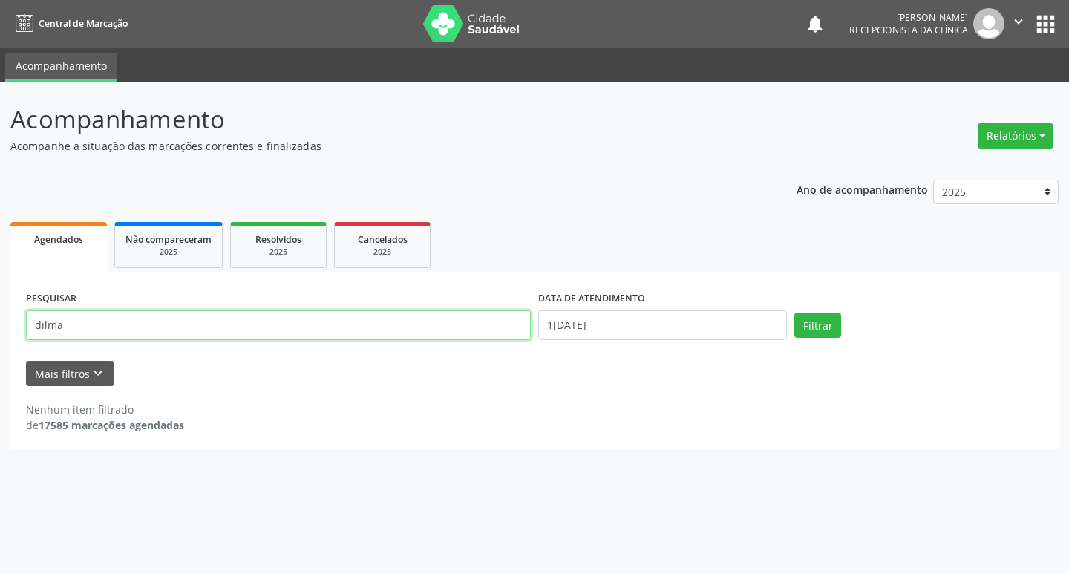
click at [102, 327] on input "dilma" at bounding box center [278, 325] width 505 height 30
type input "d"
click at [838, 327] on button "Filtrar" at bounding box center [817, 325] width 47 height 25
click at [164, 327] on input "[PERSON_NAME]" at bounding box center [278, 325] width 505 height 30
type input "m"
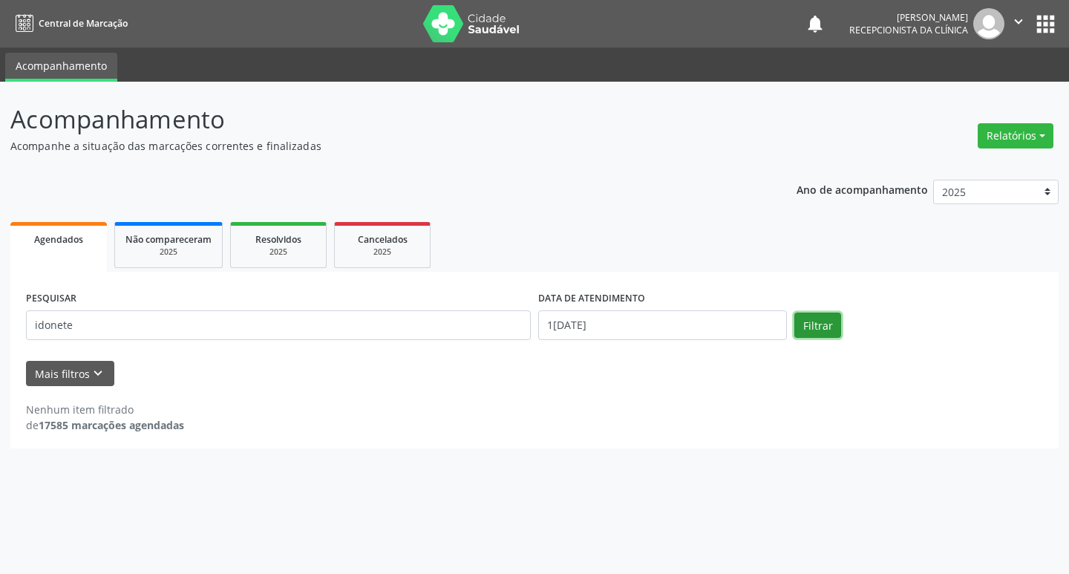
click at [833, 330] on button "Filtrar" at bounding box center [817, 325] width 47 height 25
click at [97, 319] on input "idonete" at bounding box center [278, 325] width 505 height 30
type input "i"
click at [823, 329] on button "Filtrar" at bounding box center [817, 325] width 47 height 25
click at [217, 326] on input "geisa" at bounding box center [278, 325] width 505 height 30
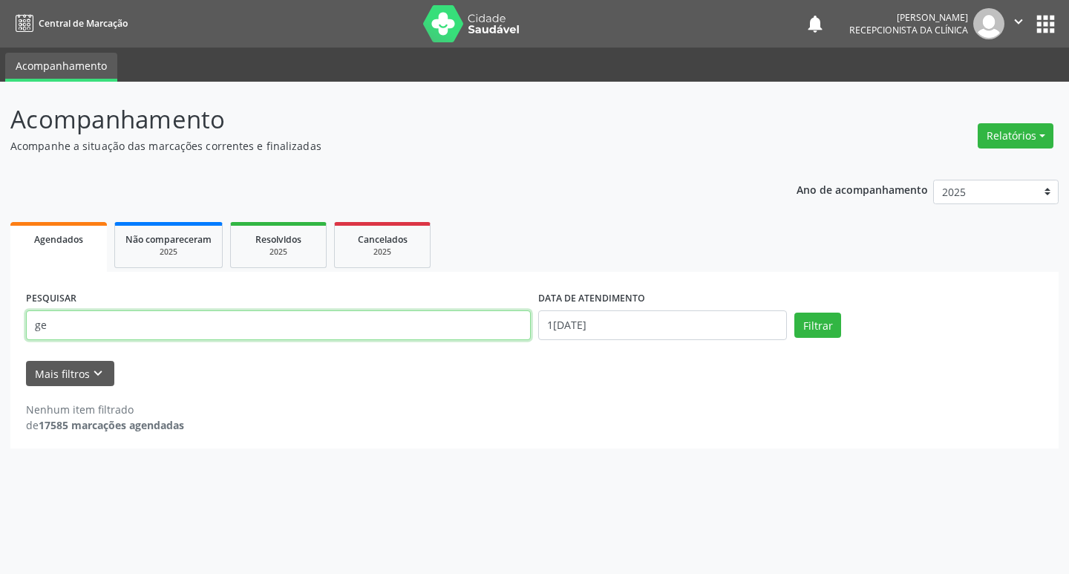
type input "g"
click at [809, 316] on button "Filtrar" at bounding box center [817, 325] width 47 height 25
click at [173, 323] on input "[PERSON_NAME]" at bounding box center [278, 325] width 505 height 30
type input "m"
click at [125, 309] on div "PESQUISAR" at bounding box center [278, 318] width 512 height 63
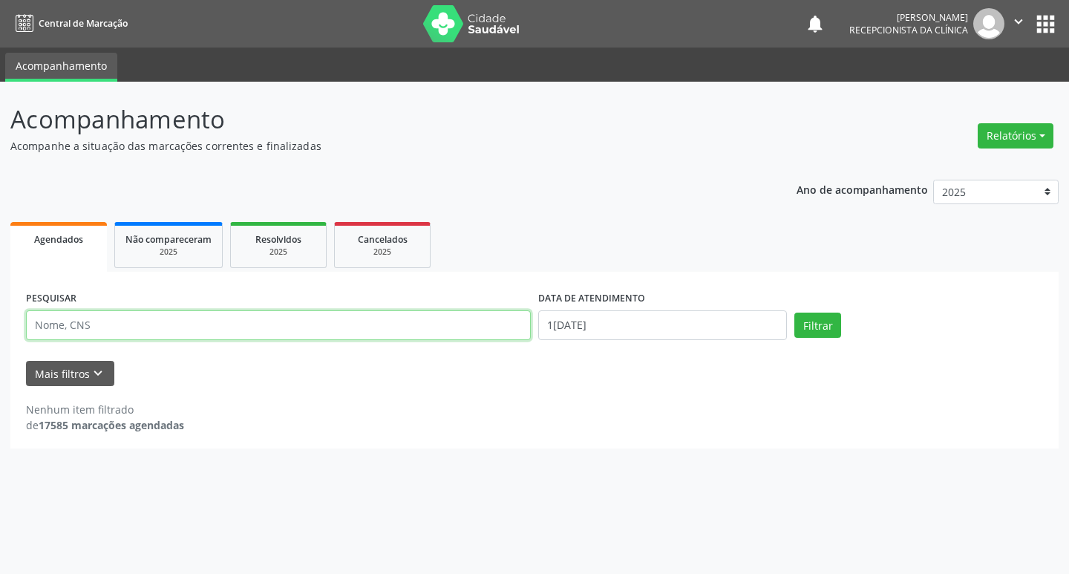
click at [124, 320] on input "text" at bounding box center [278, 325] width 505 height 30
click at [811, 327] on button "Filtrar" at bounding box center [817, 325] width 47 height 25
click at [425, 329] on input "anaildes" at bounding box center [278, 325] width 505 height 30
type input "a"
click at [829, 321] on button "Filtrar" at bounding box center [817, 325] width 47 height 25
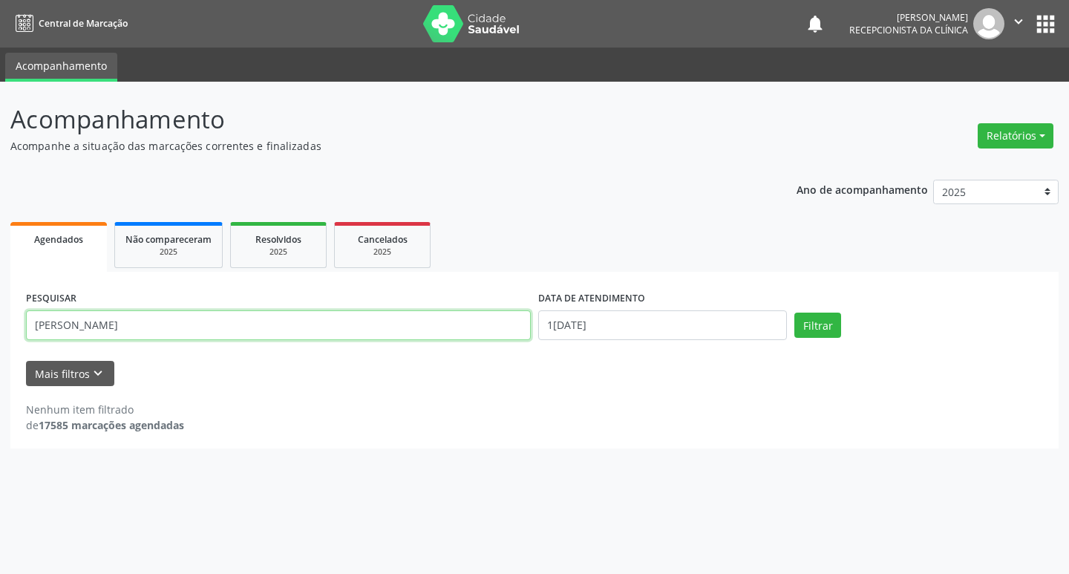
click at [226, 322] on input "[PERSON_NAME]" at bounding box center [278, 325] width 505 height 30
type input "d"
type input "luci"
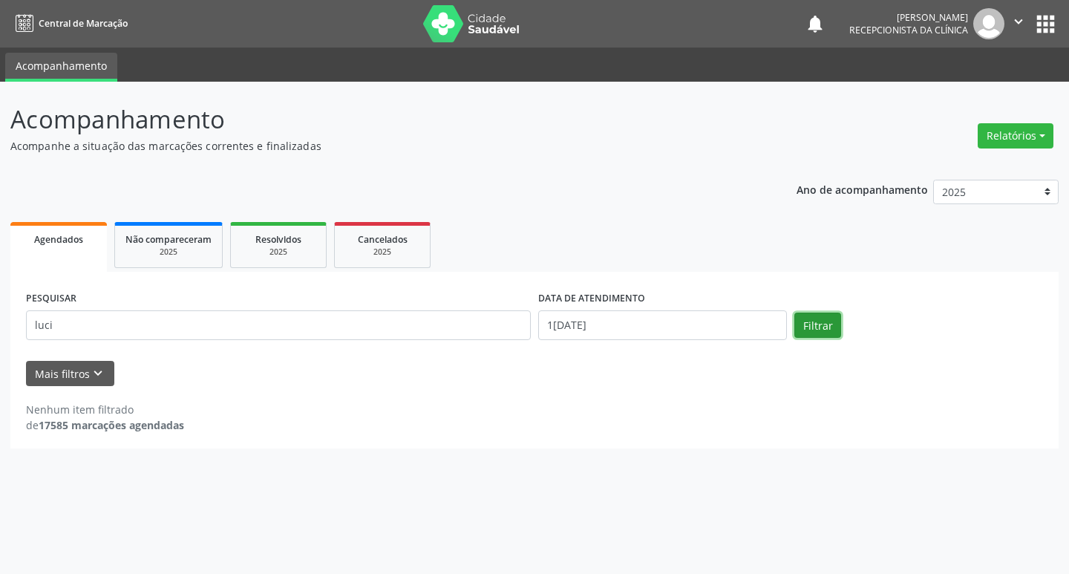
click at [797, 321] on button "Filtrar" at bounding box center [817, 325] width 47 height 25
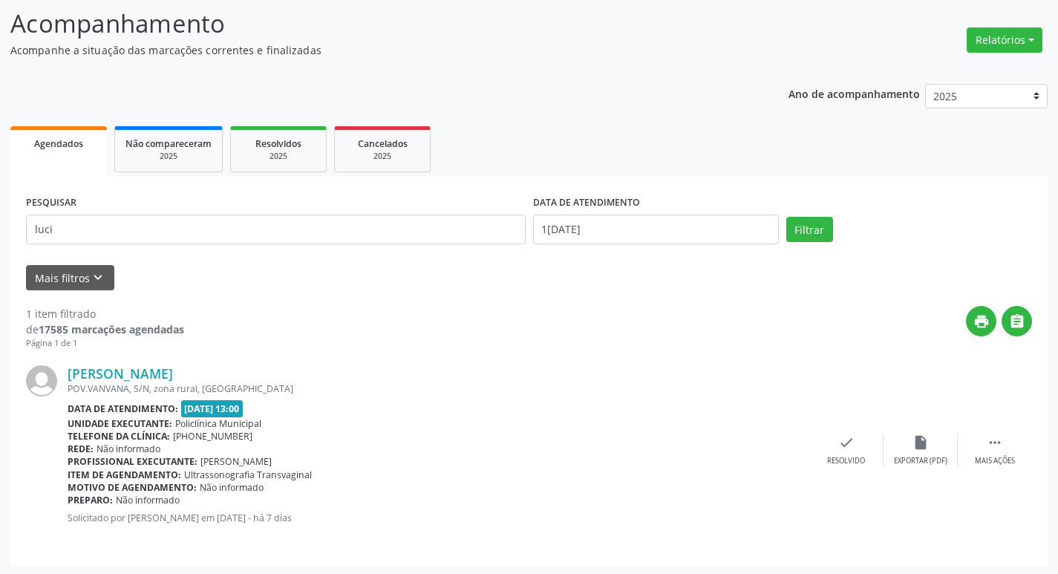
scroll to position [98, 0]
